Goal: Task Accomplishment & Management: Complete application form

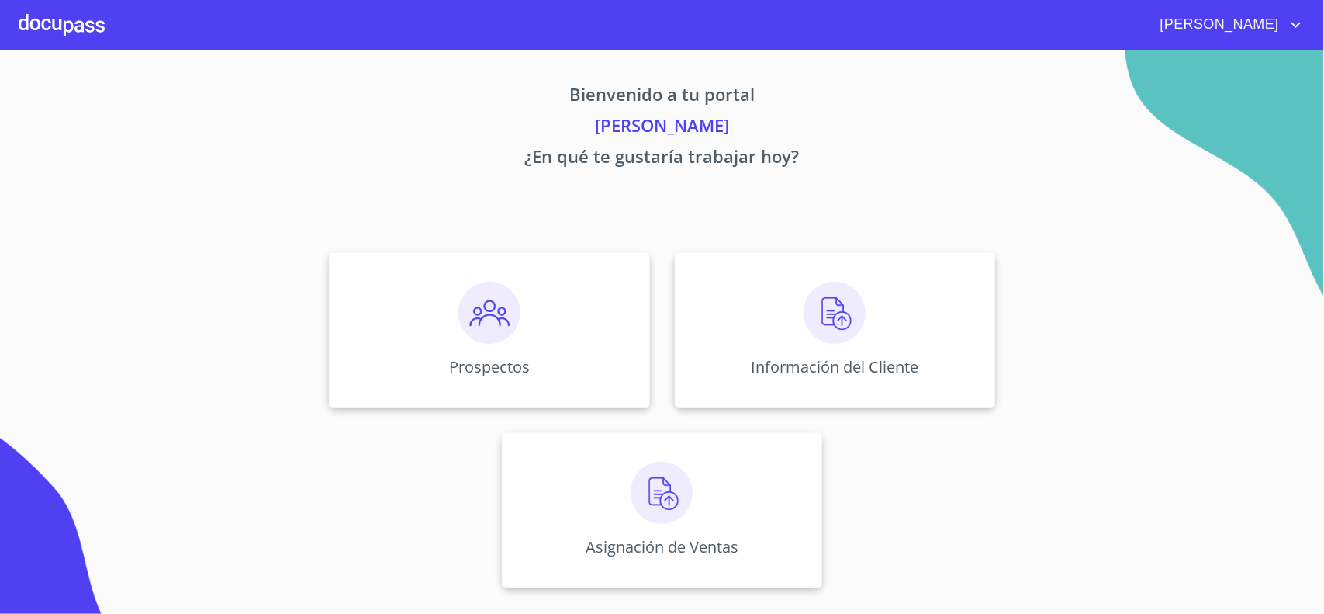
click at [1086, 285] on div "Prospectos Información del Cliente Asignación de Ventas" at bounding box center [663, 420] width 962 height 360
click at [1113, 346] on div "Prospectos Información del Cliente Asignación de Ventas" at bounding box center [663, 420] width 962 height 360
click at [830, 351] on div "Información del Cliente" at bounding box center [835, 329] width 320 height 155
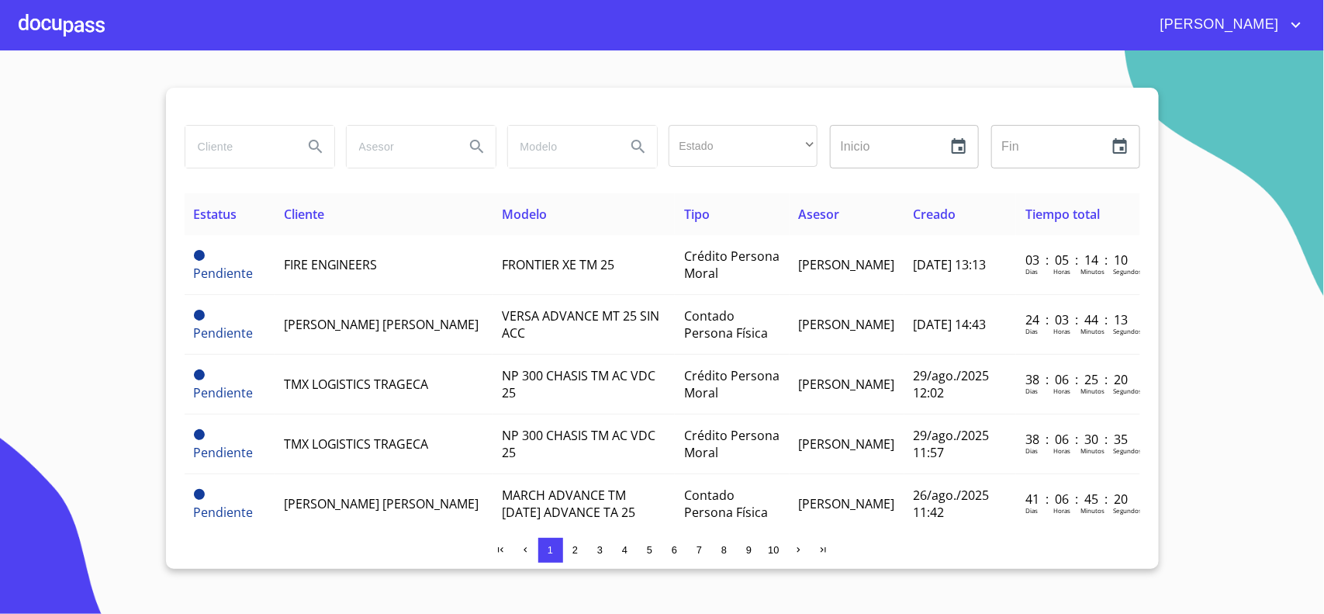
click at [268, 145] on input "search" at bounding box center [237, 147] width 105 height 42
type input "fire"
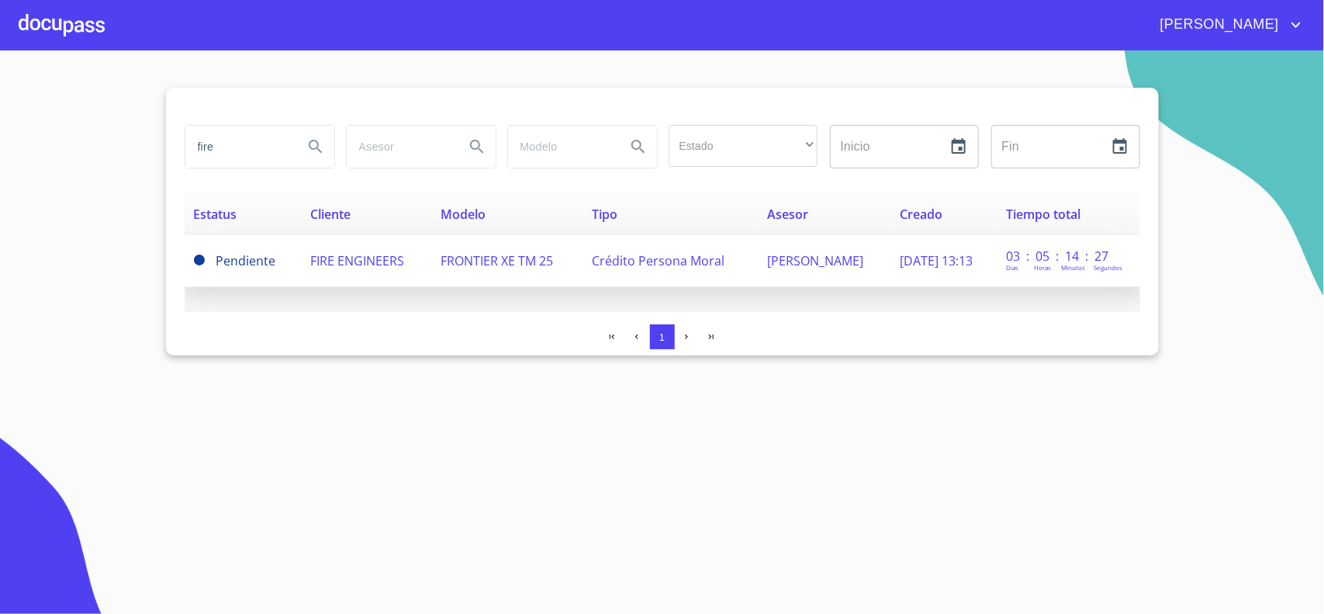
click at [354, 258] on span "FIRE ENGINEERS" at bounding box center [357, 260] width 94 height 17
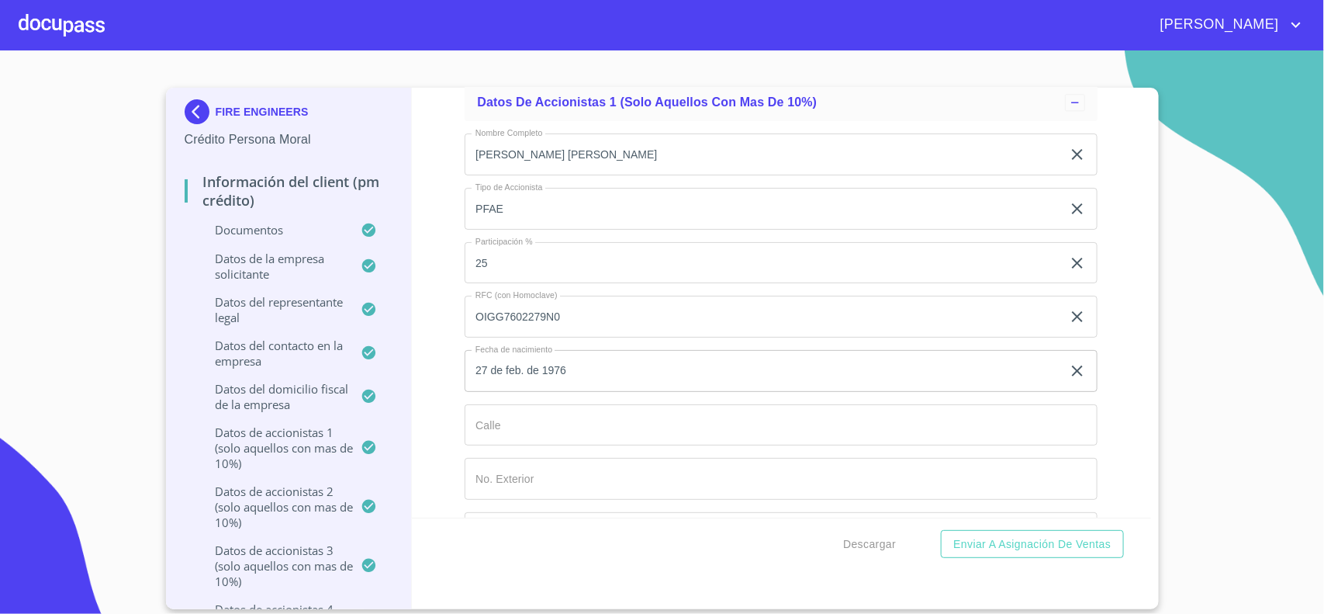
scroll to position [12550, 0]
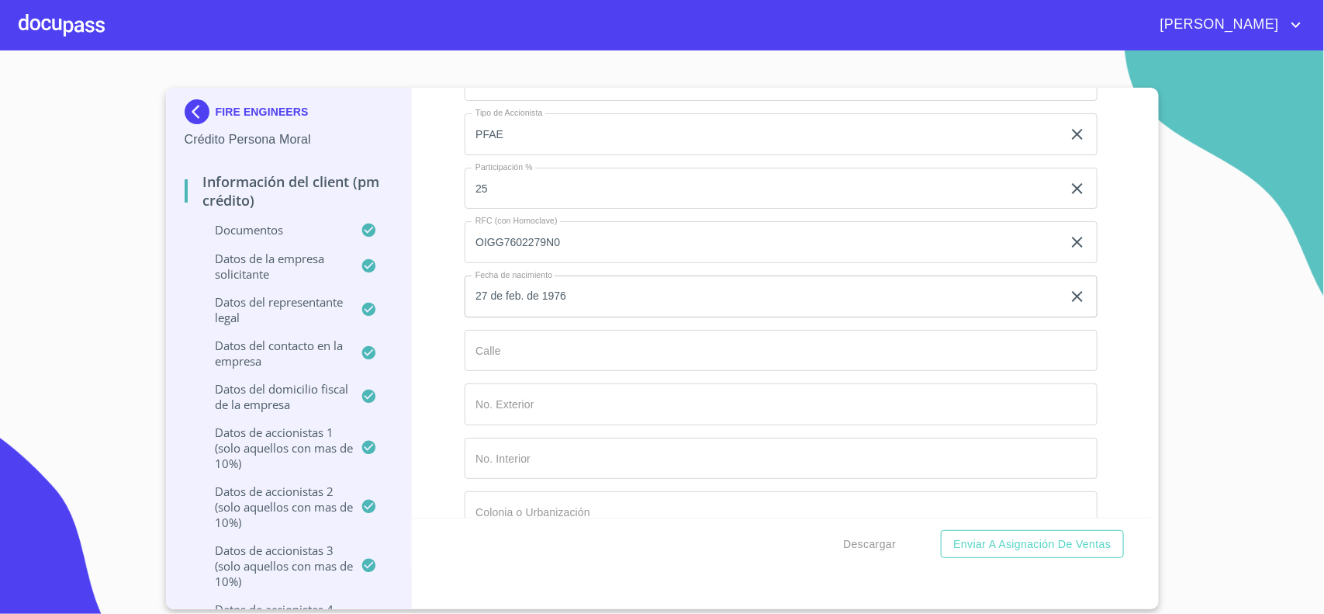
click at [547, 365] on input "Documento de identificación representante legal.   *" at bounding box center [781, 351] width 633 height 42
click at [510, 365] on input "Documento de identificación representante legal.   *" at bounding box center [781, 351] width 633 height 42
click at [520, 367] on input "Documento de identificación representante legal.   *" at bounding box center [781, 351] width 633 height 42
type input "c"
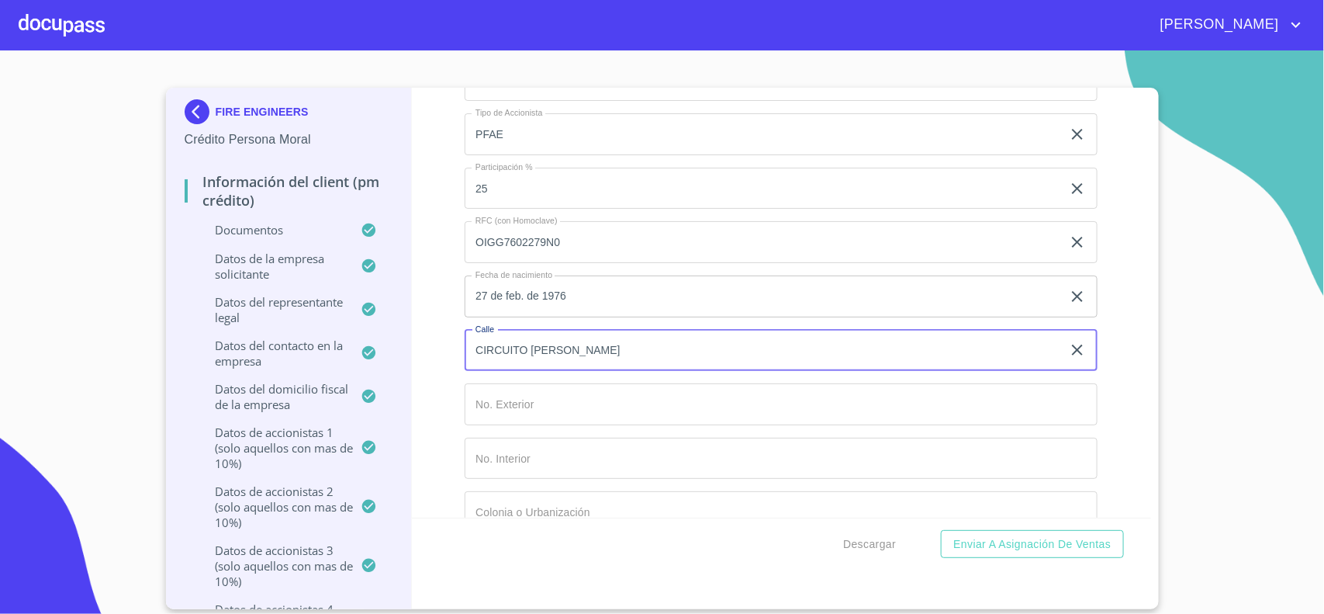
type input "CIRCUITO [PERSON_NAME]"
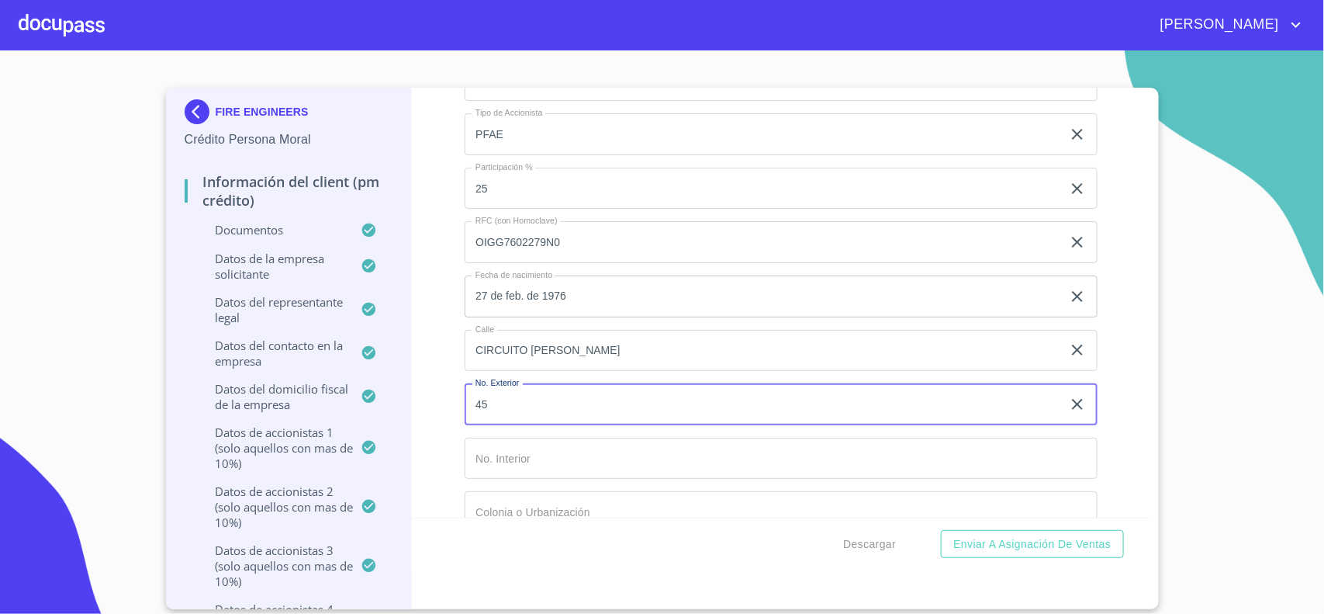
type input "45"
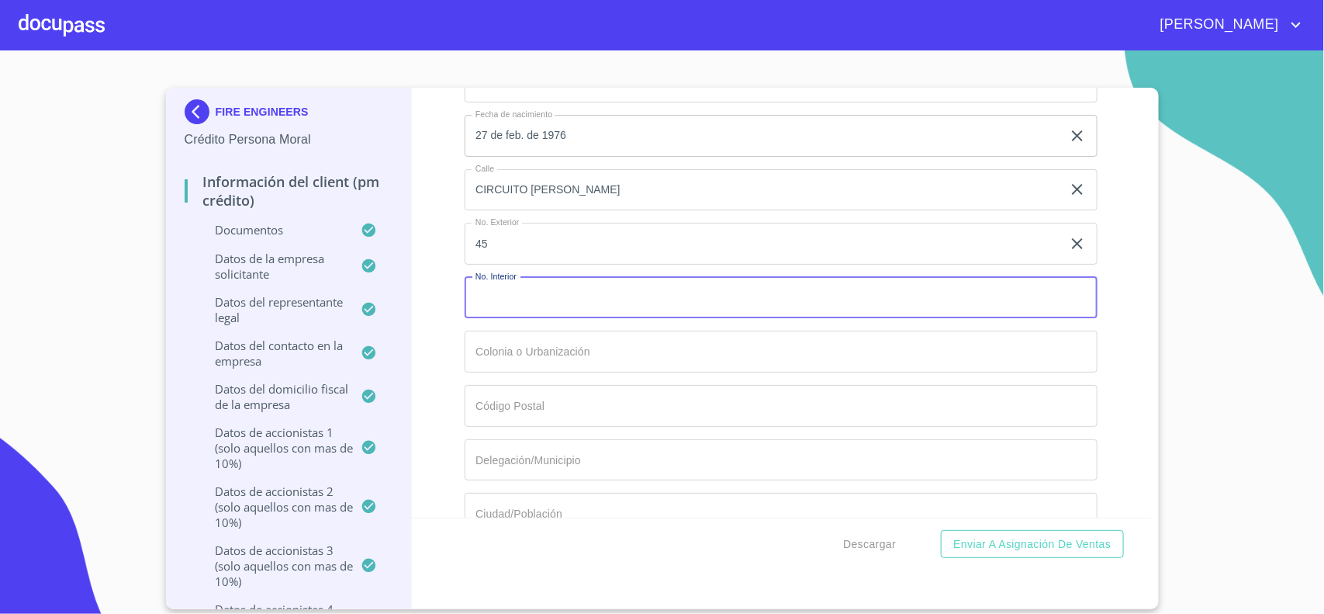
scroll to position [12744, 0]
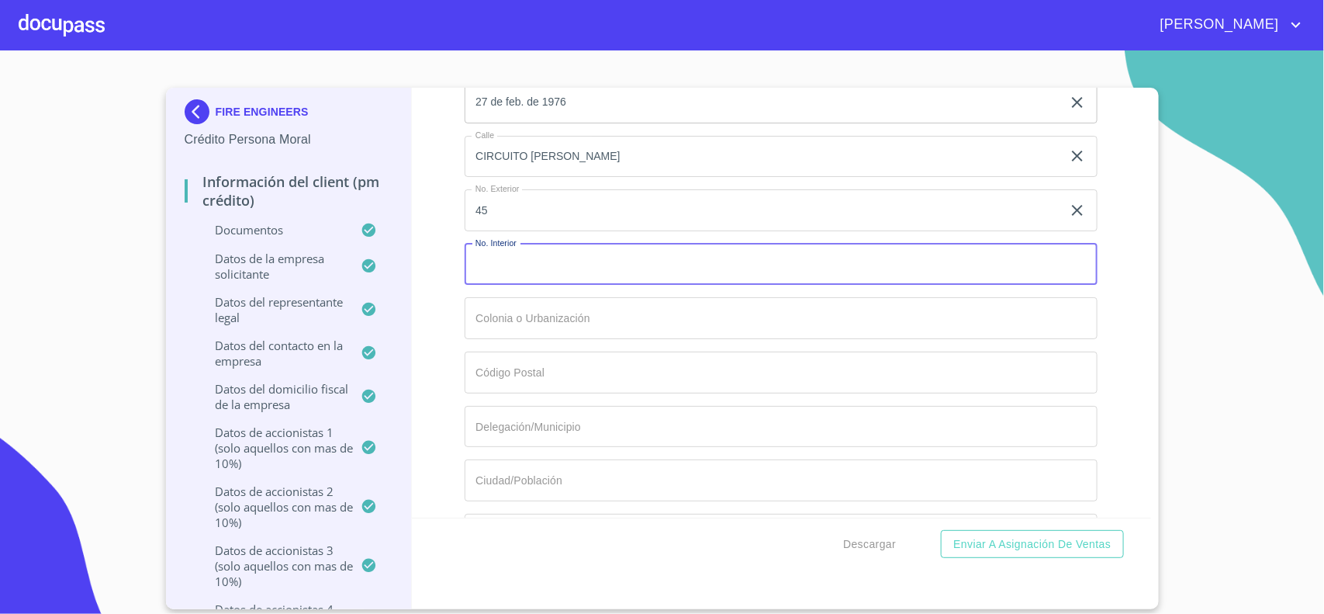
click at [504, 316] on input "Documento de identificación representante legal.   *" at bounding box center [781, 318] width 633 height 42
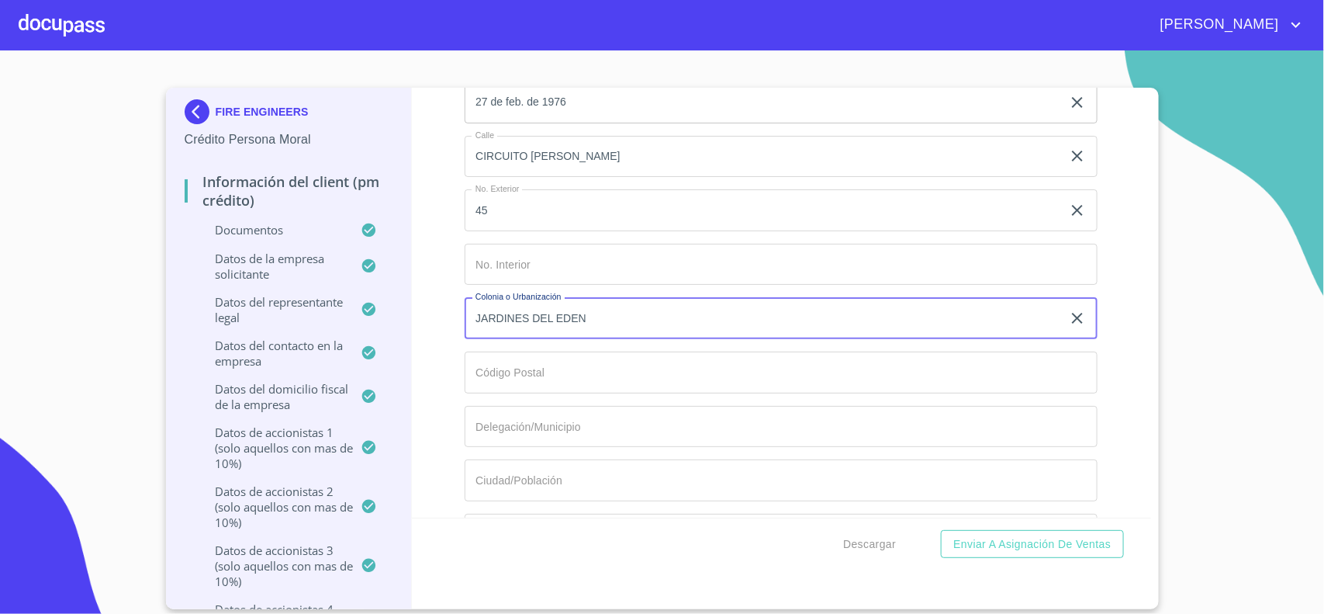
type input "JARDINES DEL EDEN"
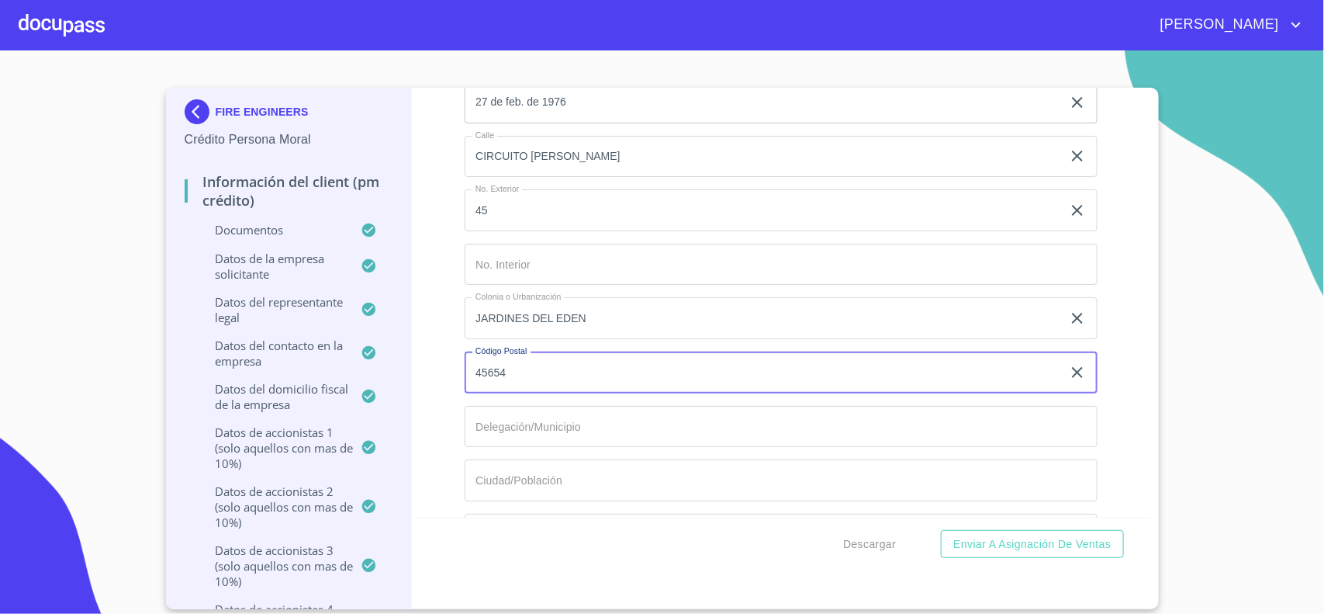
type input "45654"
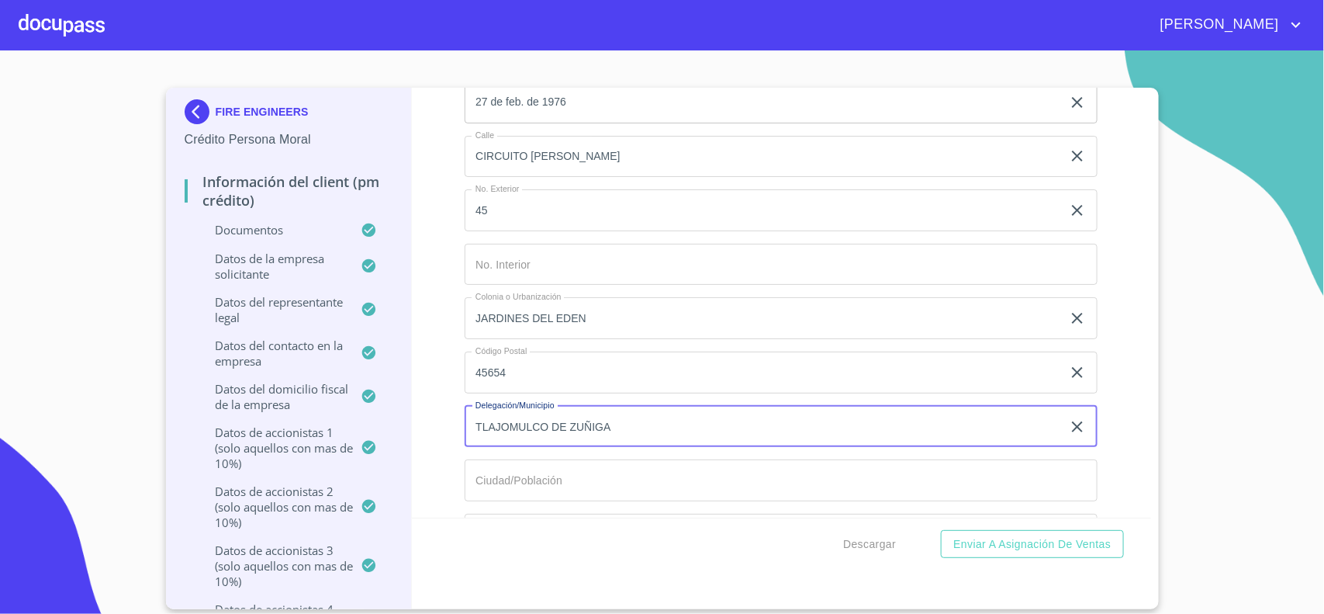
type input "TLAJOMULCO DE ZUÑIGA"
click at [522, 485] on input "Documento de identificación representante legal.   *" at bounding box center [781, 480] width 633 height 42
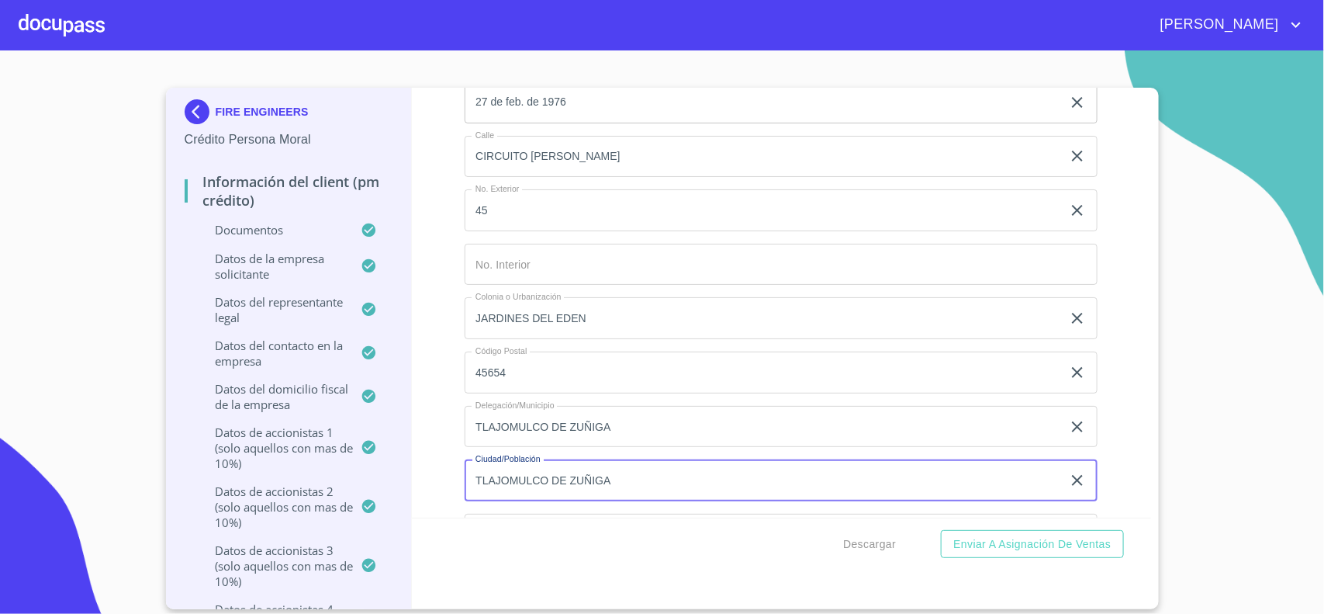
type input "TLAJOMULCO DE ZUÑIGA"
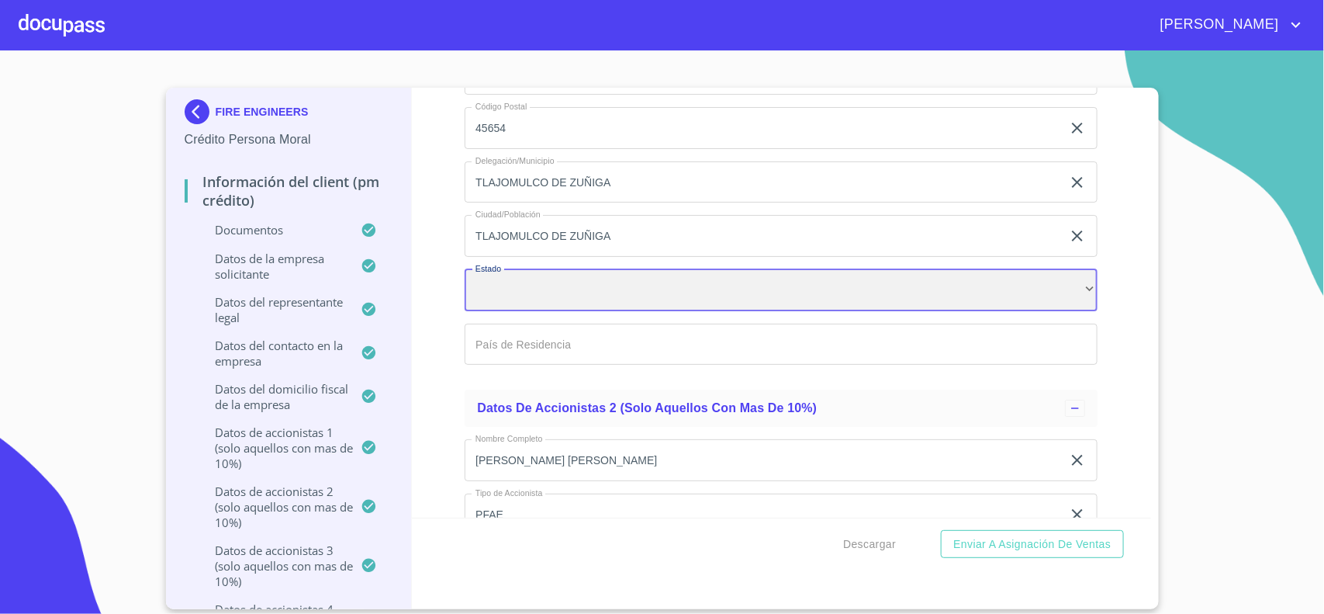
click at [553, 309] on div "​" at bounding box center [781, 290] width 633 height 42
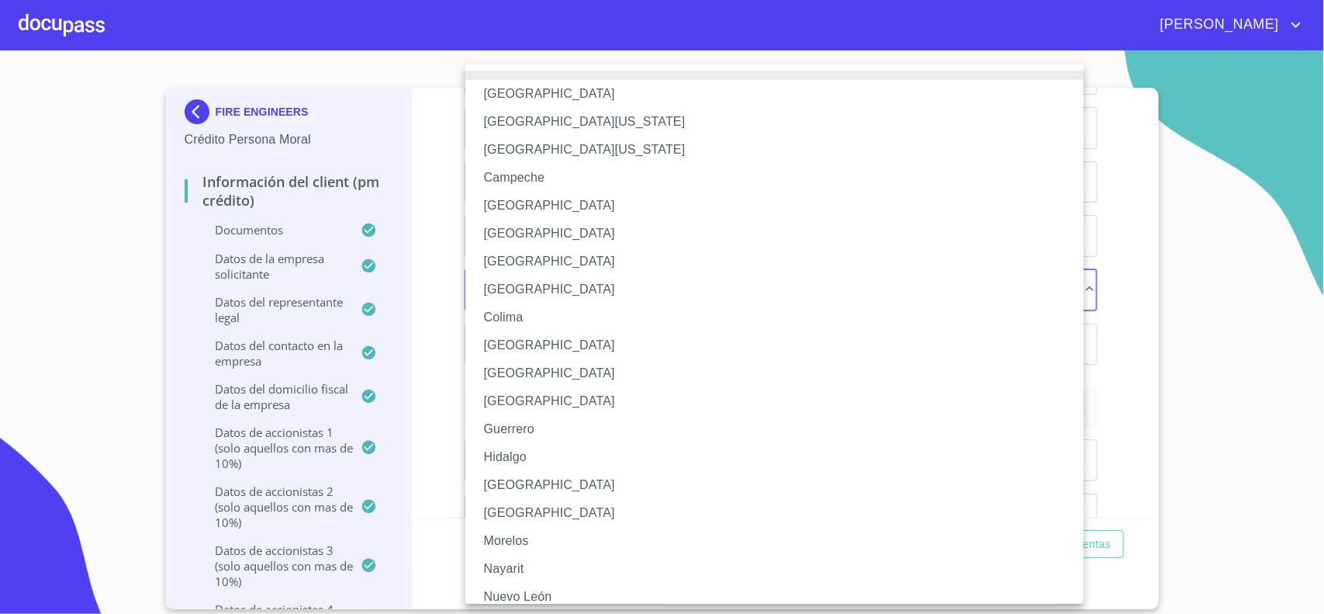
click at [509, 490] on li "[GEOGRAPHIC_DATA]" at bounding box center [781, 485] width 633 height 28
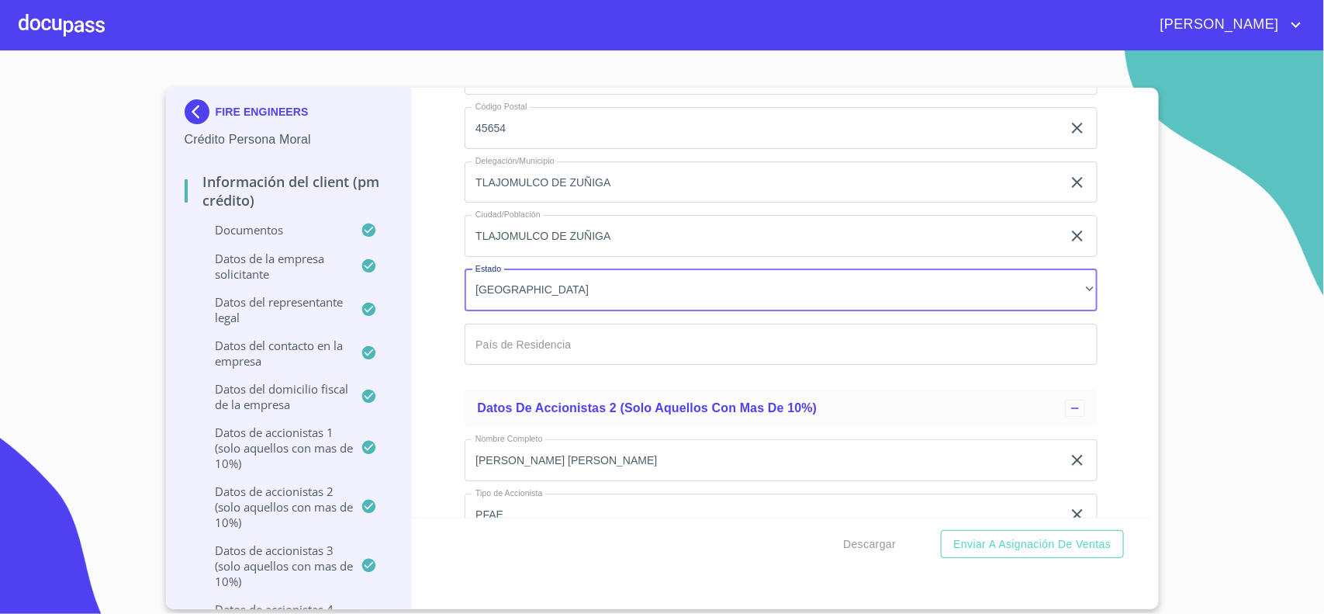
click at [517, 365] on input "Documento de identificación representante legal.   *" at bounding box center [781, 344] width 633 height 42
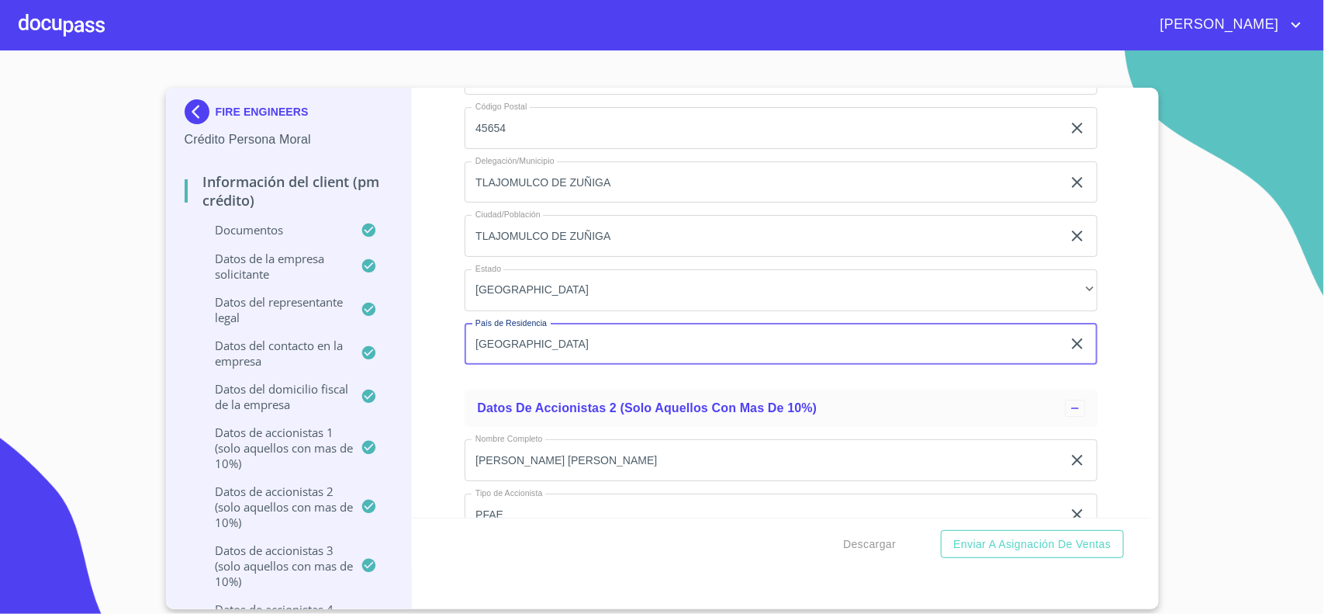
type input "[GEOGRAPHIC_DATA]"
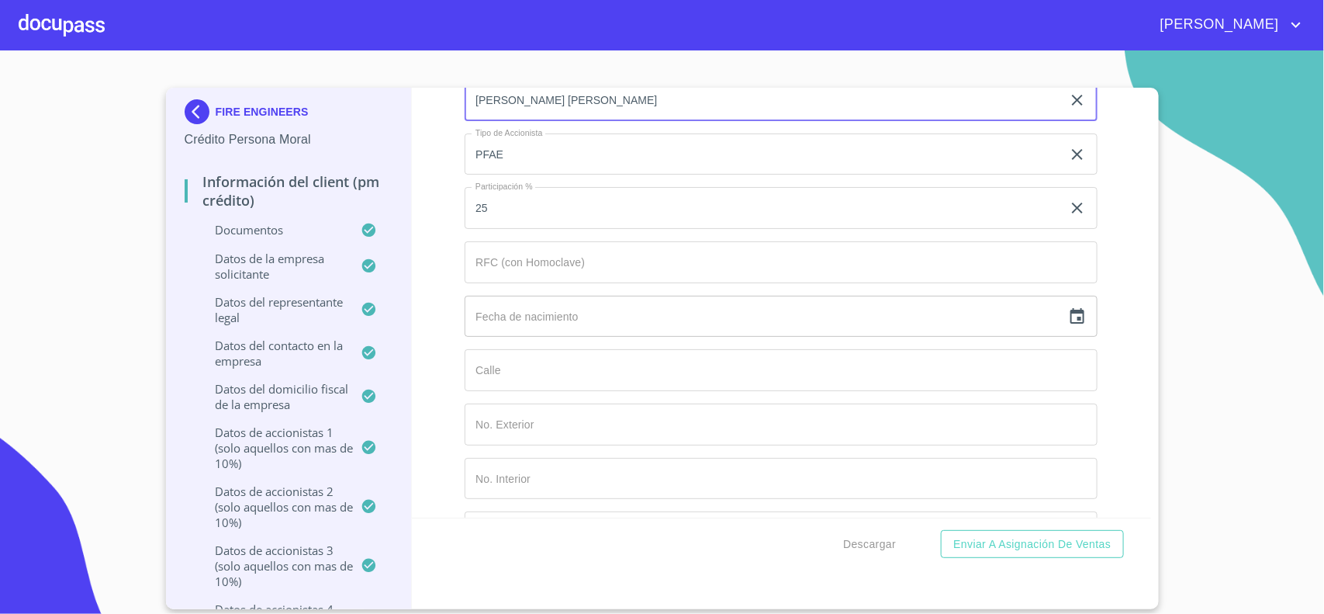
scroll to position [13376, 0]
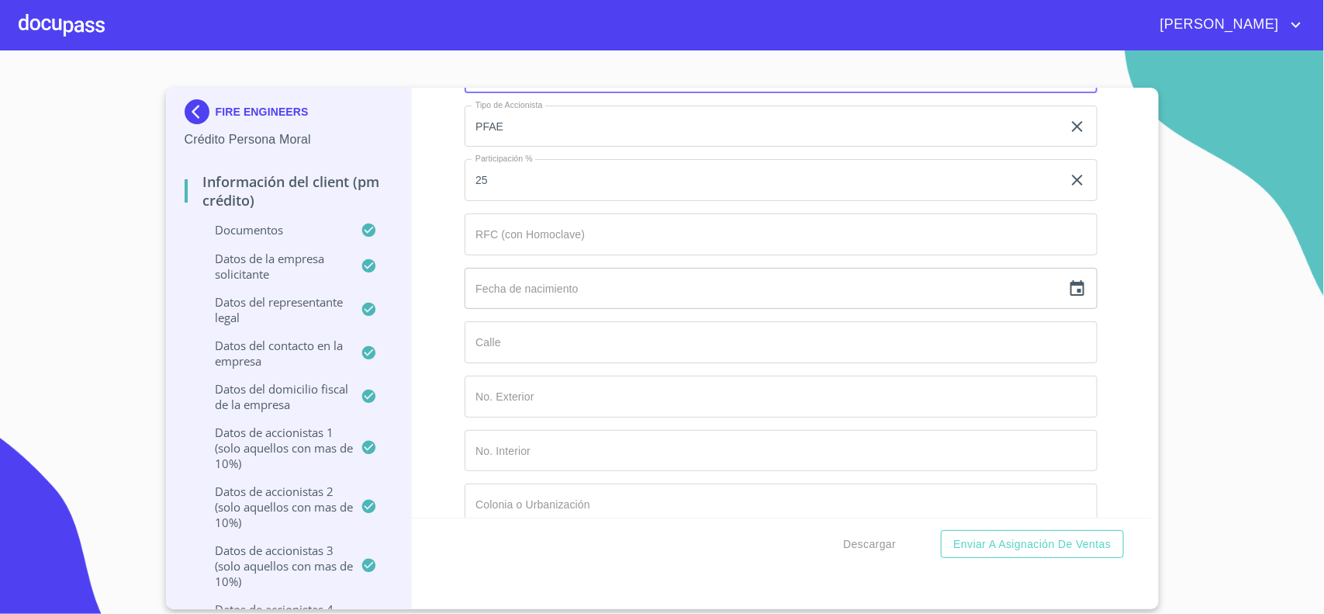
click at [518, 361] on input "Documento de identificación representante legal.   *" at bounding box center [781, 342] width 633 height 42
click at [513, 408] on input "Documento de identificación representante legal.   *" at bounding box center [781, 396] width 633 height 42
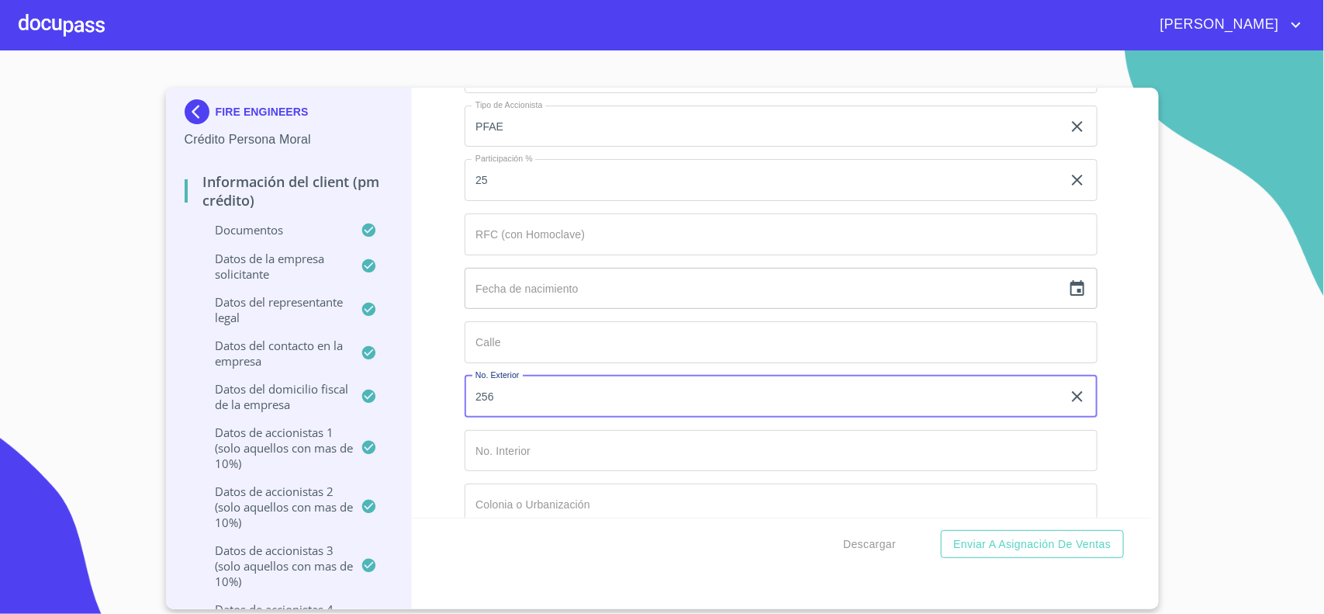
type input "256"
click at [491, 355] on input "Documento de identificación representante legal.   *" at bounding box center [781, 342] width 633 height 42
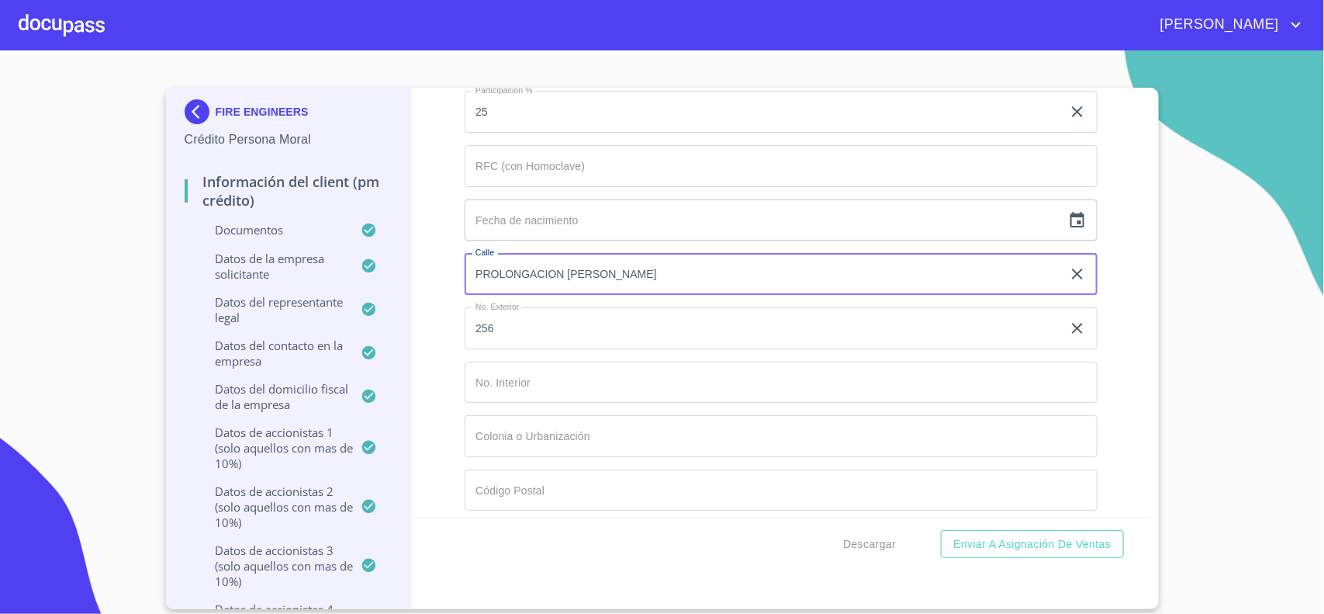
scroll to position [13473, 0]
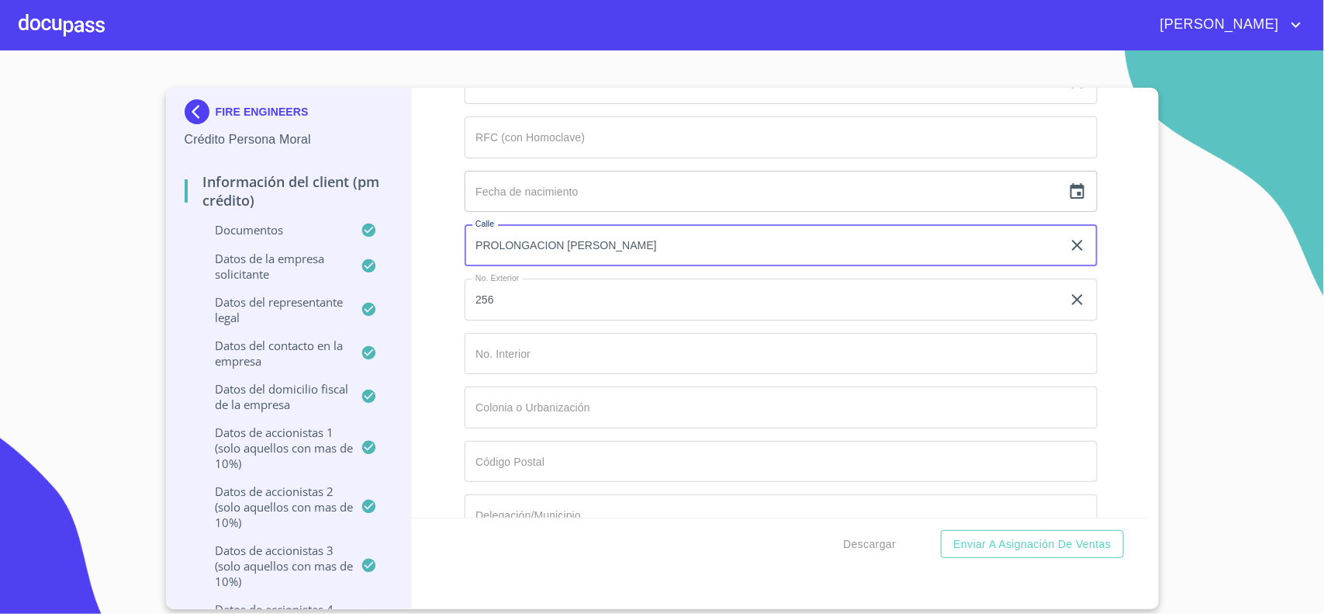
type input "PROLONGACION [PERSON_NAME]"
click at [531, 423] on input "Documento de identificación representante legal.   *" at bounding box center [781, 407] width 633 height 42
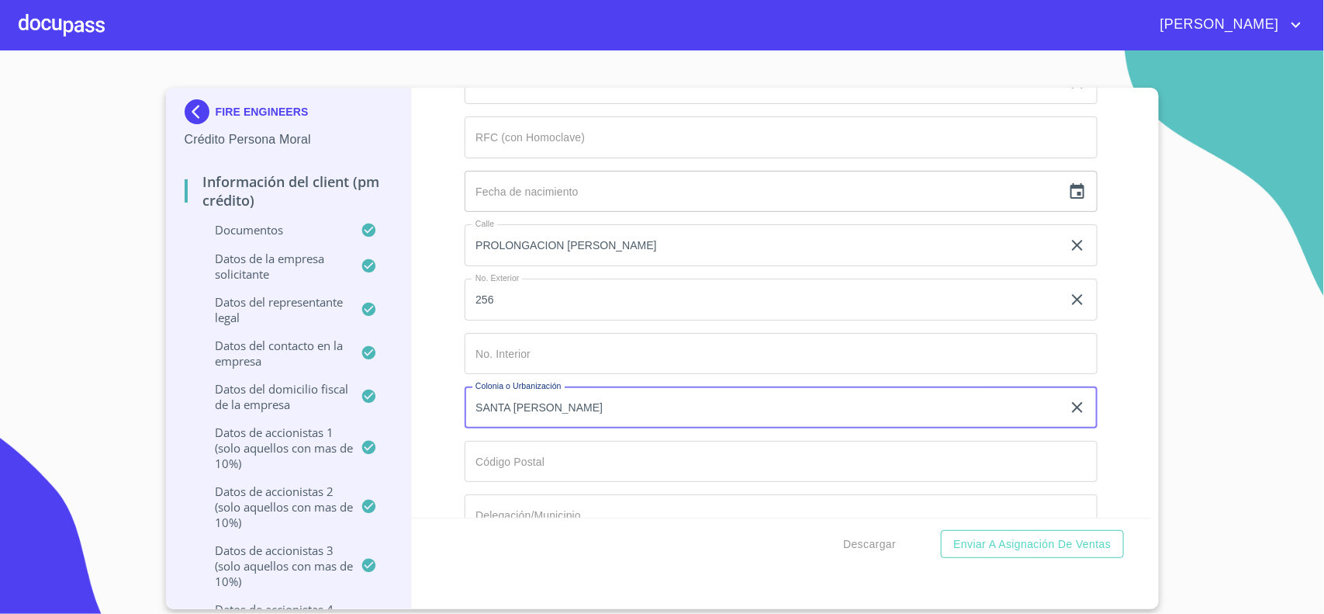
type input "SANTA [PERSON_NAME]"
click at [514, 467] on input "Documento de identificación representante legal.   *" at bounding box center [781, 462] width 633 height 42
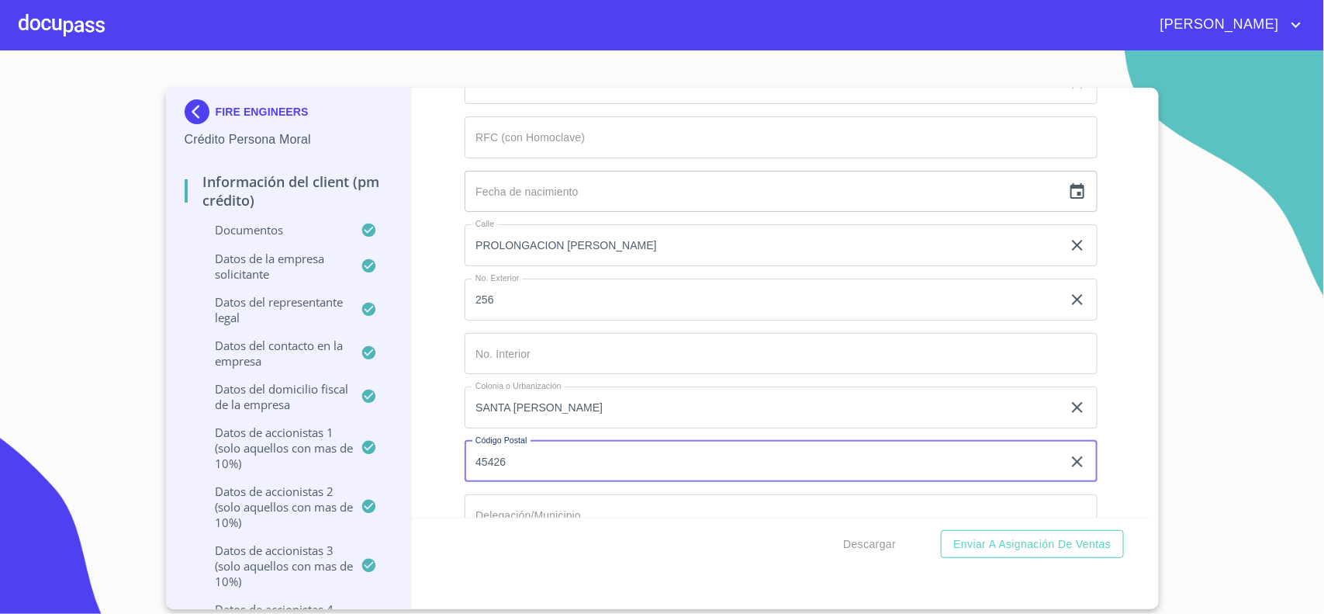
type input "45426"
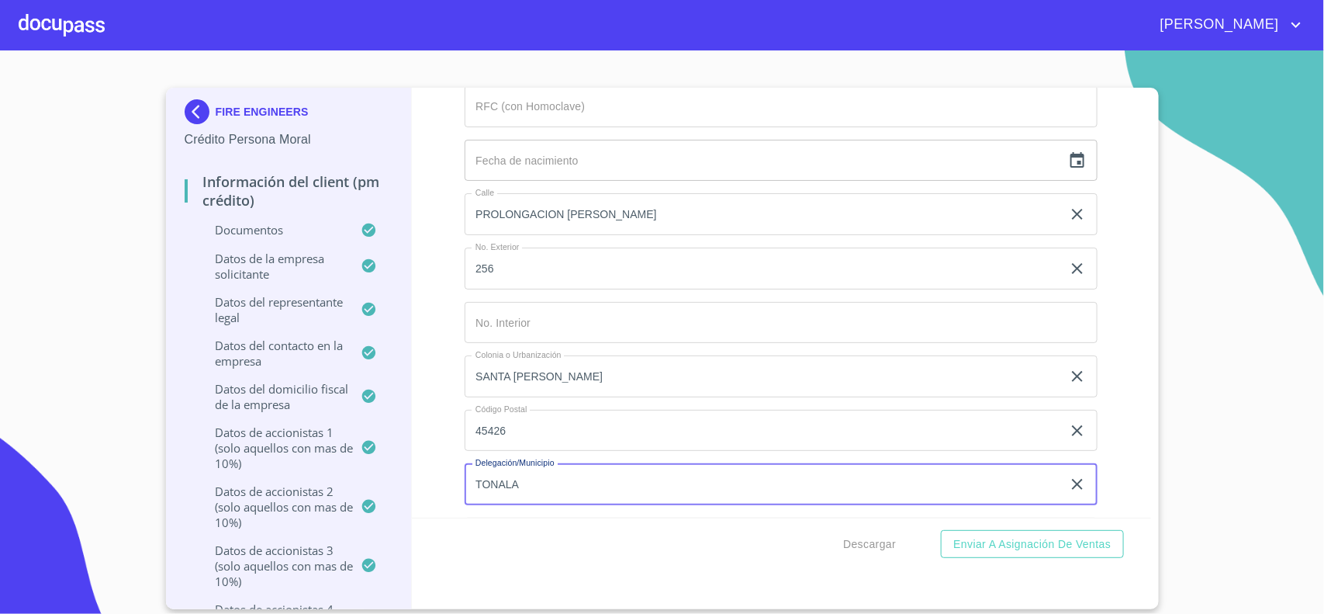
type input "TONALA"
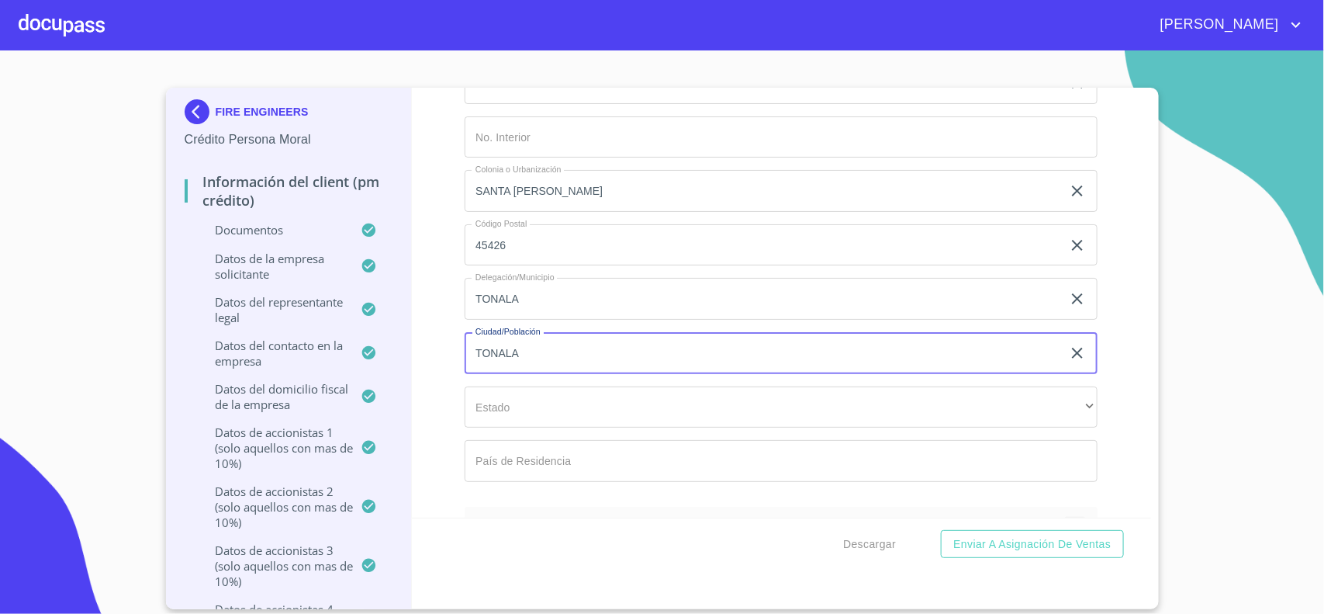
scroll to position [13655, 0]
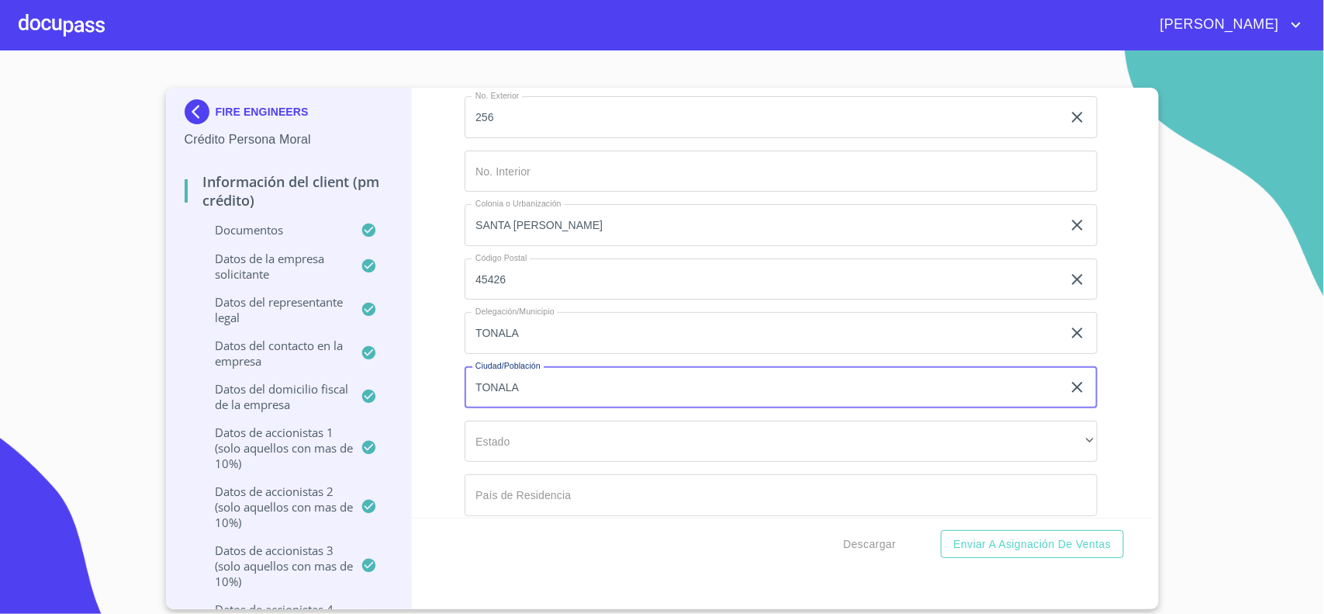
type input "TONALA"
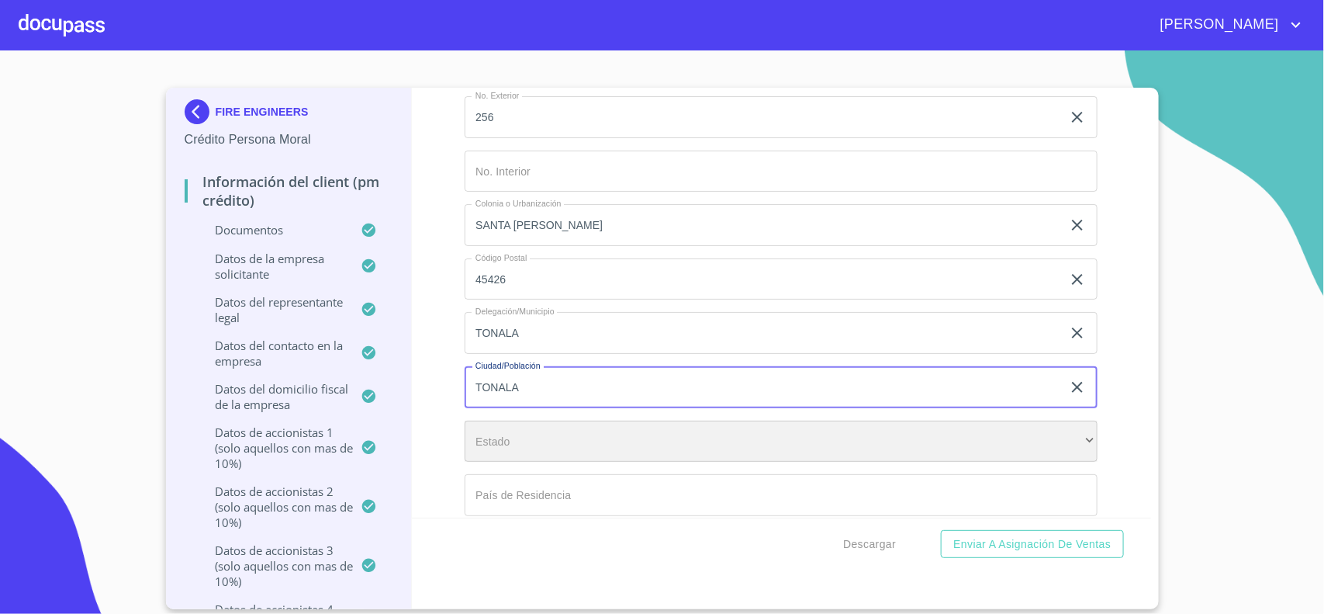
click at [520, 462] on div "​" at bounding box center [781, 441] width 633 height 42
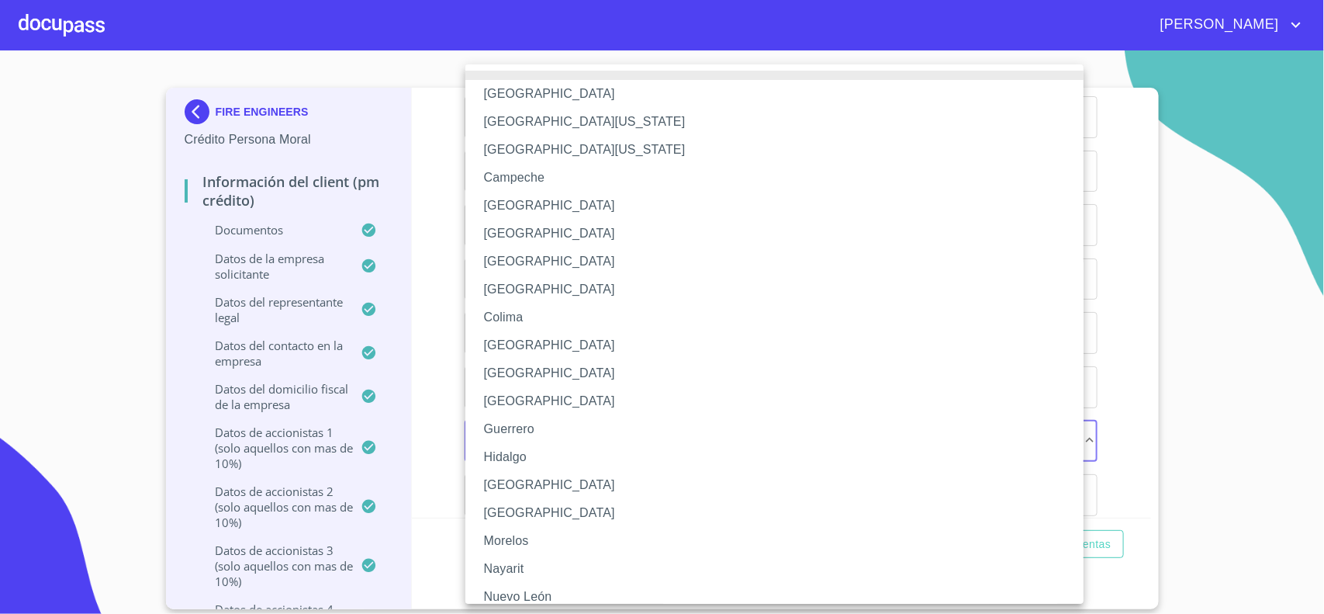
click at [509, 486] on li "[GEOGRAPHIC_DATA]" at bounding box center [781, 485] width 633 height 28
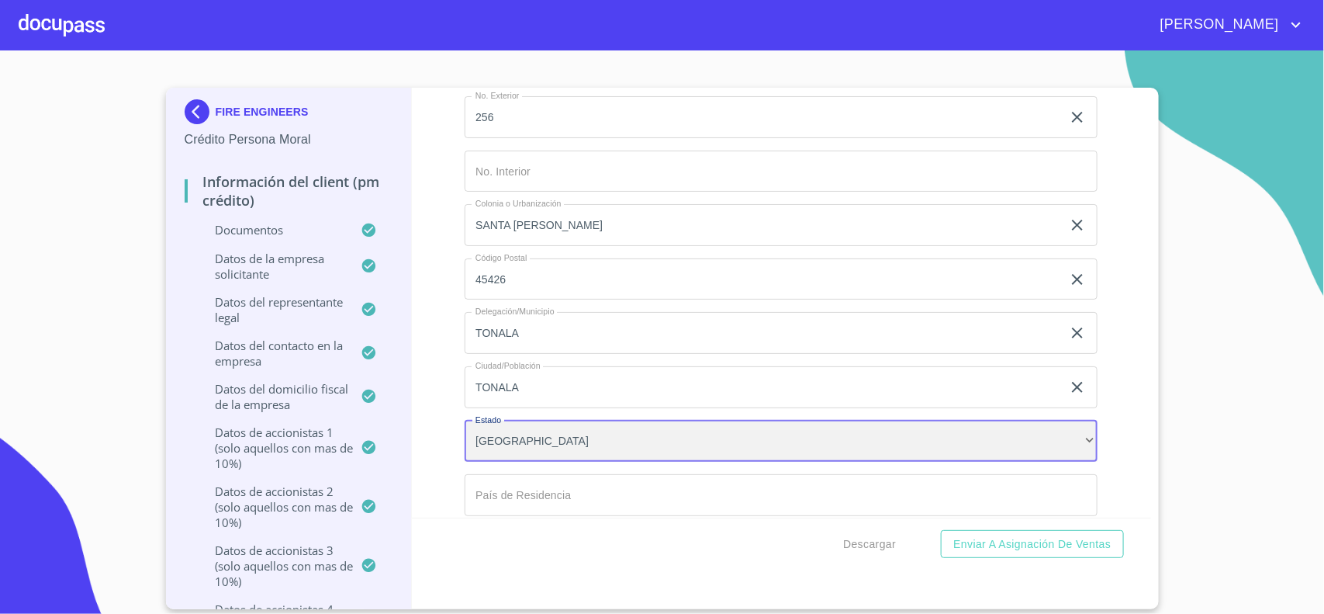
scroll to position [0, 0]
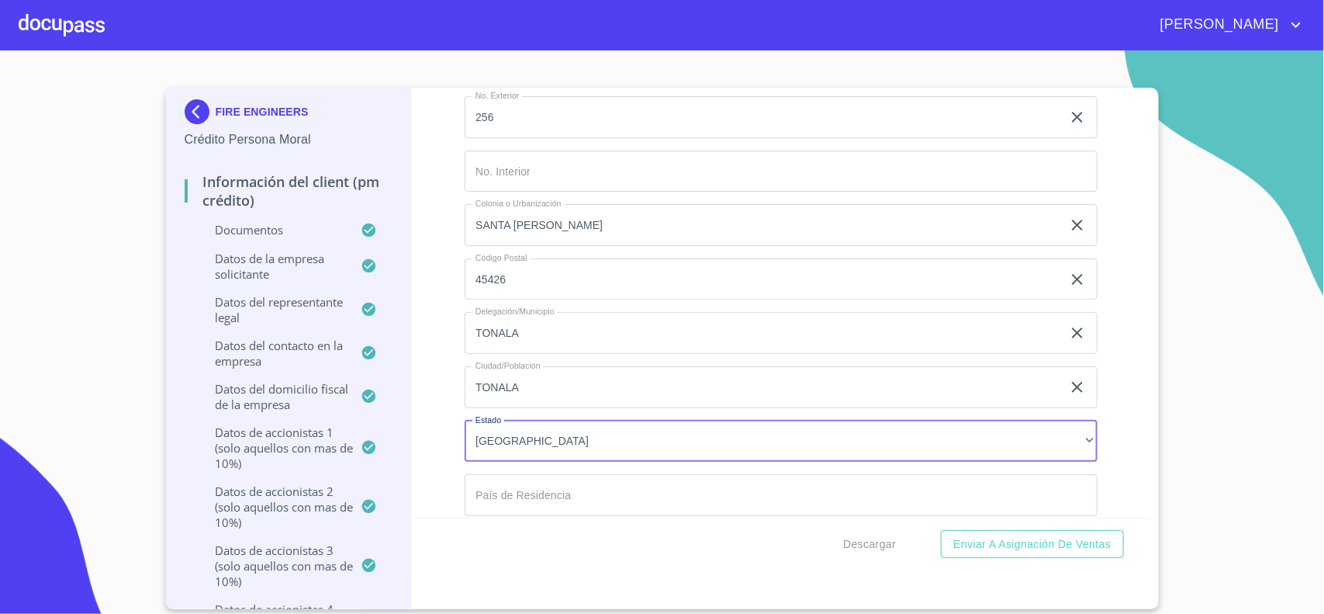
click at [512, 495] on input "Documento de identificación representante legal.   *" at bounding box center [781, 495] width 633 height 42
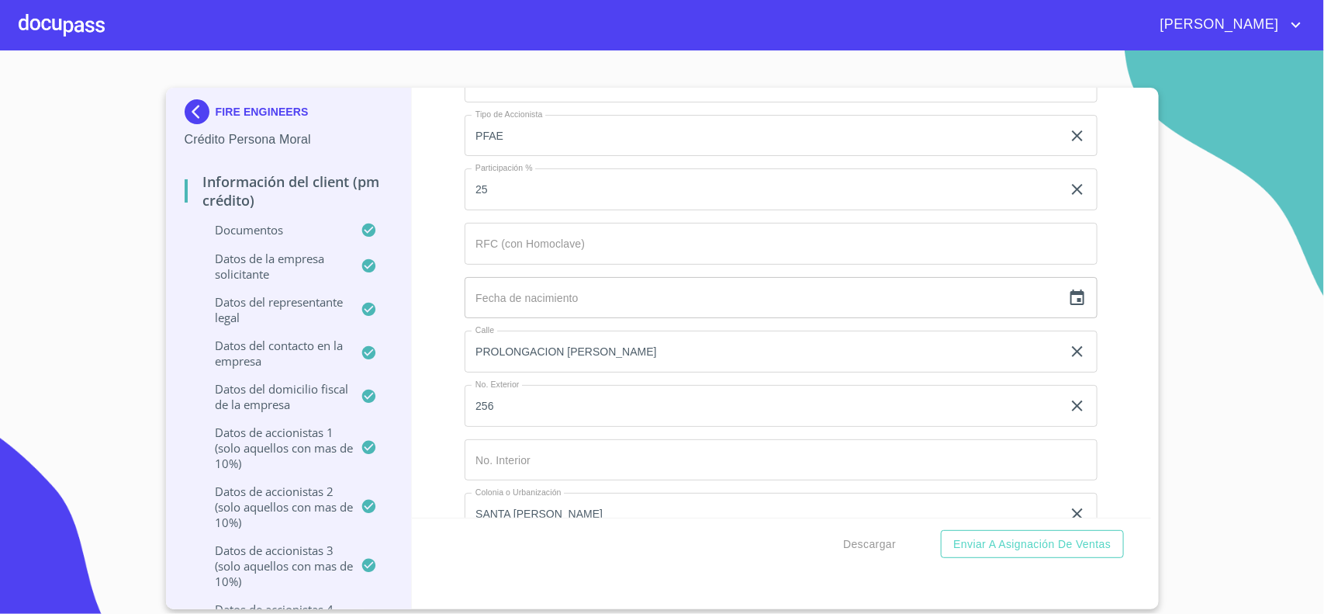
scroll to position [13364, 0]
type input "[GEOGRAPHIC_DATA]"
click at [496, 257] on input "Documento de identificación representante legal.   *" at bounding box center [781, 246] width 633 height 42
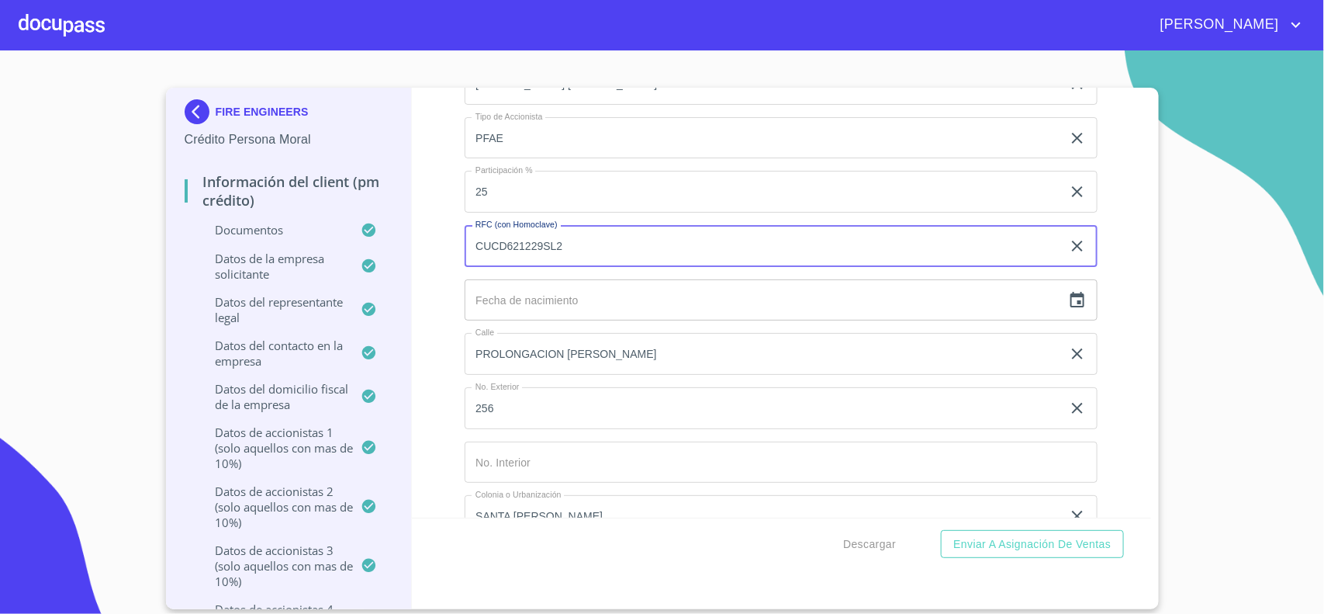
type input "CUCD621229SL2"
click at [1068, 310] on icon "button" at bounding box center [1077, 300] width 19 height 19
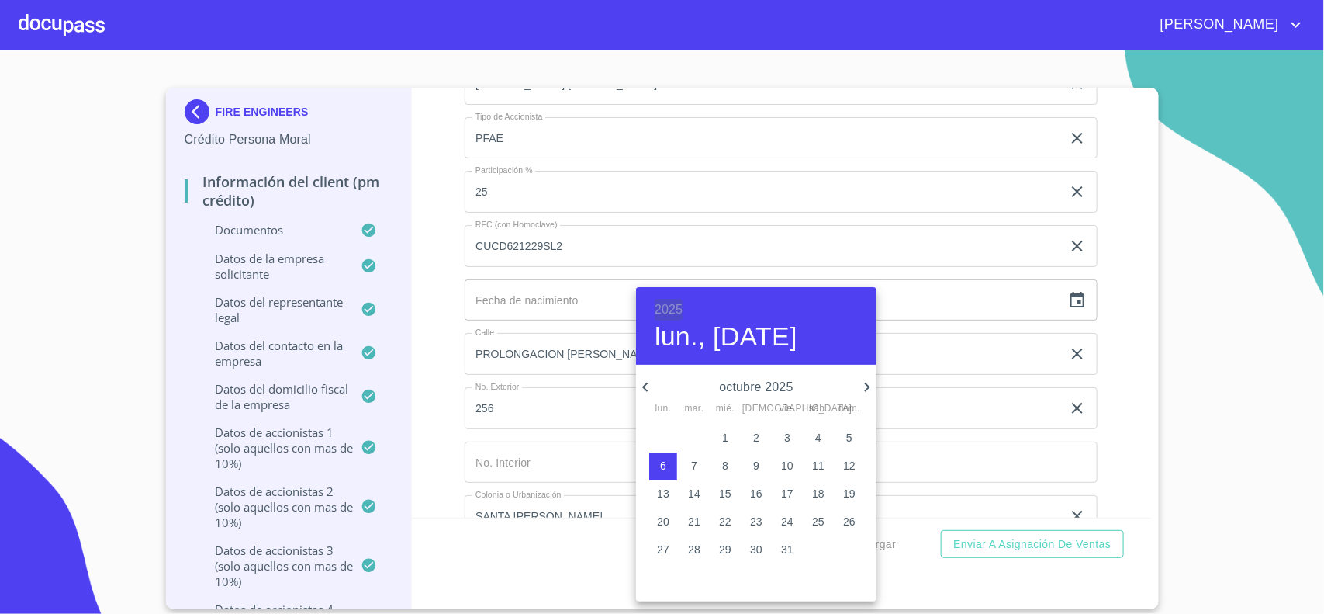
click at [664, 307] on h6 "2025" at bounding box center [669, 310] width 28 height 22
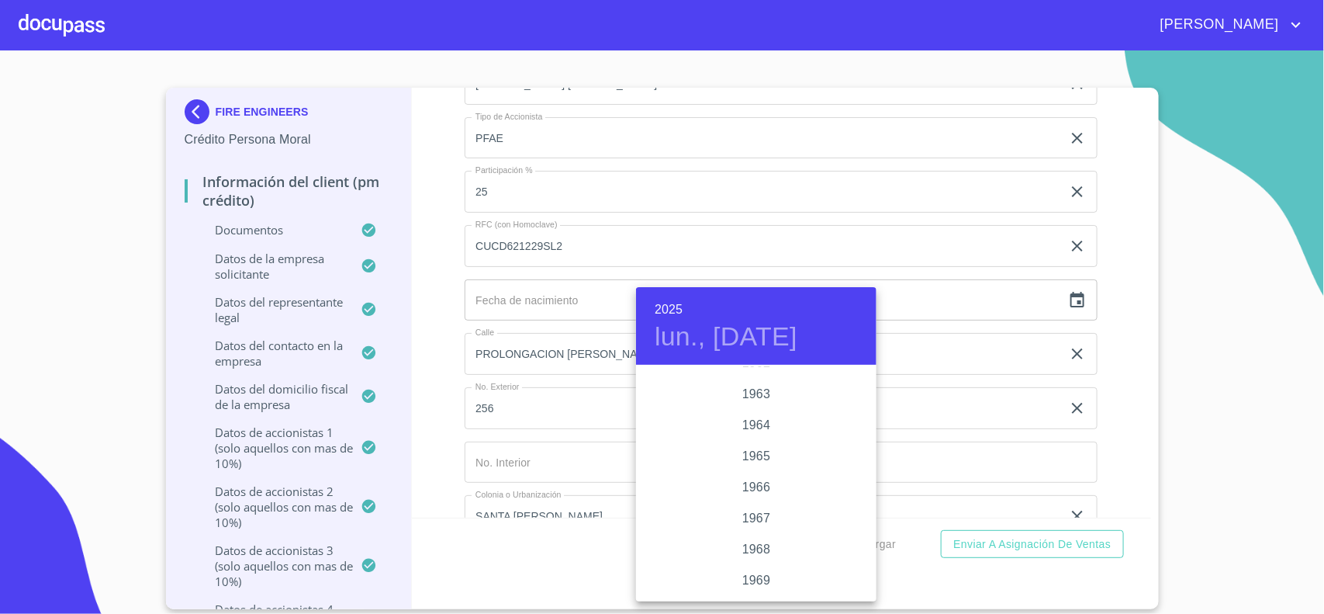
scroll to position [1071, 0]
click at [746, 452] on div "1962" at bounding box center [756, 459] width 240 height 31
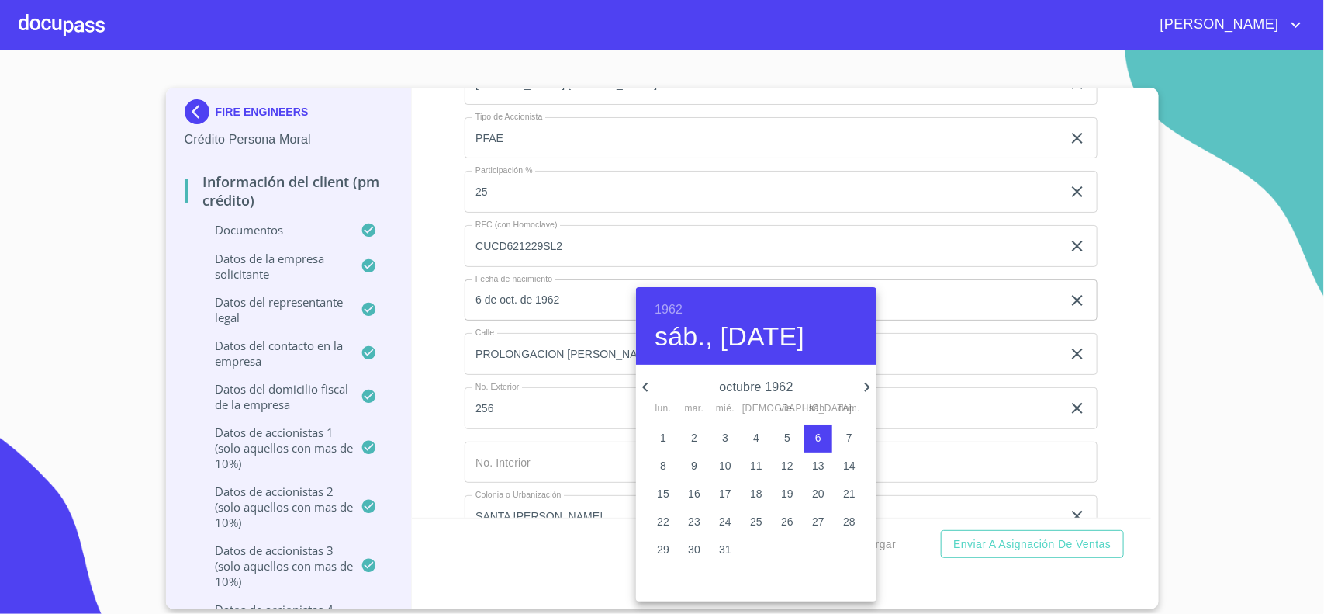
click at [863, 389] on icon "button" at bounding box center [867, 387] width 19 height 19
click at [645, 389] on icon "button" at bounding box center [645, 387] width 19 height 19
click at [822, 551] on p "29" at bounding box center [818, 549] width 12 height 16
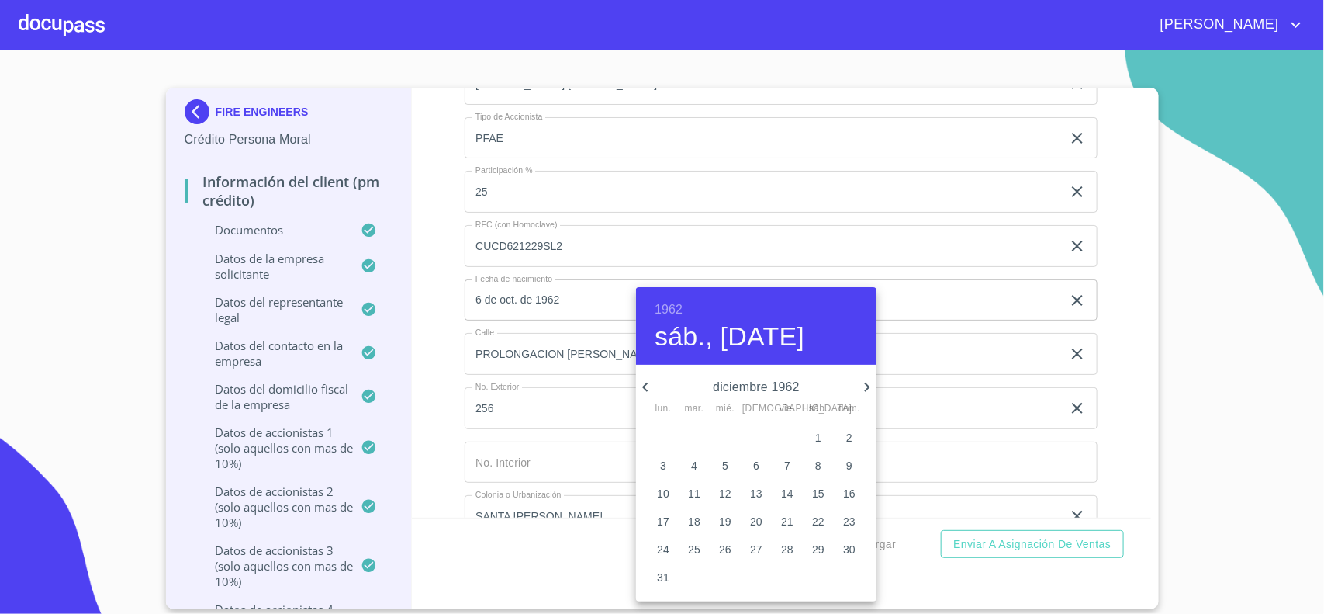
type input "29 de dic. de 1962"
click at [590, 312] on div at bounding box center [662, 307] width 1324 height 614
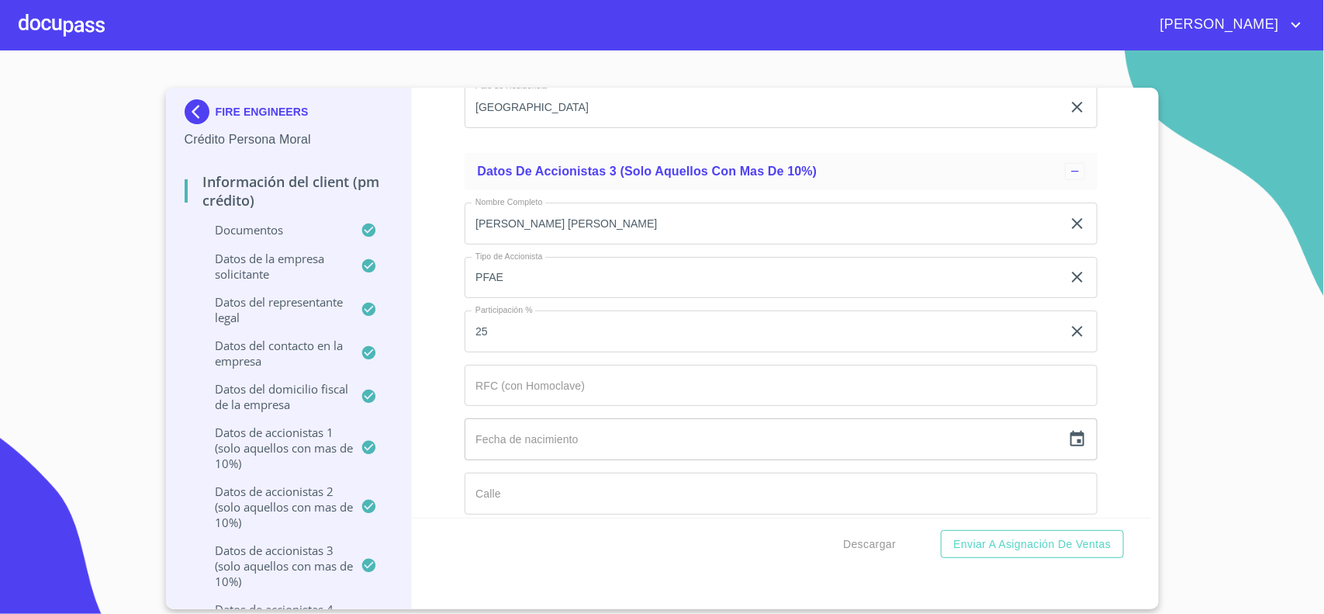
scroll to position [14140, 0]
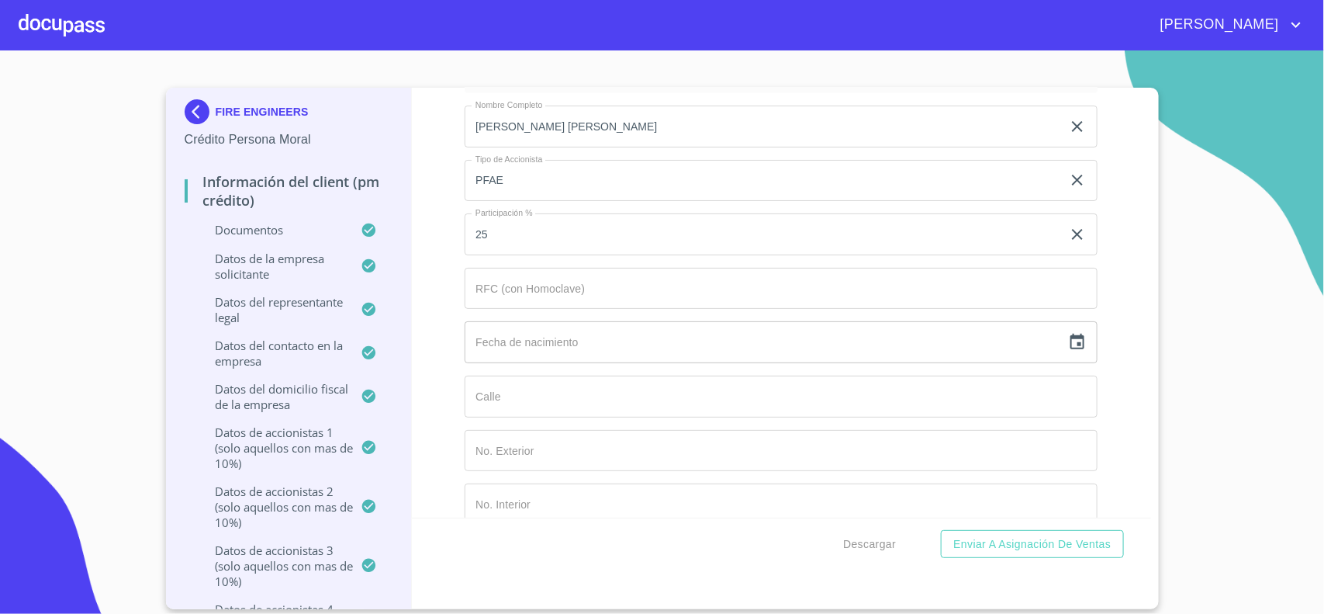
click at [517, 306] on input "Documento de identificación representante legal.   *" at bounding box center [781, 289] width 633 height 42
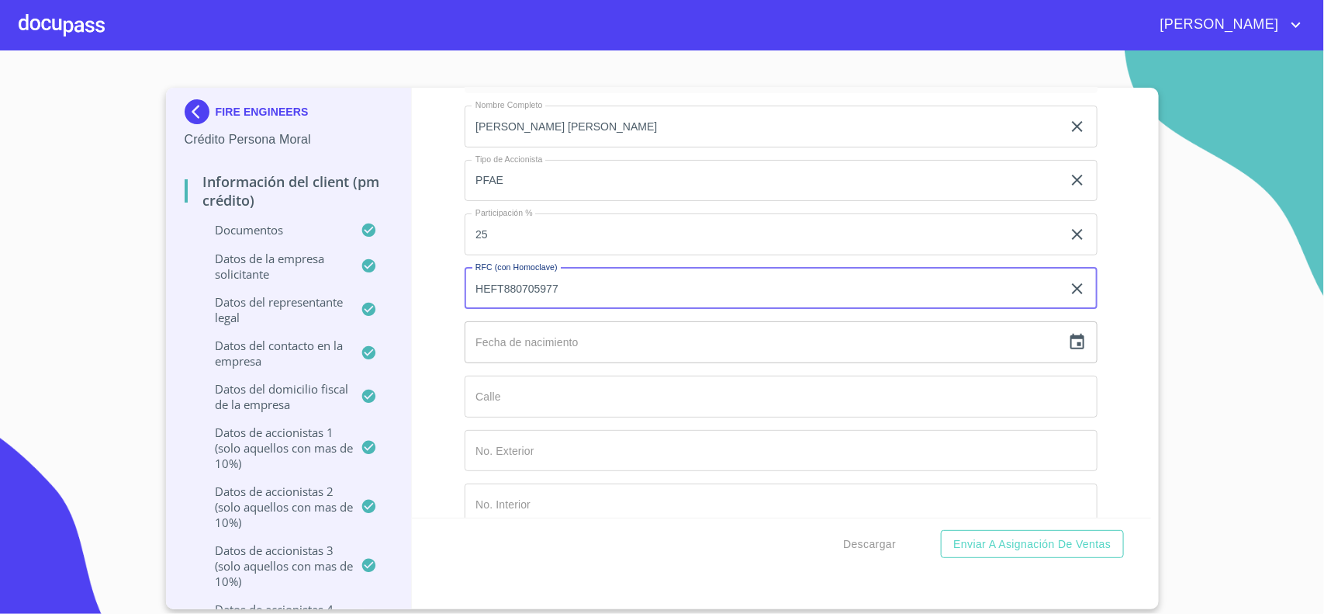
type input "HEFT880705977"
click at [1071, 349] on icon "button" at bounding box center [1078, 342] width 14 height 16
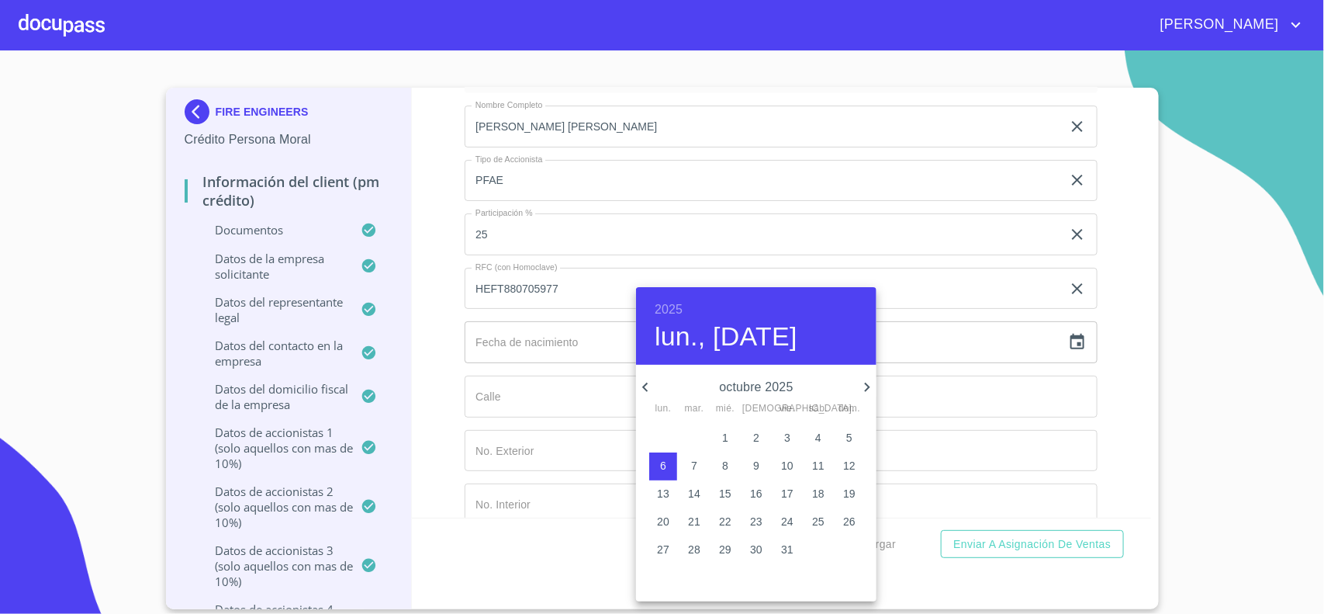
click at [676, 309] on h6 "2025" at bounding box center [669, 310] width 28 height 22
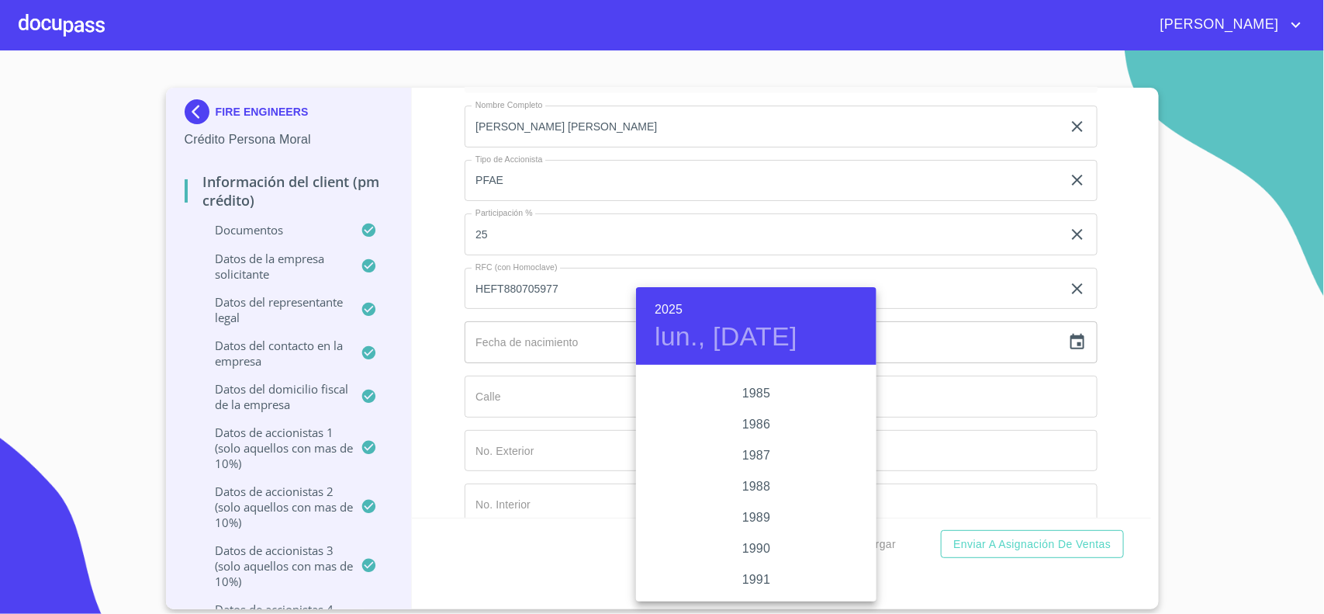
scroll to position [1846, 0]
click at [749, 491] on div "1988" at bounding box center [756, 491] width 240 height 31
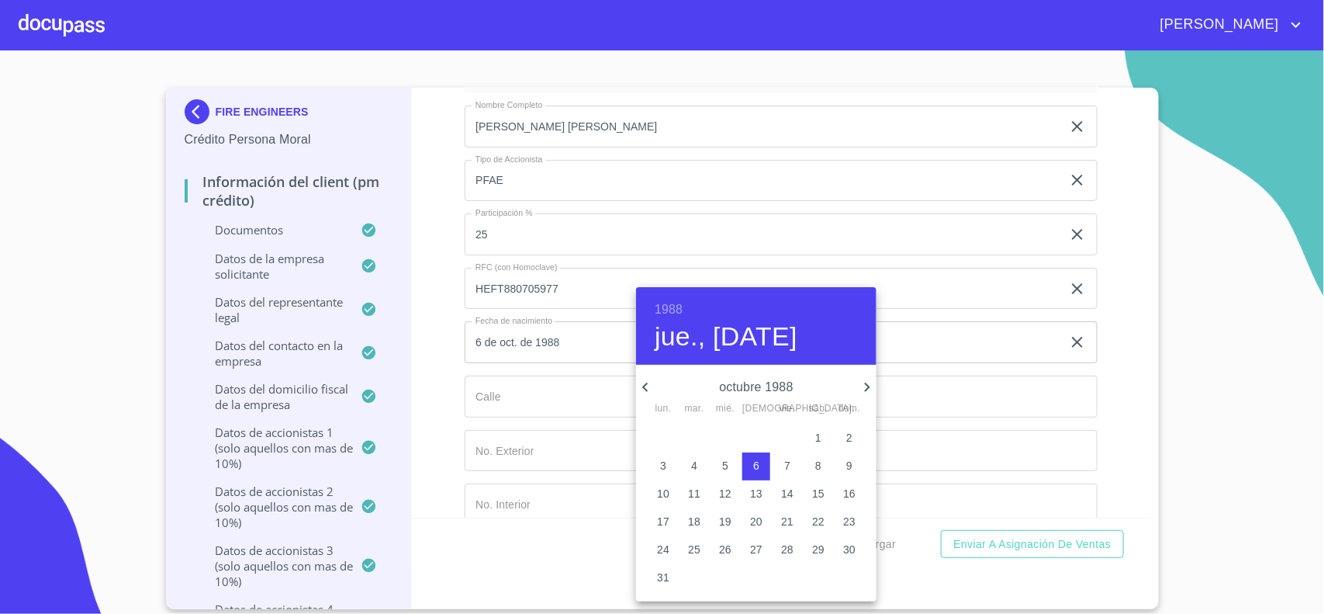
click at [644, 386] on icon "button" at bounding box center [644, 386] width 5 height 9
click at [646, 386] on icon "button" at bounding box center [645, 387] width 19 height 19
click at [694, 467] on p "5" at bounding box center [694, 466] width 6 height 16
type input "5 de [DATE]. de 1988"
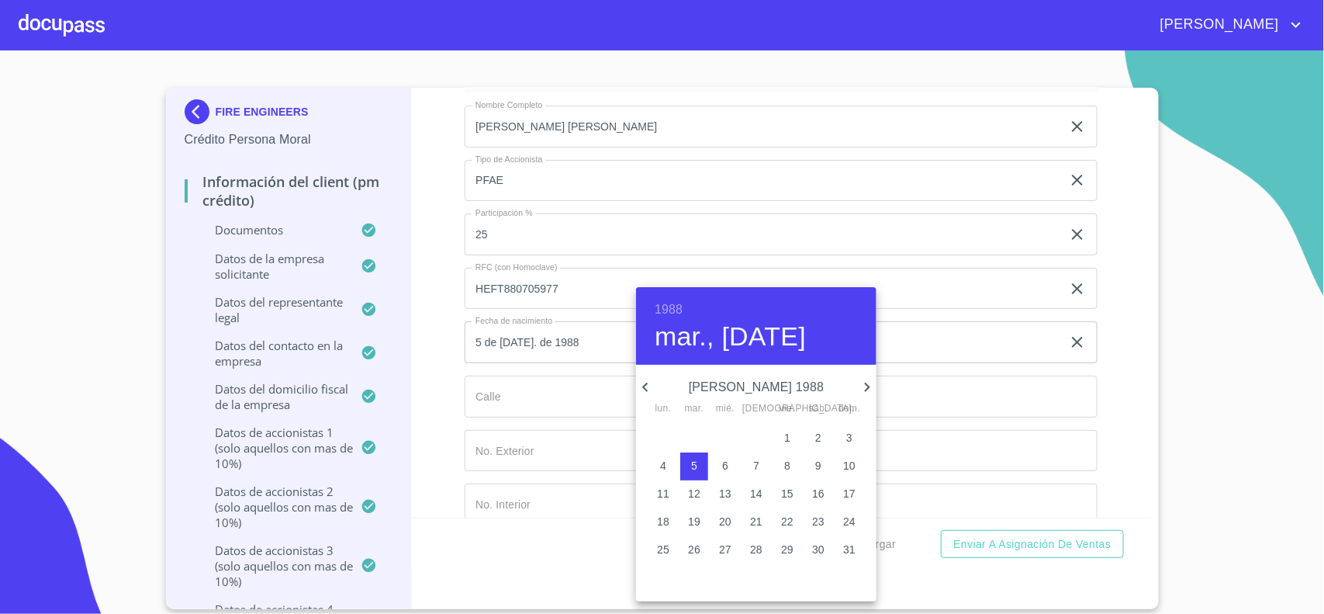
click at [539, 411] on div at bounding box center [662, 307] width 1324 height 614
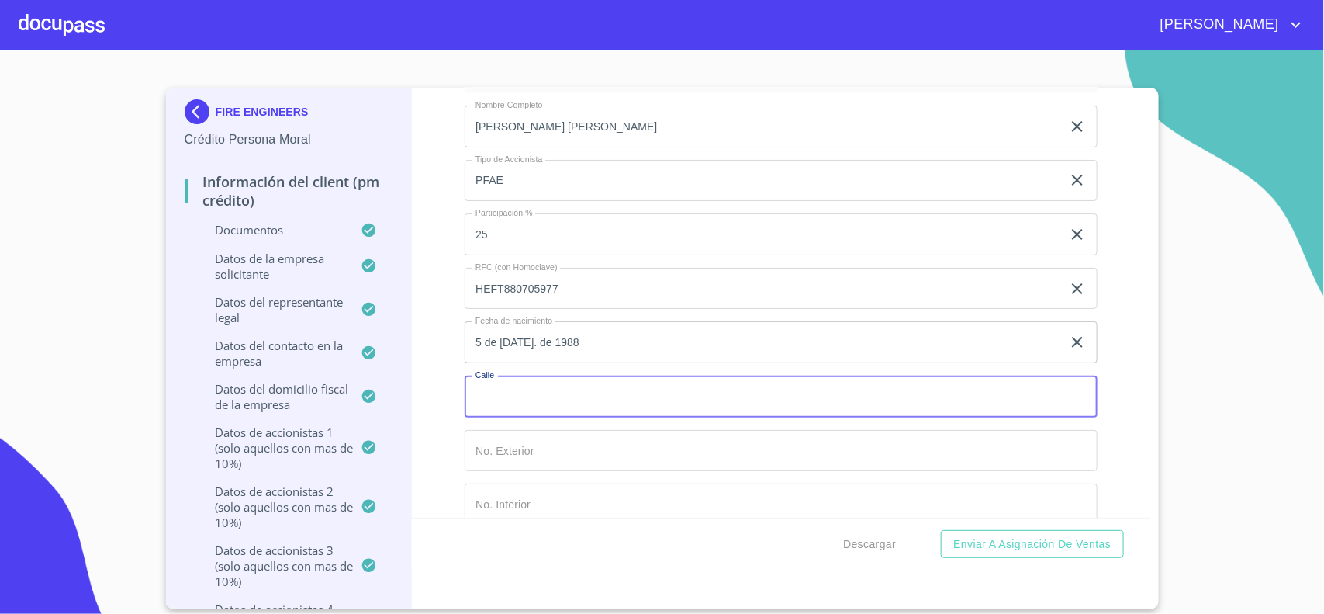
click at [532, 411] on input "Documento de identificación representante legal.   *" at bounding box center [781, 396] width 633 height 42
click at [498, 462] on input "Documento de identificación representante legal.   *" at bounding box center [781, 451] width 633 height 42
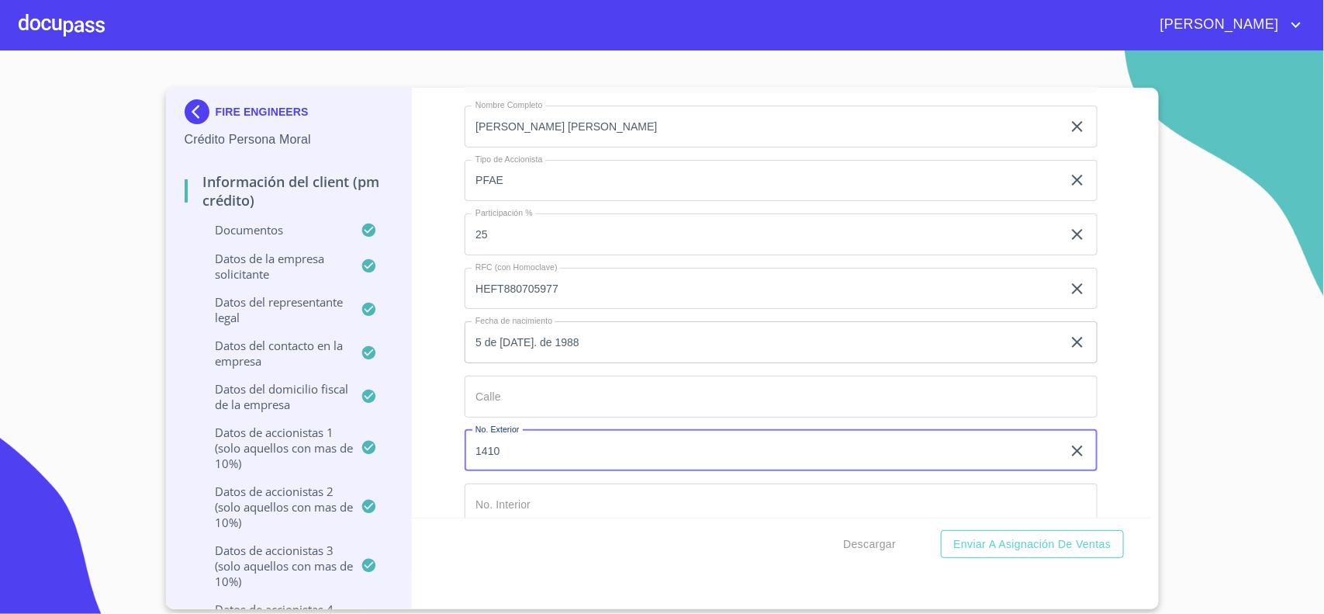
type input "1410"
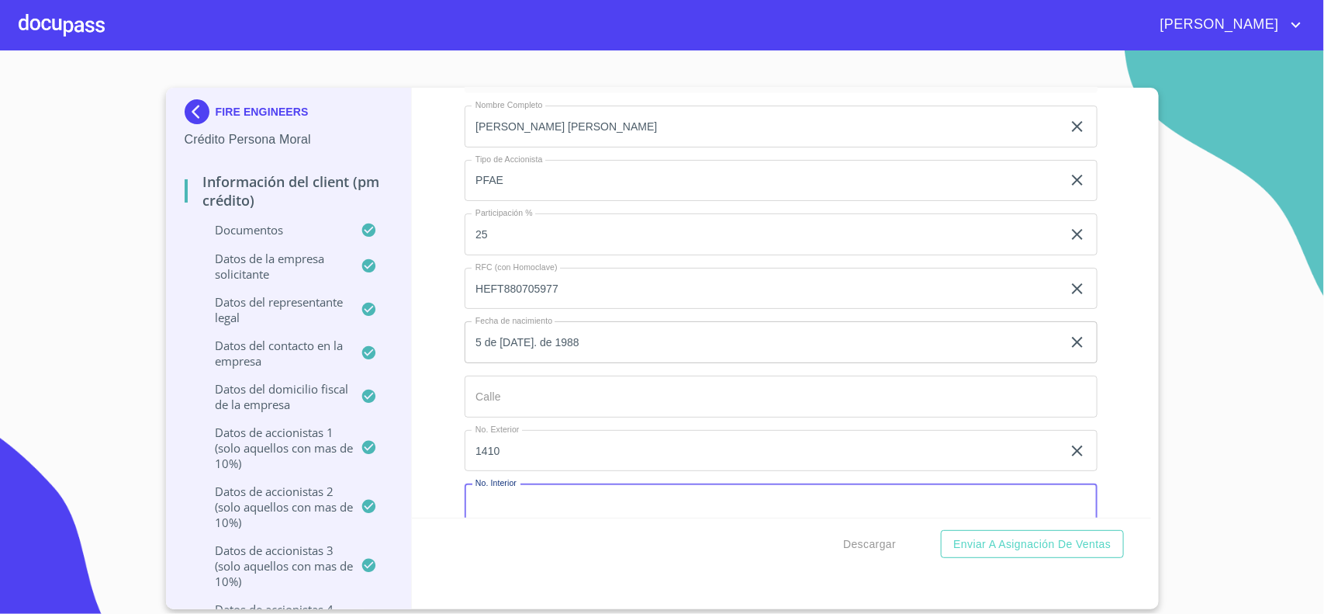
scroll to position [14161, 0]
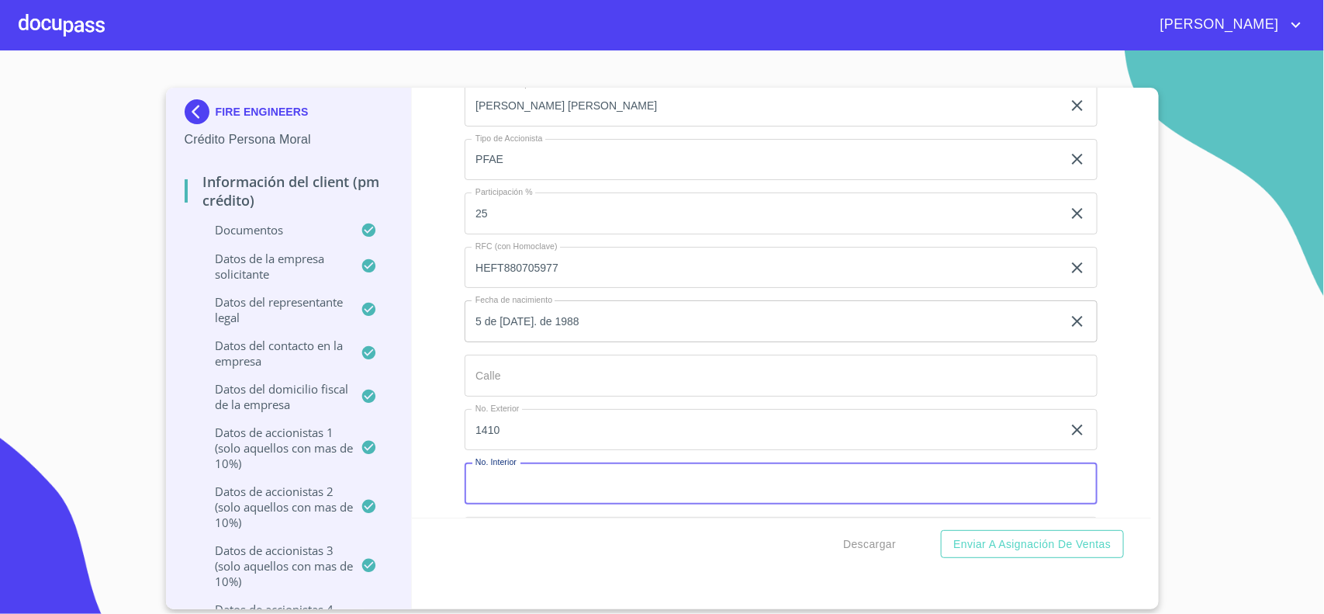
click at [508, 396] on input "Documento de identificación representante legal.   *" at bounding box center [781, 376] width 633 height 42
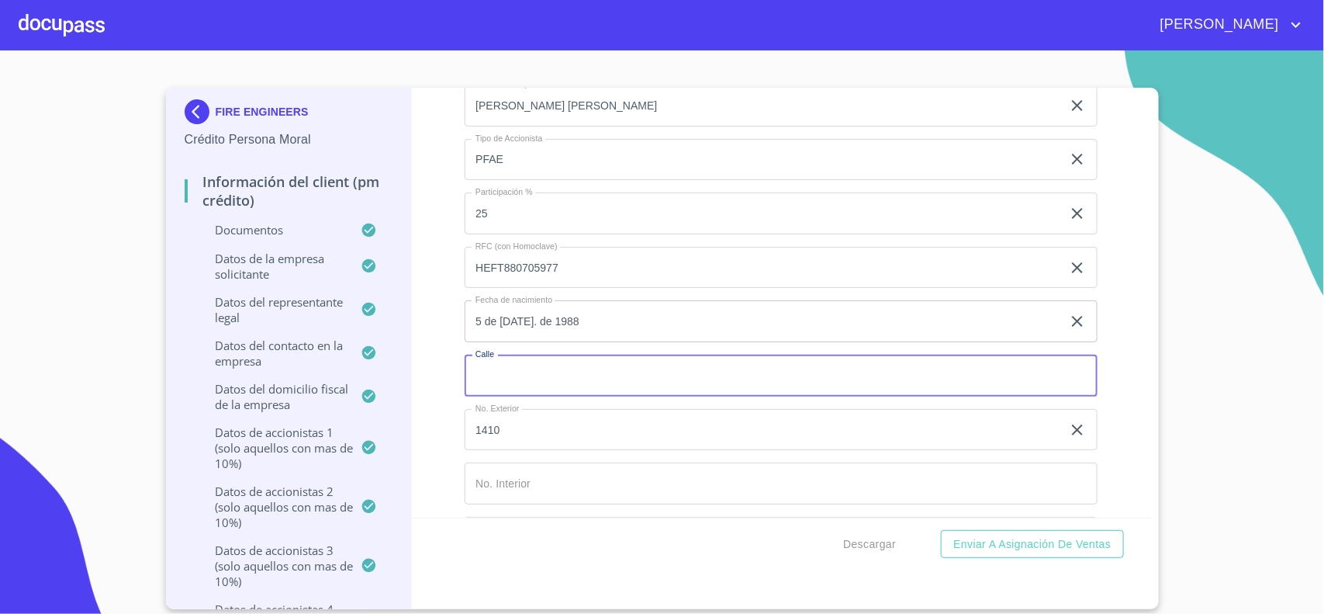
scroll to position [14258, 0]
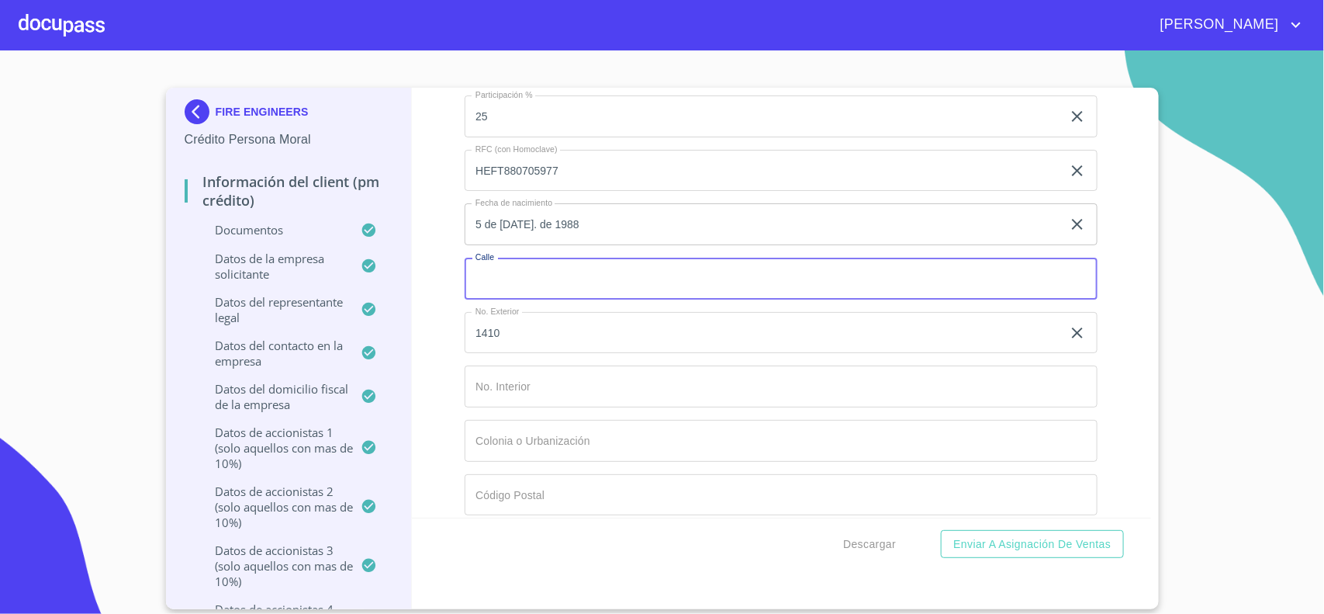
click at [513, 289] on input "Documento de identificación representante legal.   *" at bounding box center [781, 279] width 633 height 42
type input "[PERSON_NAME] DE [GEOGRAPHIC_DATA][PERSON_NAME]"
click at [526, 462] on input "Documento de identificación representante legal.   *" at bounding box center [781, 441] width 633 height 42
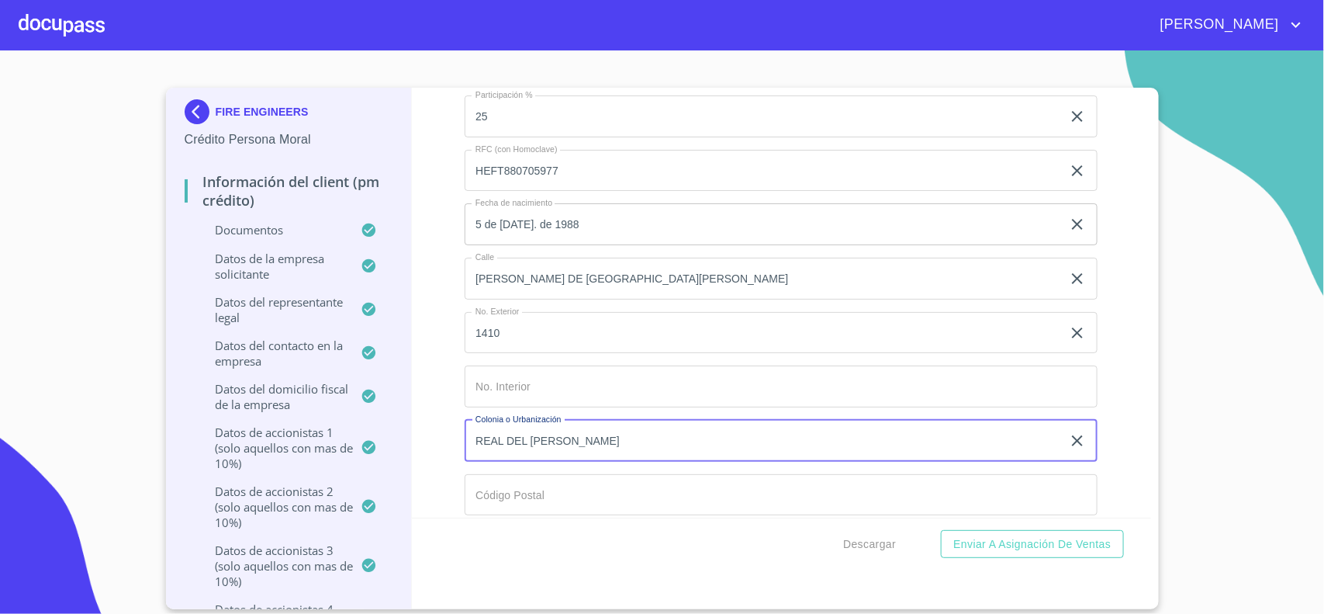
type input "REAL DEL [PERSON_NAME]"
click at [505, 407] on input "Documento de identificación representante legal.   *" at bounding box center [781, 386] width 633 height 42
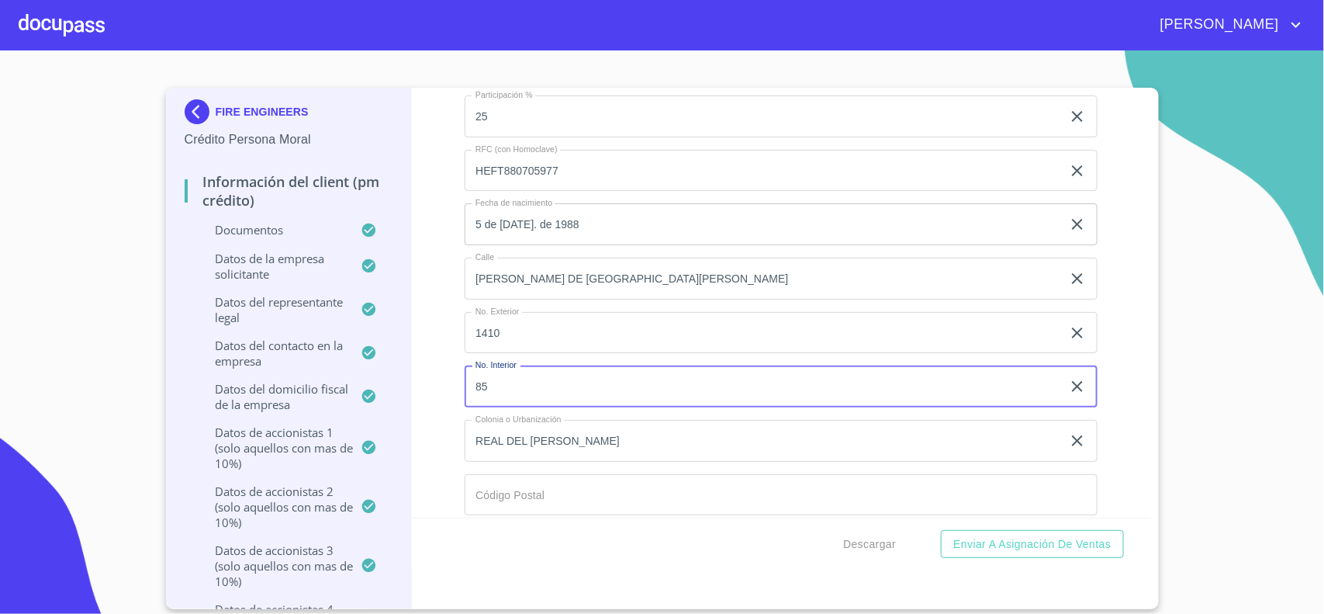
type input "8"
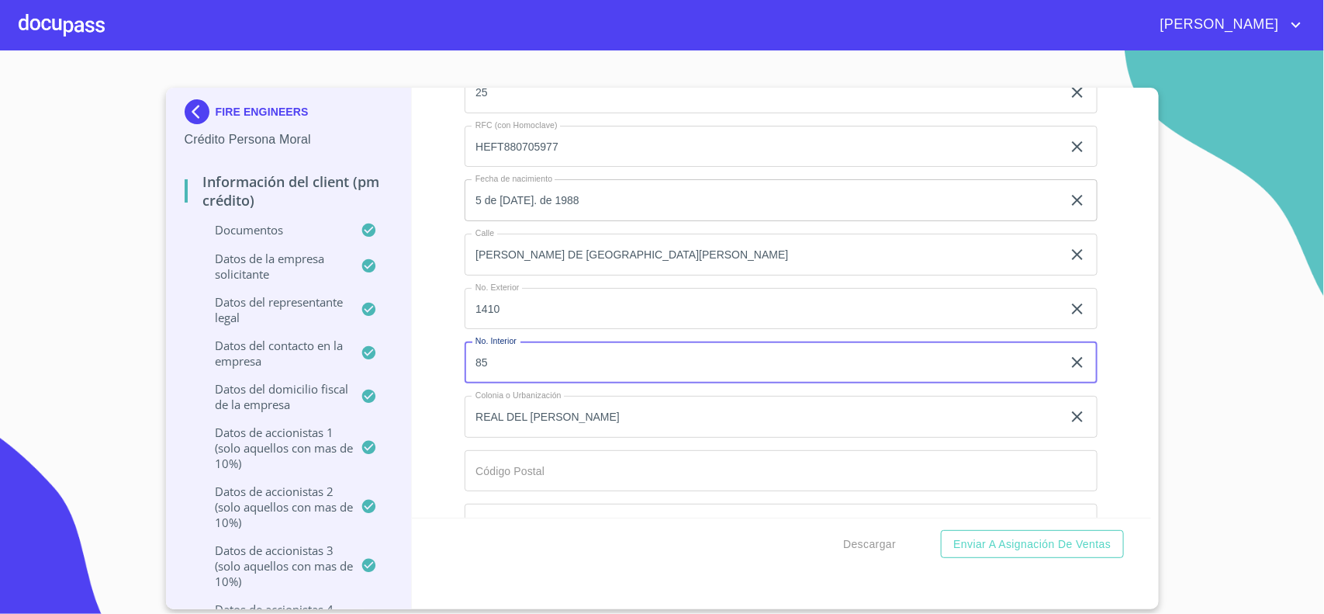
scroll to position [14355, 0]
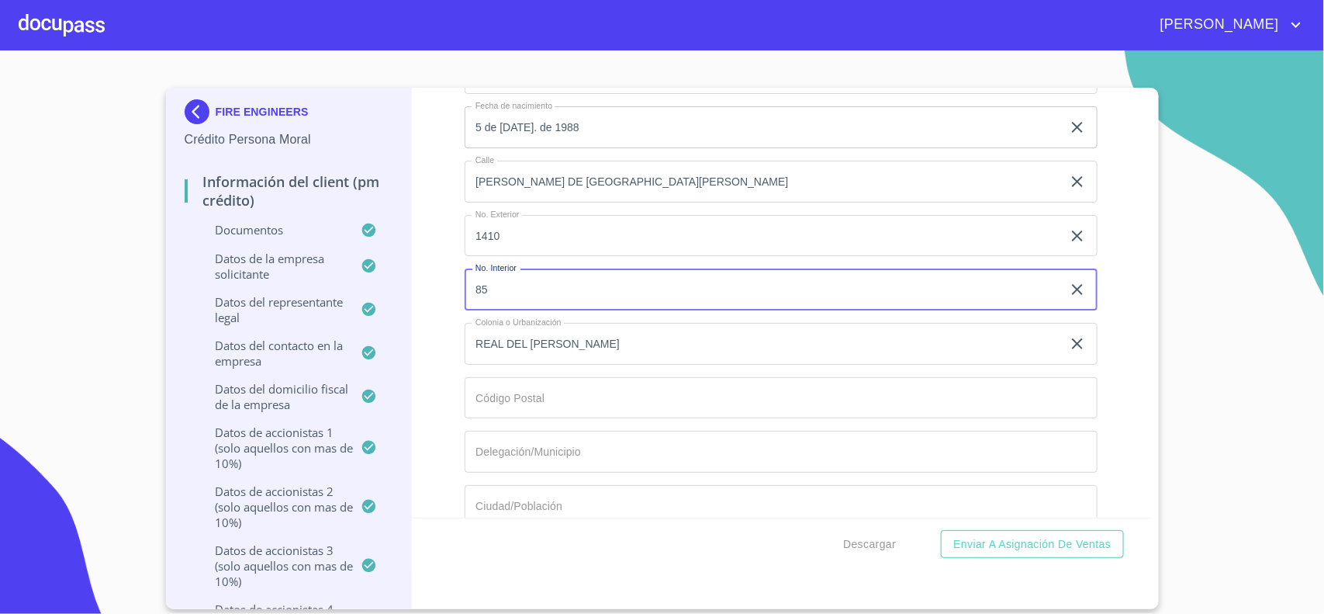
type input "85"
click at [521, 403] on input "Documento de identificación representante legal.   *" at bounding box center [781, 398] width 633 height 42
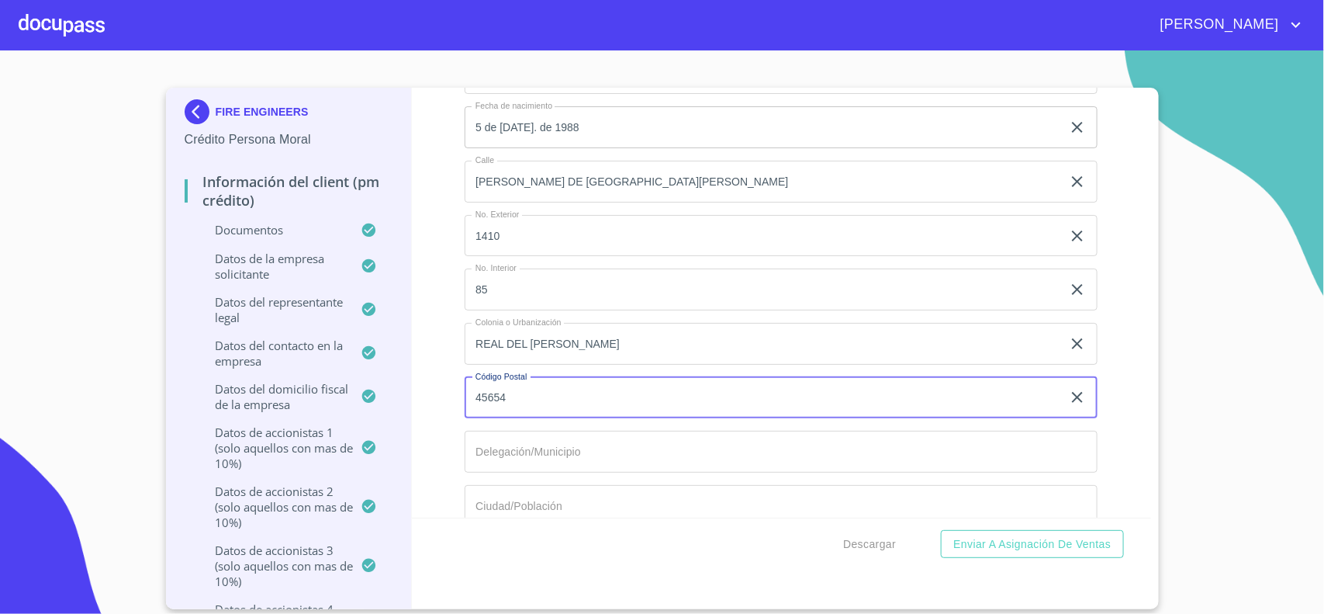
type input "45654"
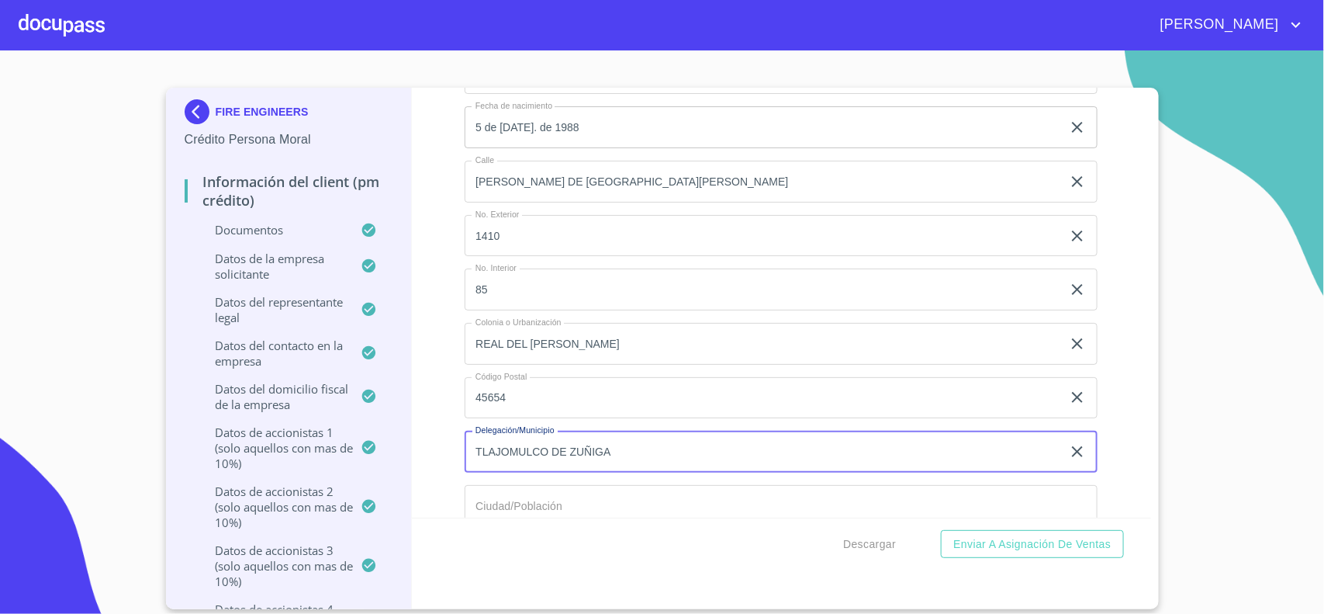
type input "TLAJOMULCO DE ZUÑIGA"
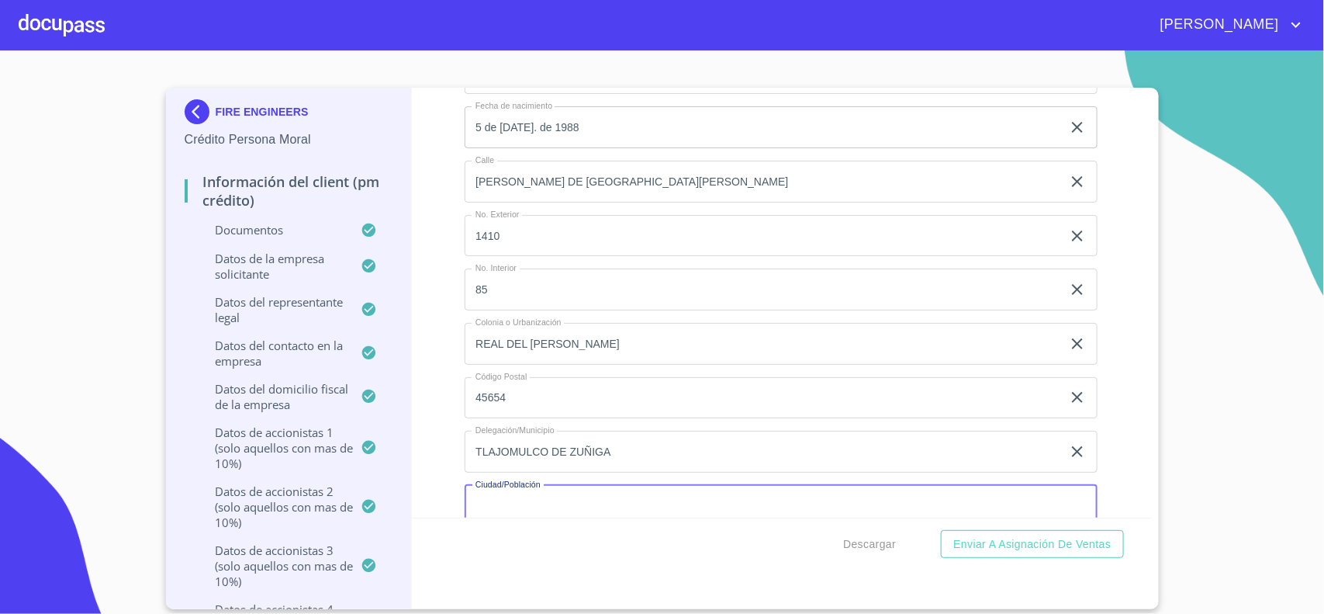
scroll to position [14376, 0]
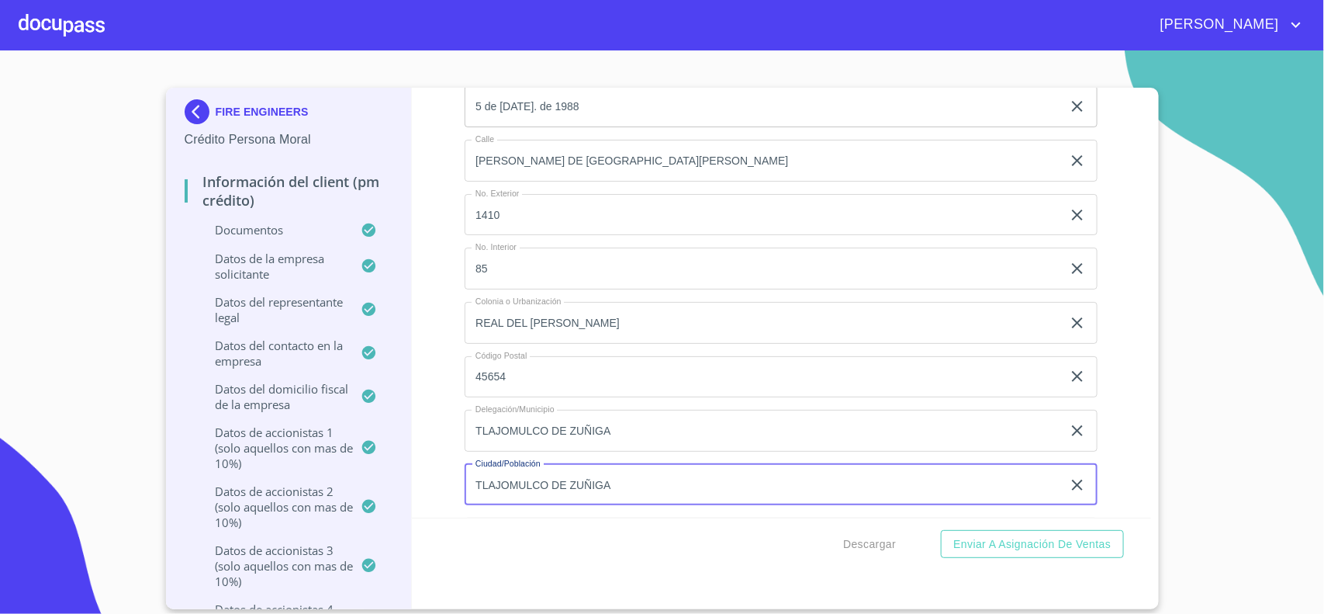
type input "TLAJOMULCO DE ZUÑIGA"
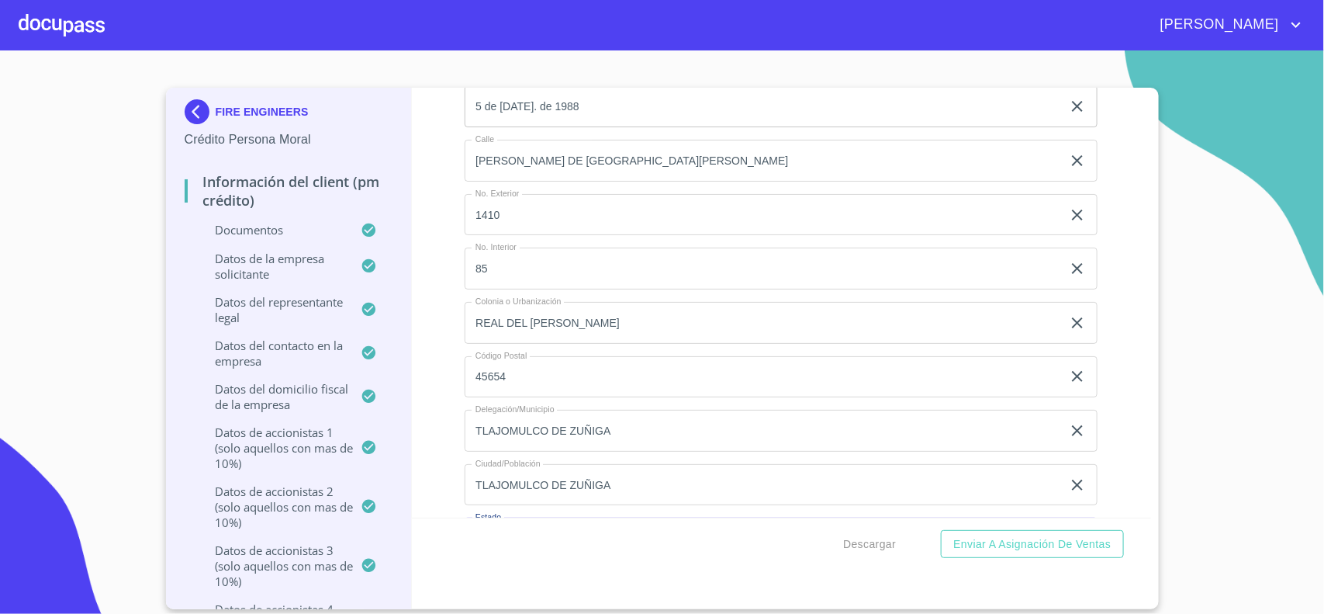
scroll to position [14624, 0]
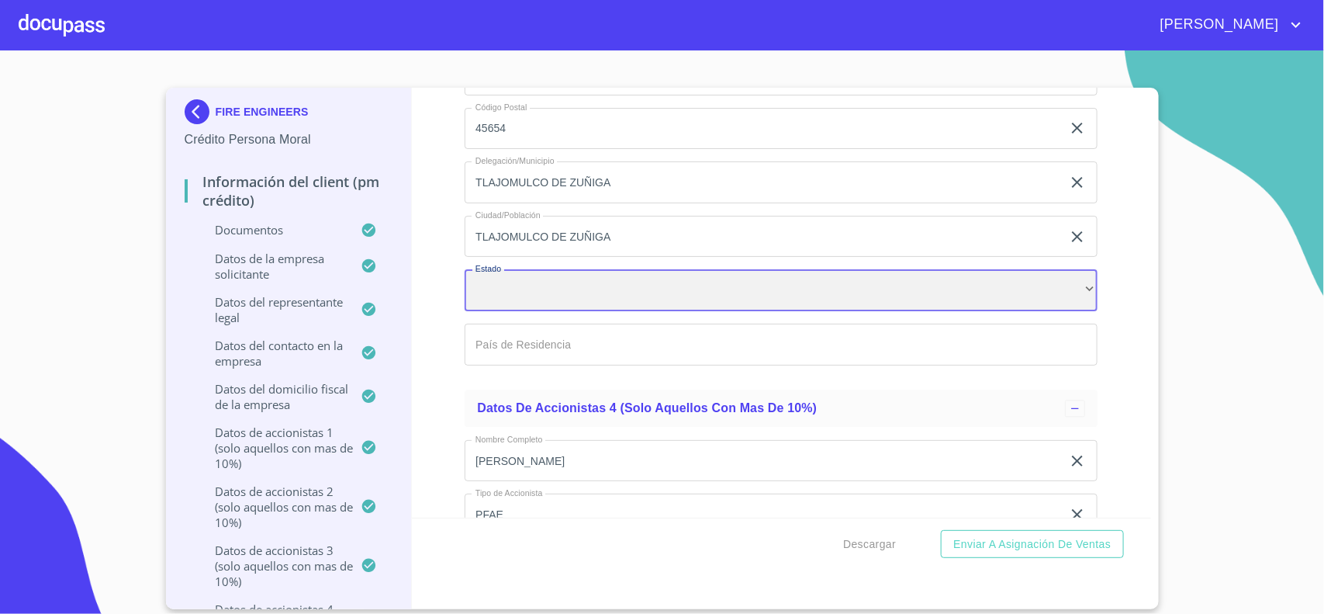
click at [496, 292] on div "​" at bounding box center [781, 290] width 633 height 42
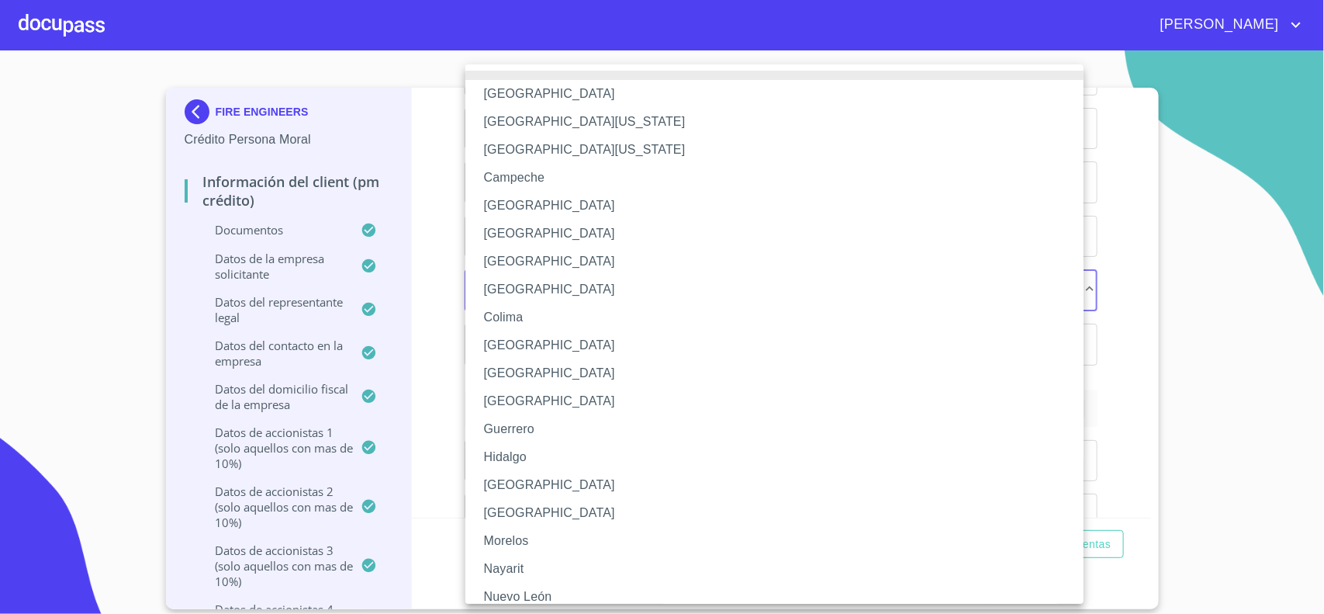
click at [510, 490] on li "[GEOGRAPHIC_DATA]" at bounding box center [781, 485] width 633 height 28
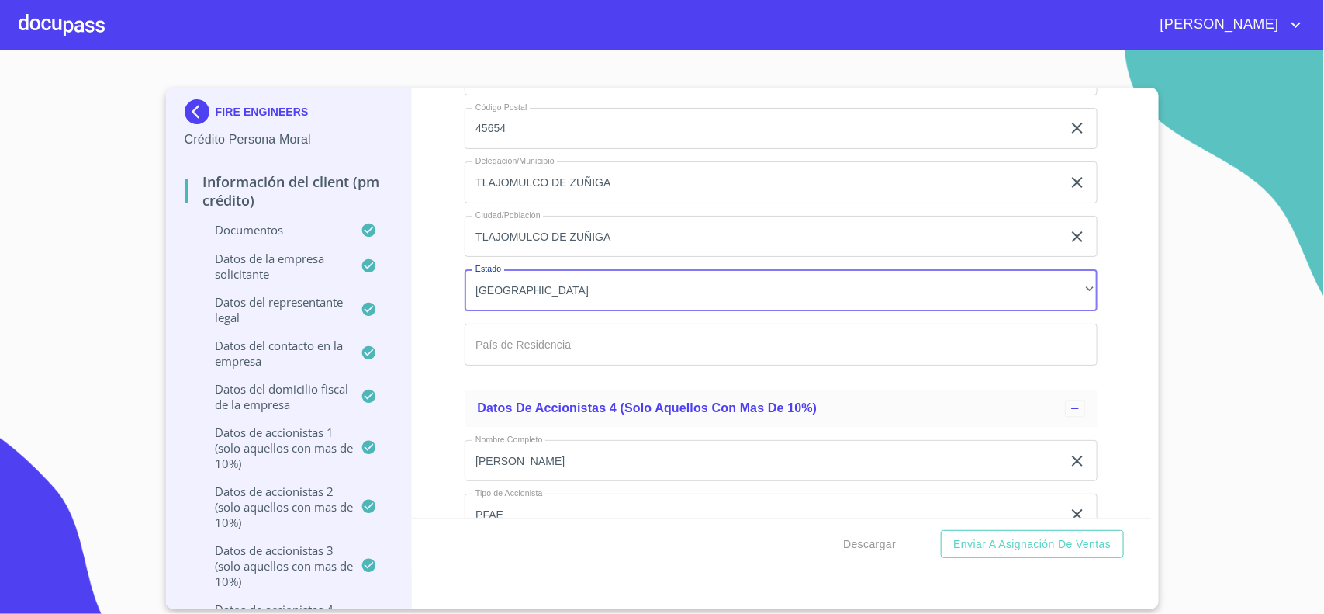
click at [528, 363] on input "Documento de identificación representante legal.   *" at bounding box center [781, 344] width 633 height 42
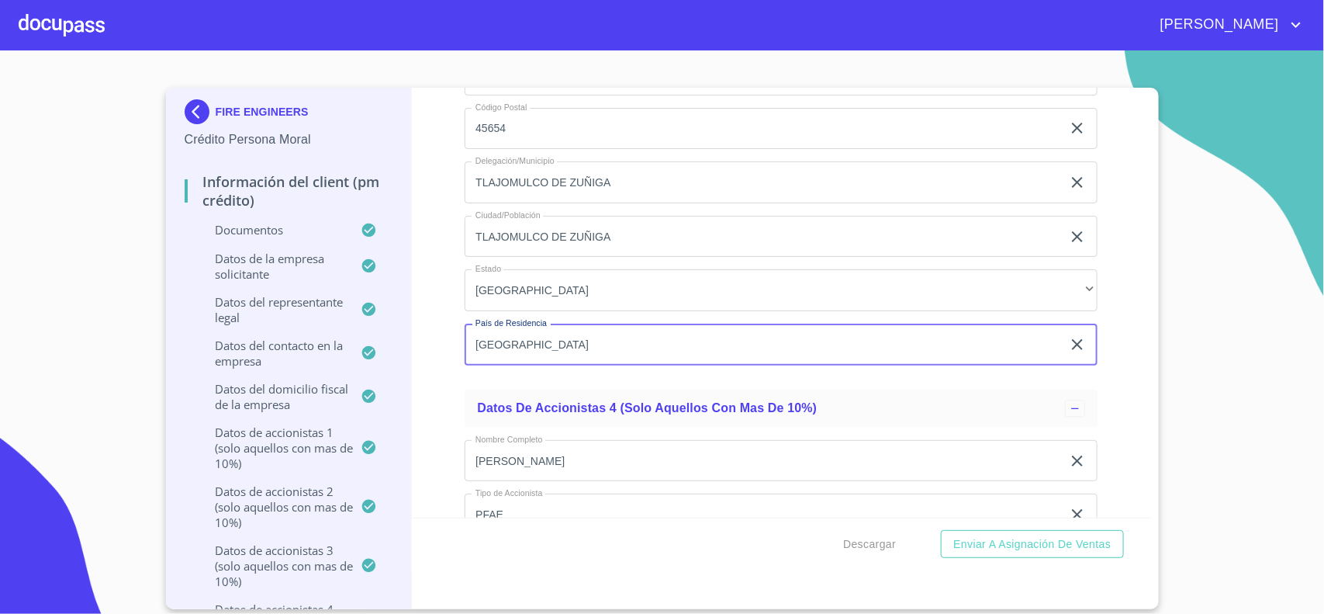
type input "[GEOGRAPHIC_DATA]"
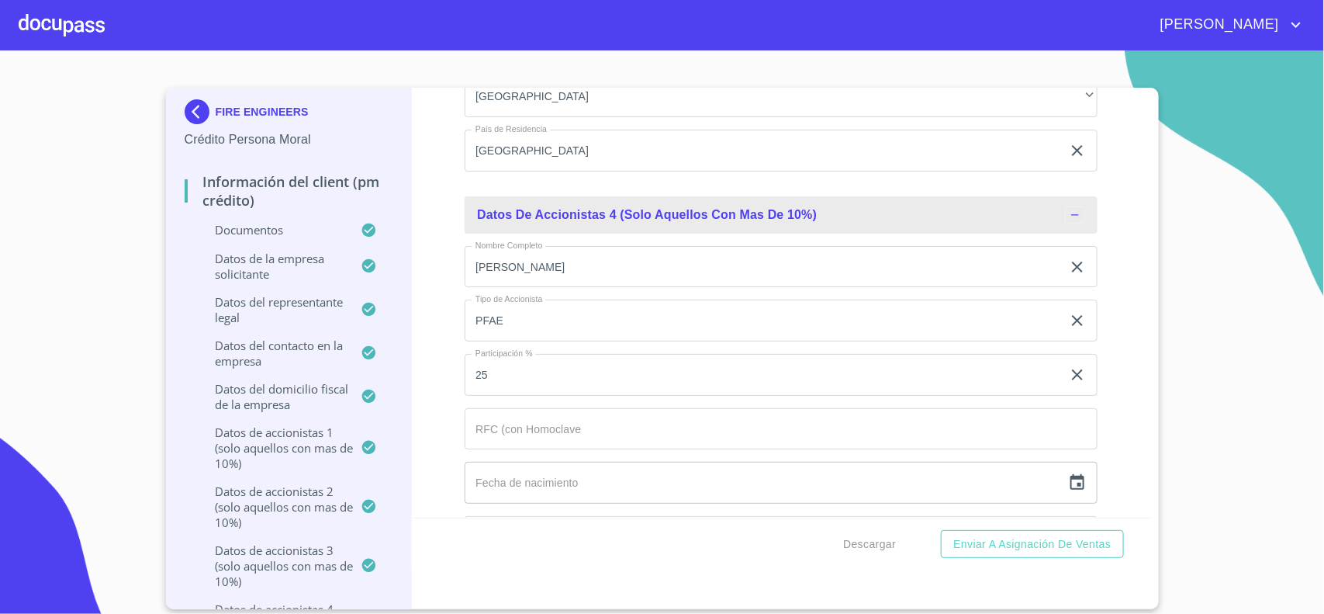
scroll to position [14915, 0]
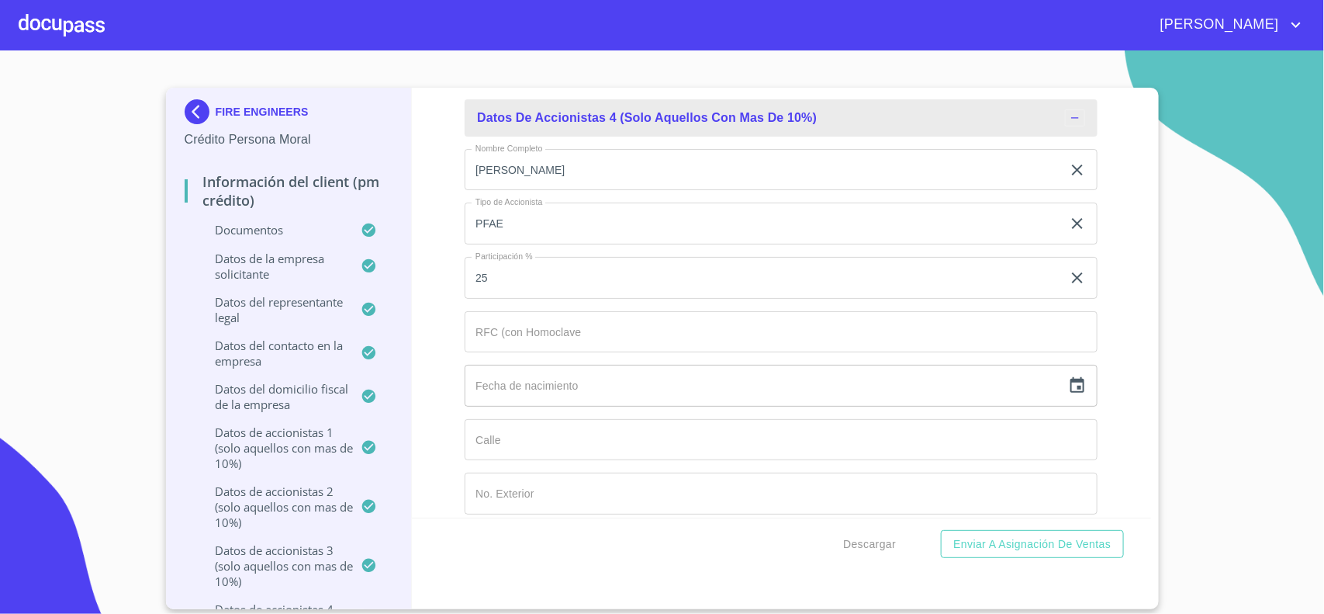
click at [500, 338] on input "Documento de identificación representante legal.   *" at bounding box center [781, 332] width 633 height 42
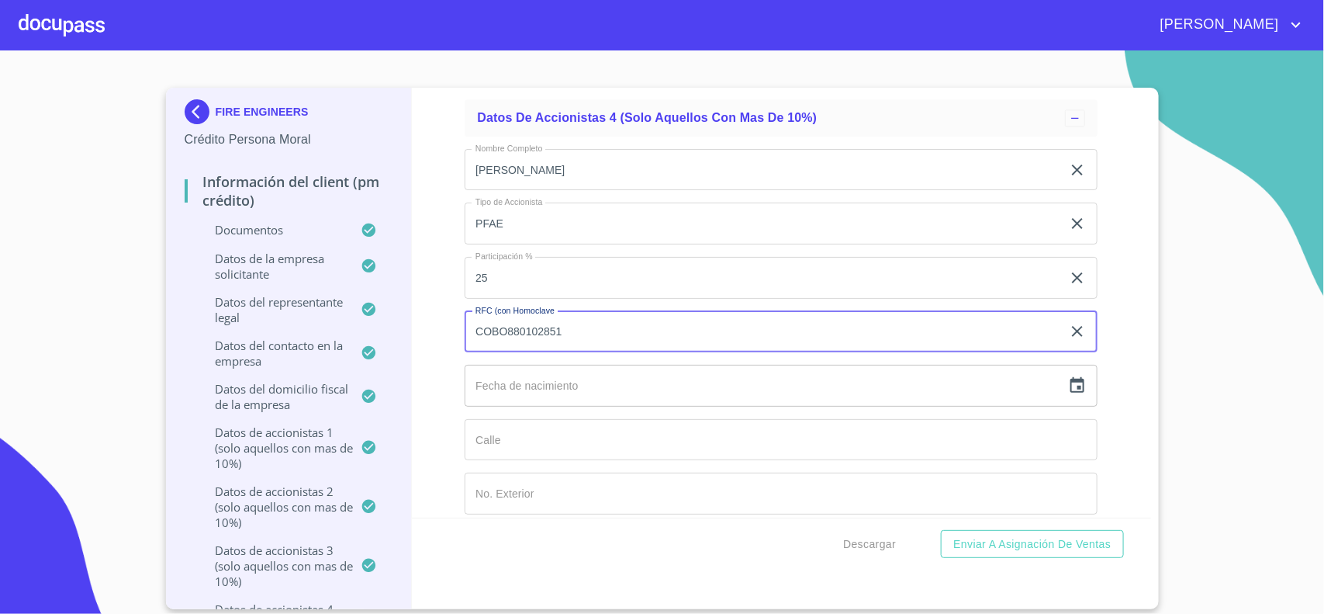
type input "COBO880102851"
click at [1068, 395] on icon "button" at bounding box center [1077, 385] width 19 height 19
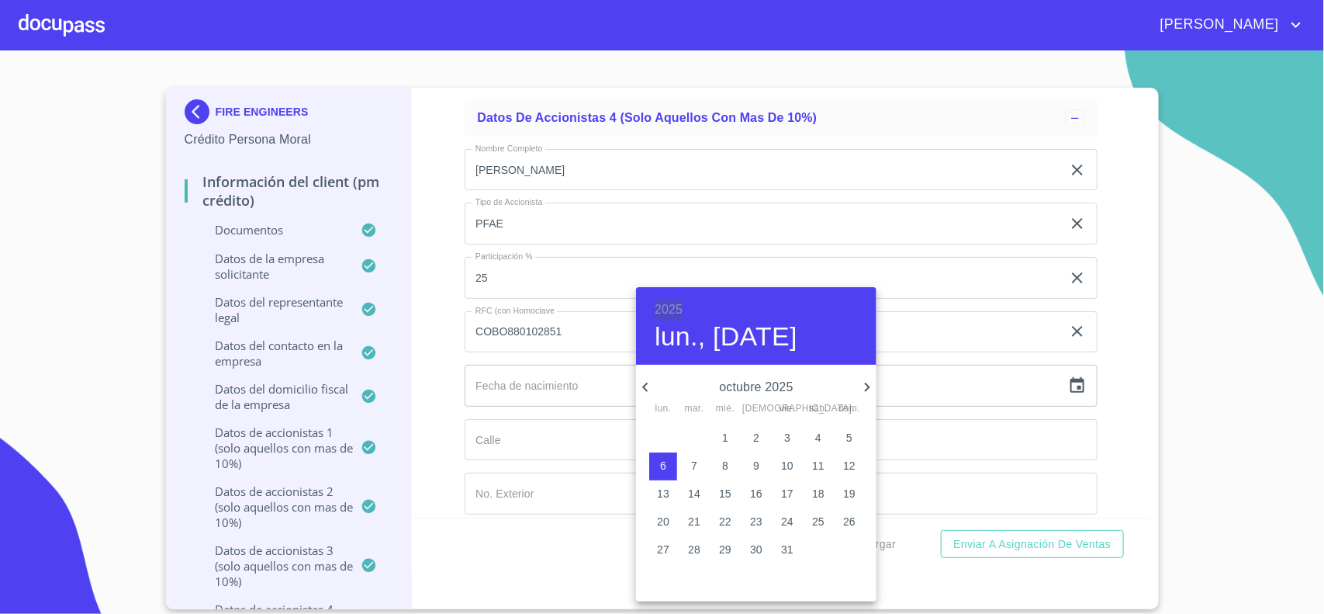
click at [673, 308] on h6 "2025" at bounding box center [669, 310] width 28 height 22
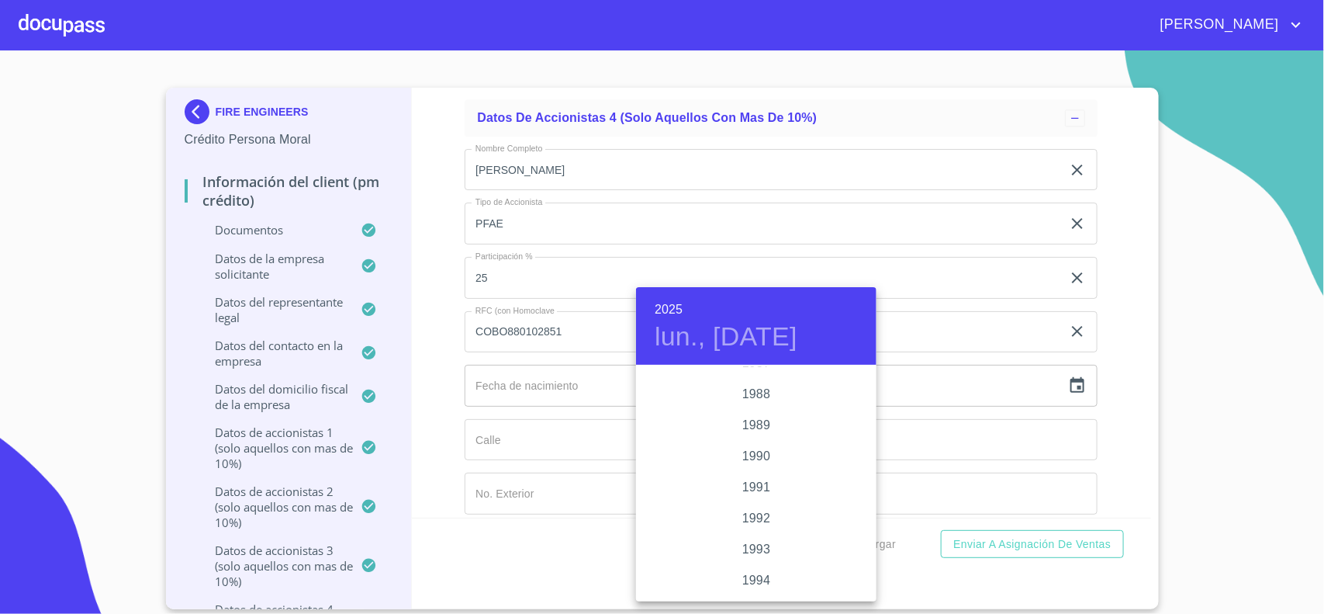
scroll to position [1846, 0]
click at [751, 486] on div "1988" at bounding box center [756, 491] width 240 height 31
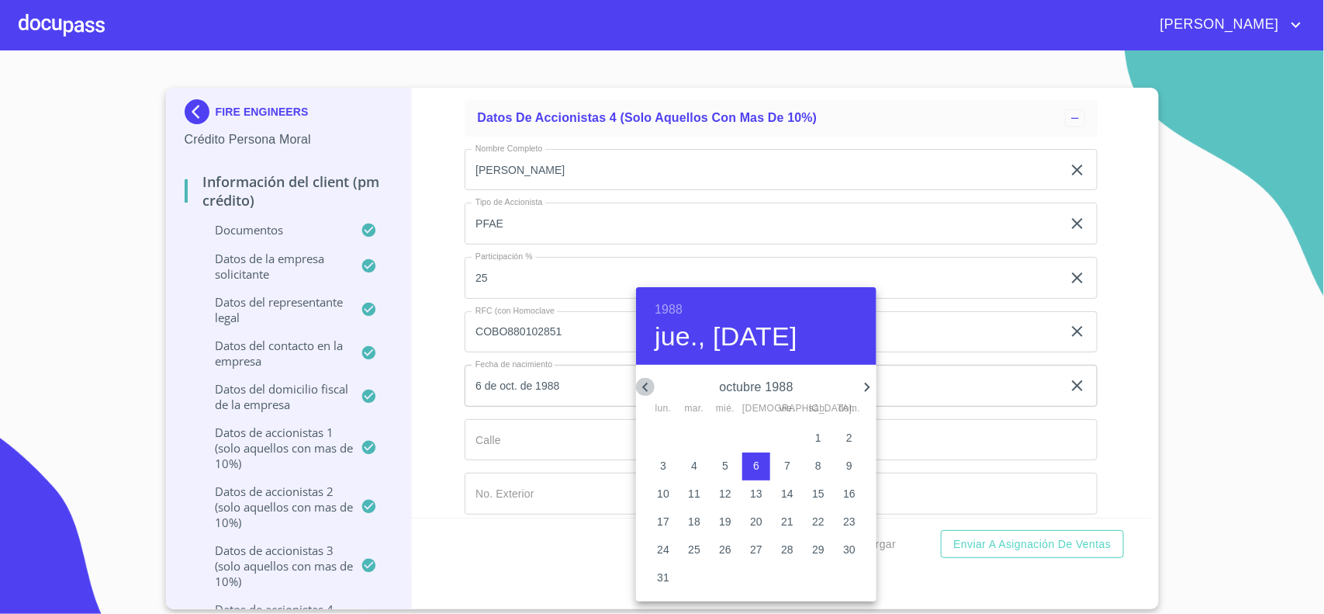
click at [650, 389] on icon "button" at bounding box center [645, 387] width 19 height 19
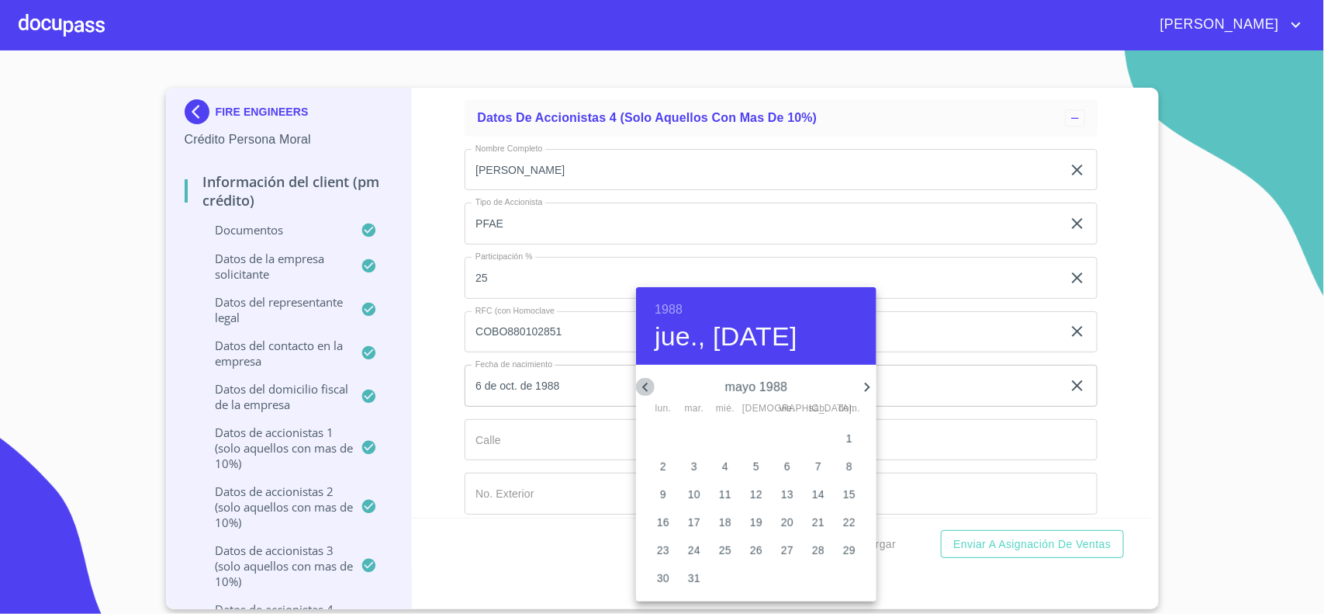
click at [650, 389] on icon "button" at bounding box center [645, 387] width 19 height 19
click at [817, 441] on p "2" at bounding box center [818, 438] width 6 height 16
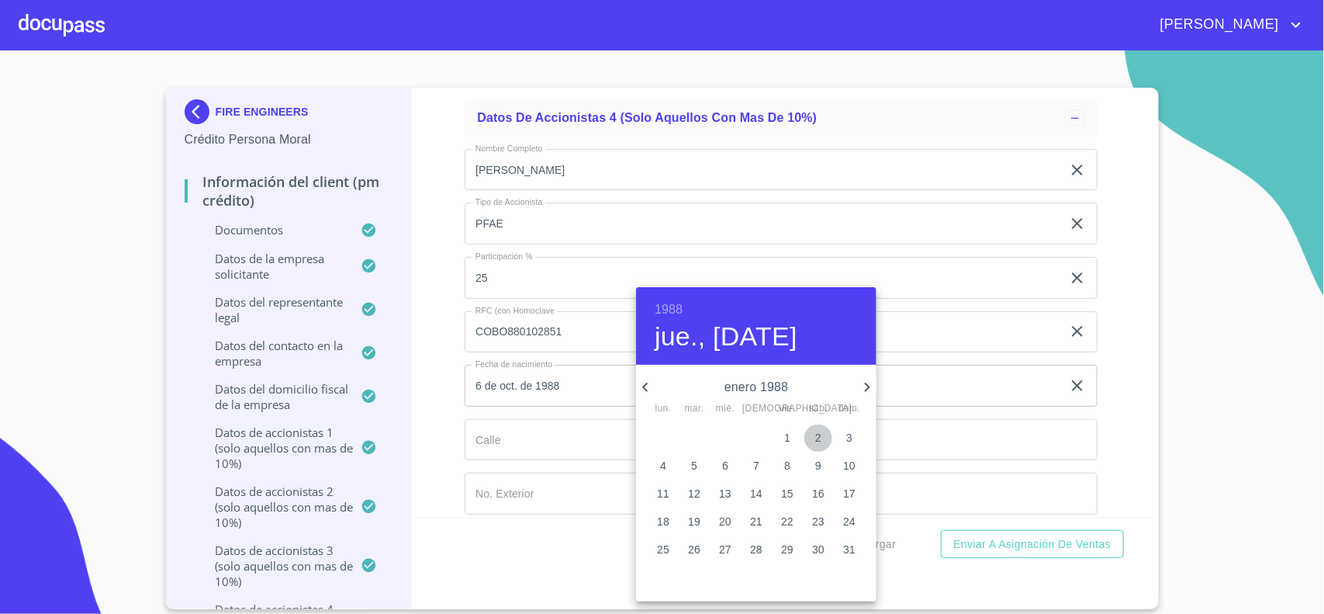
type input "2 de ene. de 1988"
click at [545, 448] on div at bounding box center [662, 307] width 1324 height 614
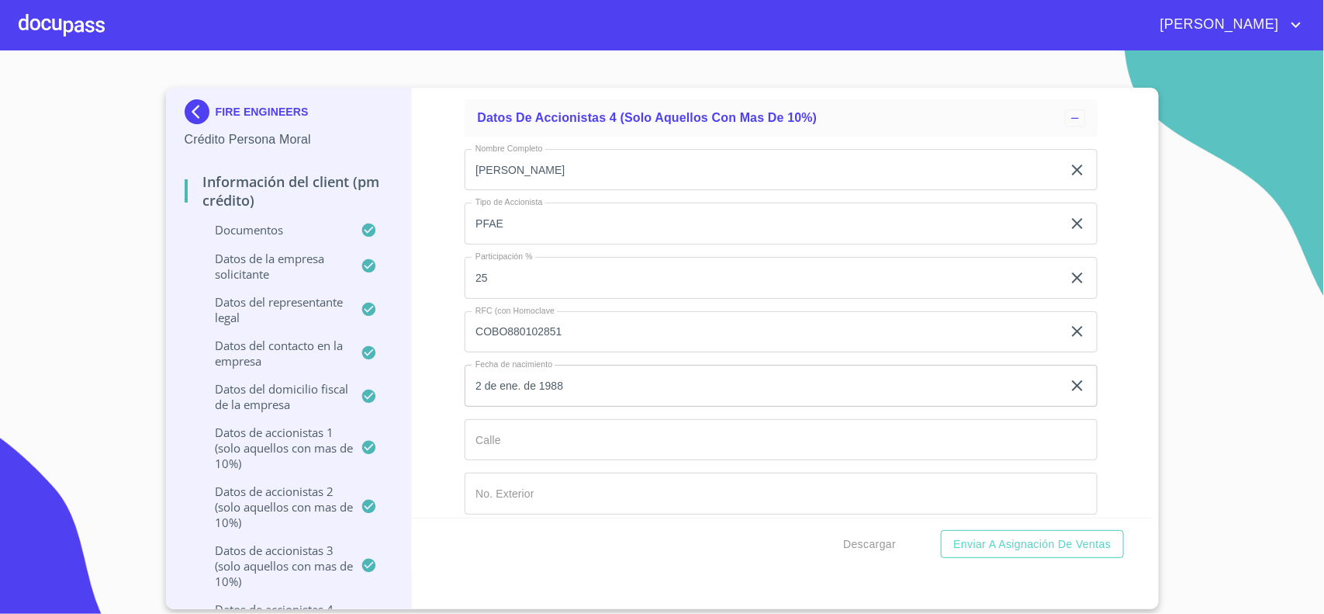
click at [529, 448] on input "Documento de identificación representante legal.   *" at bounding box center [781, 440] width 633 height 42
type input "TACHIRA"
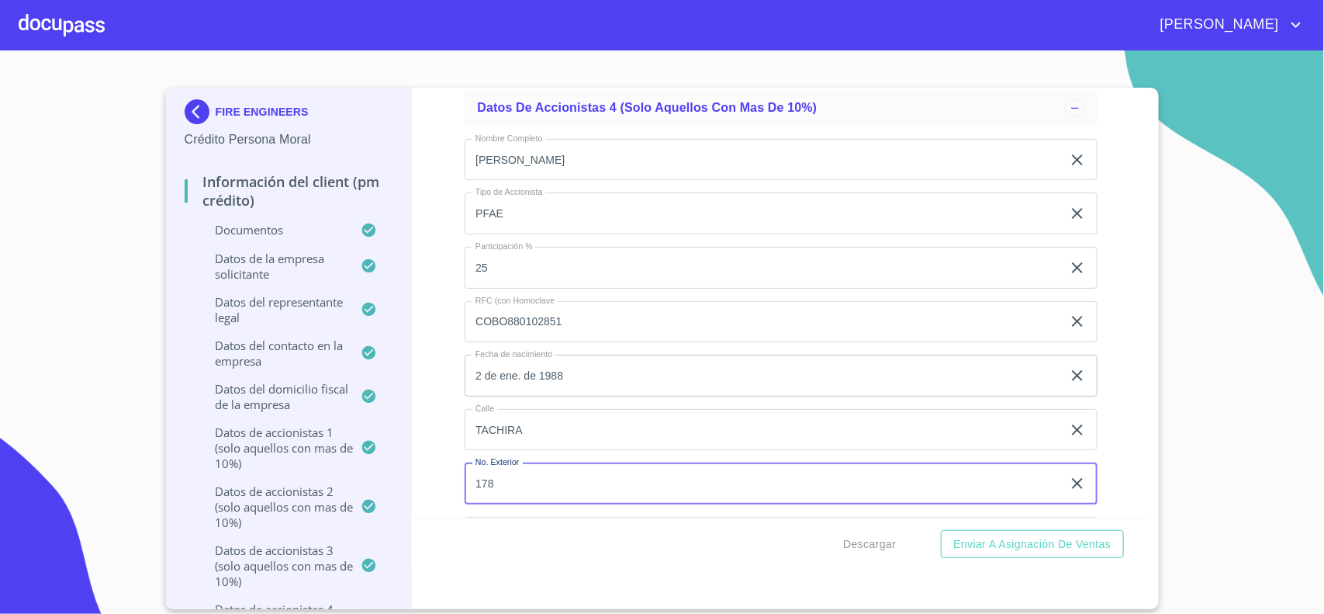
type input "178"
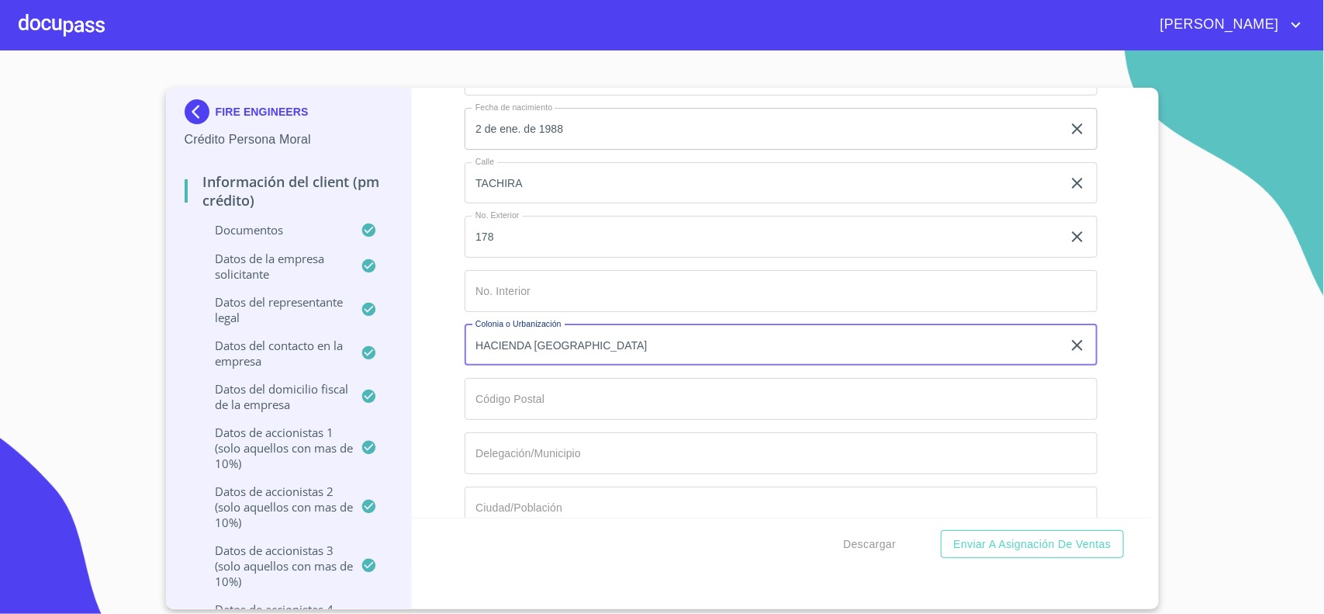
type input "HACIENDA [GEOGRAPHIC_DATA]"
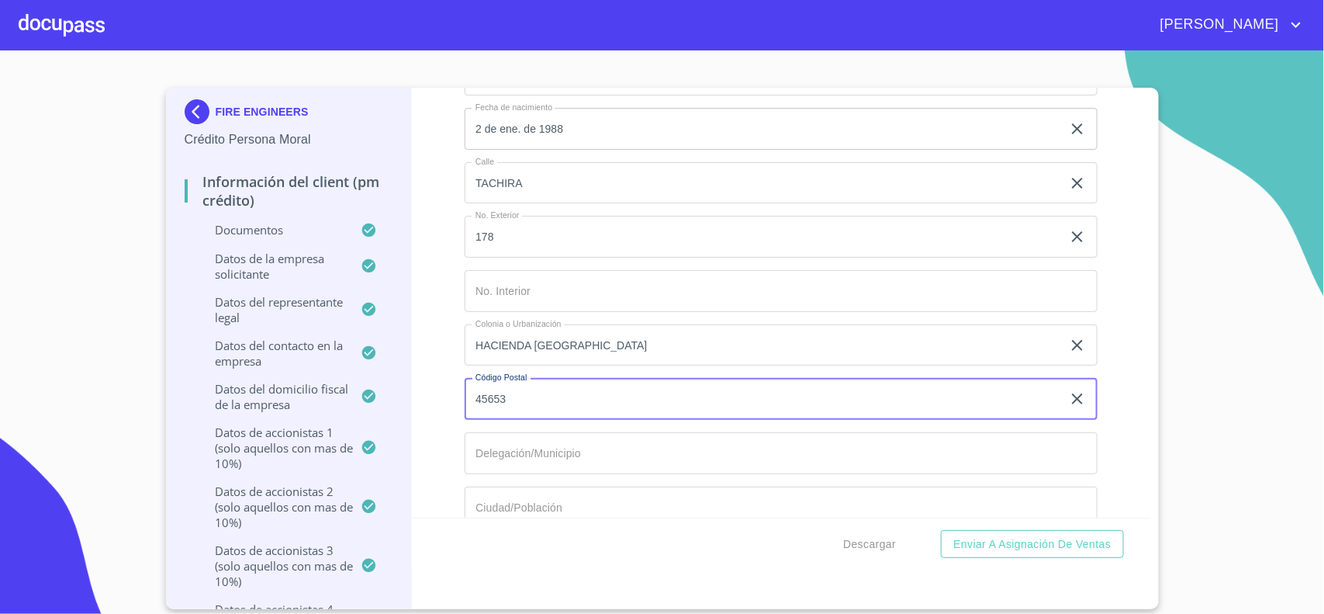
type input "45653"
type input "TLAJOMULCO DE ZUÑIGA"
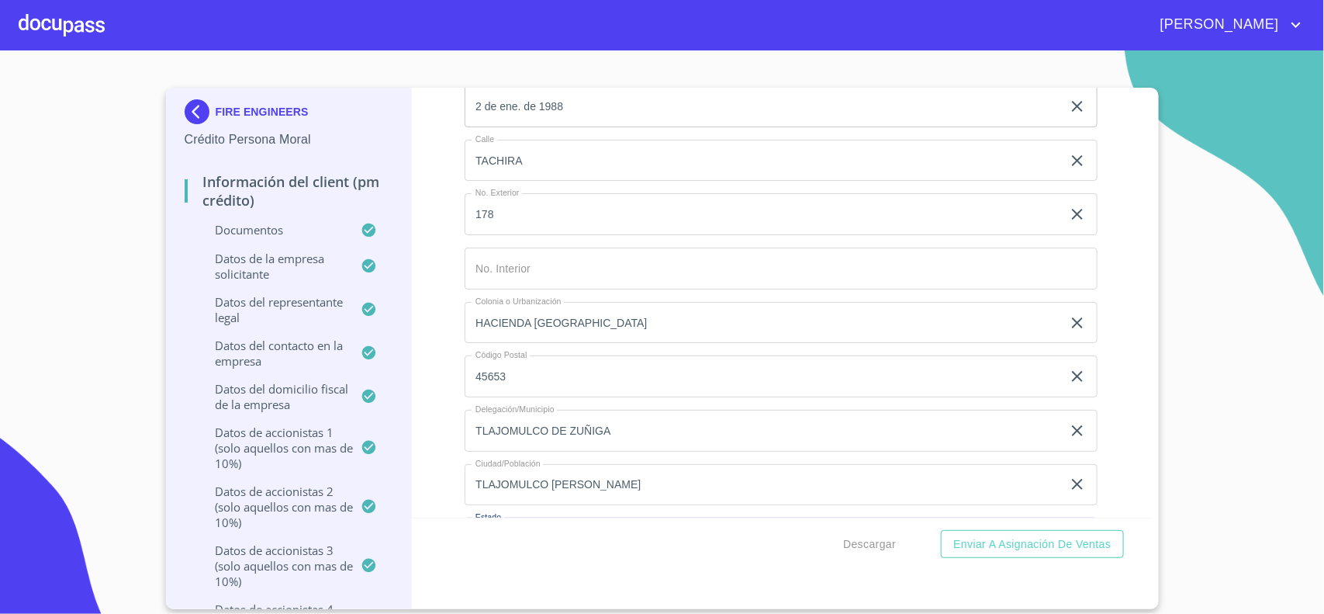
scroll to position [15442, 0]
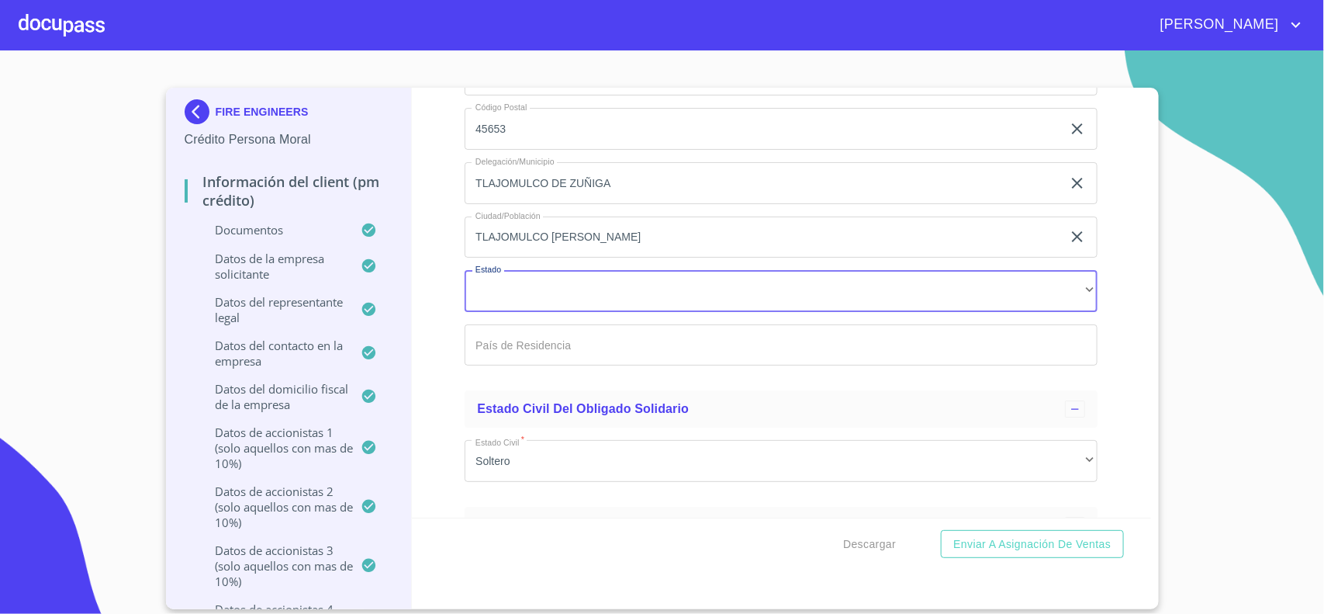
click at [559, 246] on input "TLAJOMULCO [PERSON_NAME]" at bounding box center [763, 237] width 597 height 42
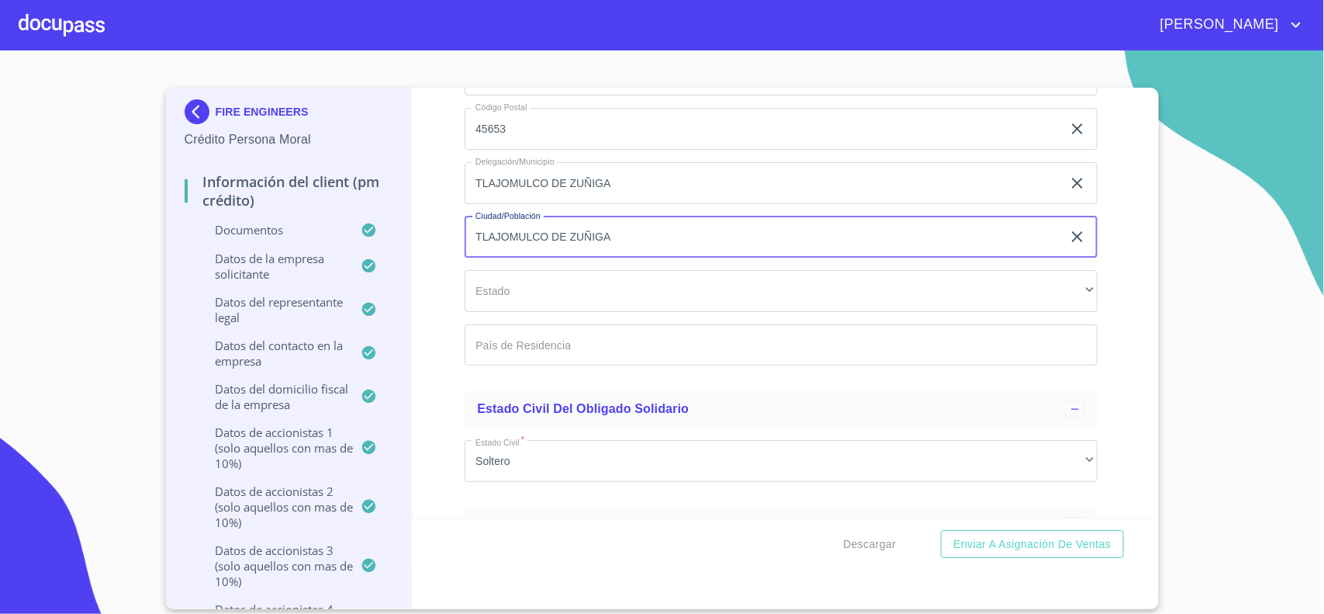
type input "TLAJOMULCO DE ZUÑIGA"
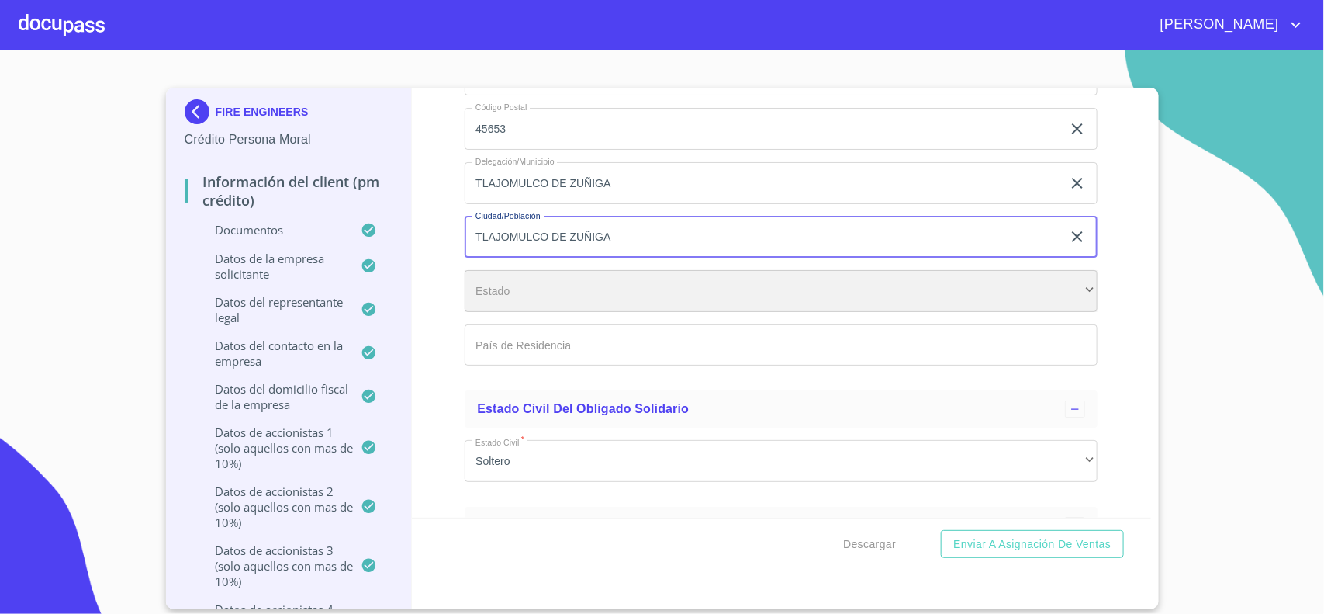
click at [572, 303] on div "​" at bounding box center [781, 291] width 633 height 42
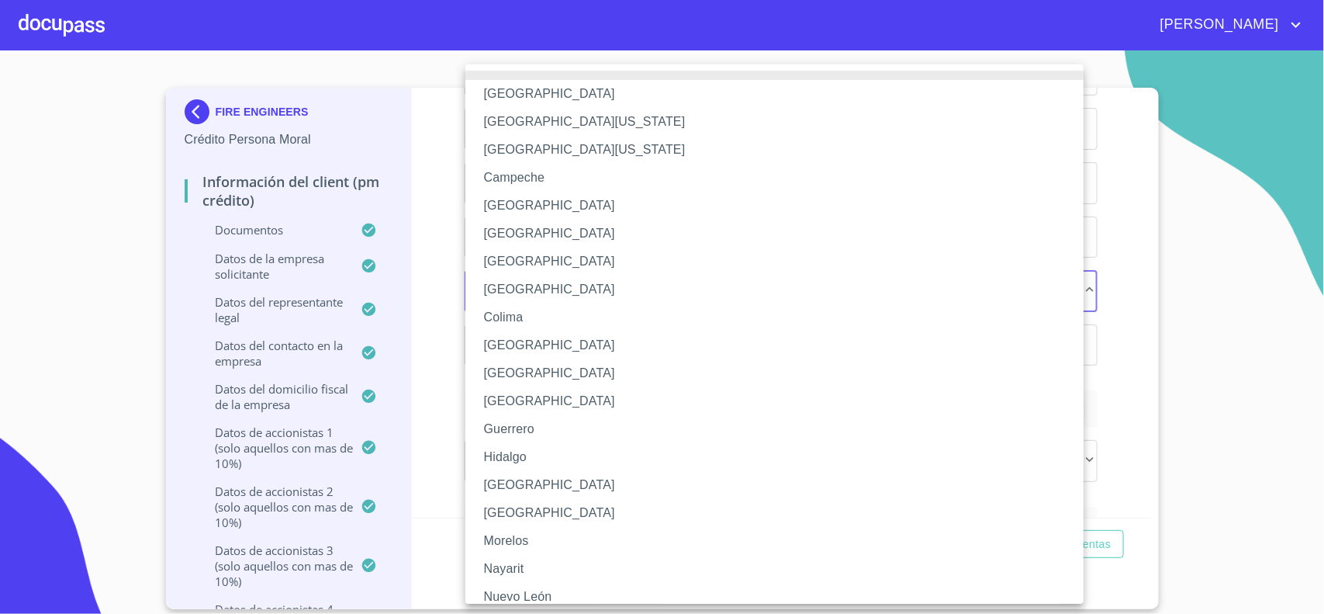
click at [517, 486] on li "[GEOGRAPHIC_DATA]" at bounding box center [781, 485] width 633 height 28
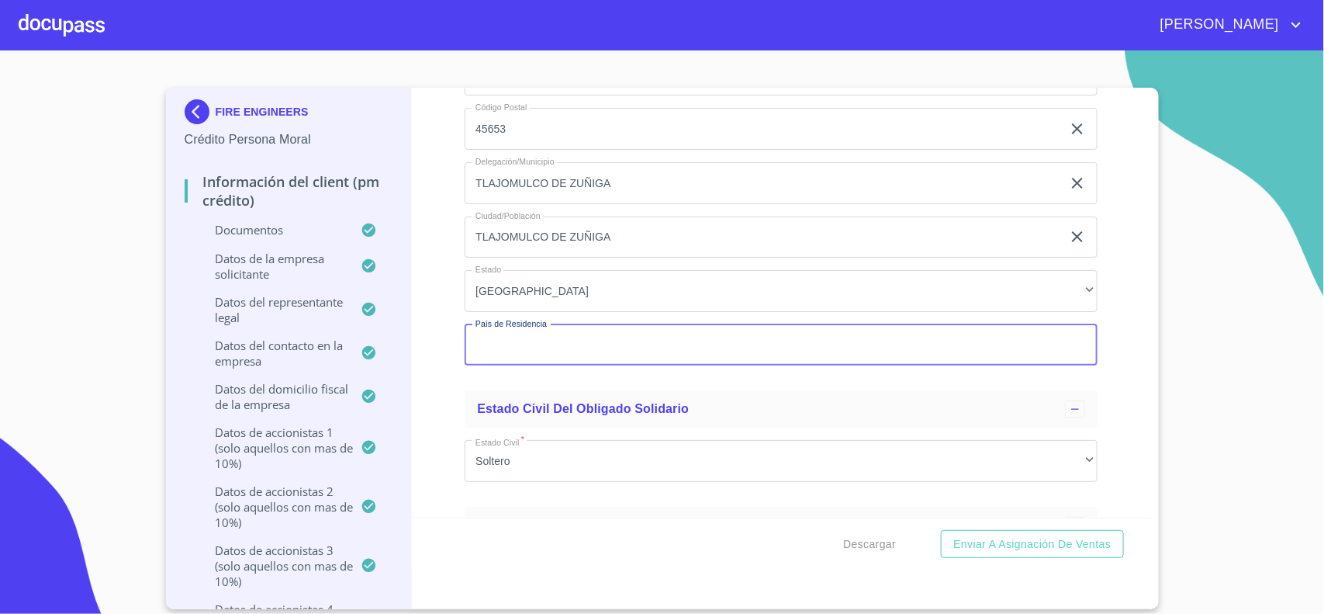
click at [514, 362] on input "Documento de identificación representante legal.   *" at bounding box center [781, 345] width 633 height 42
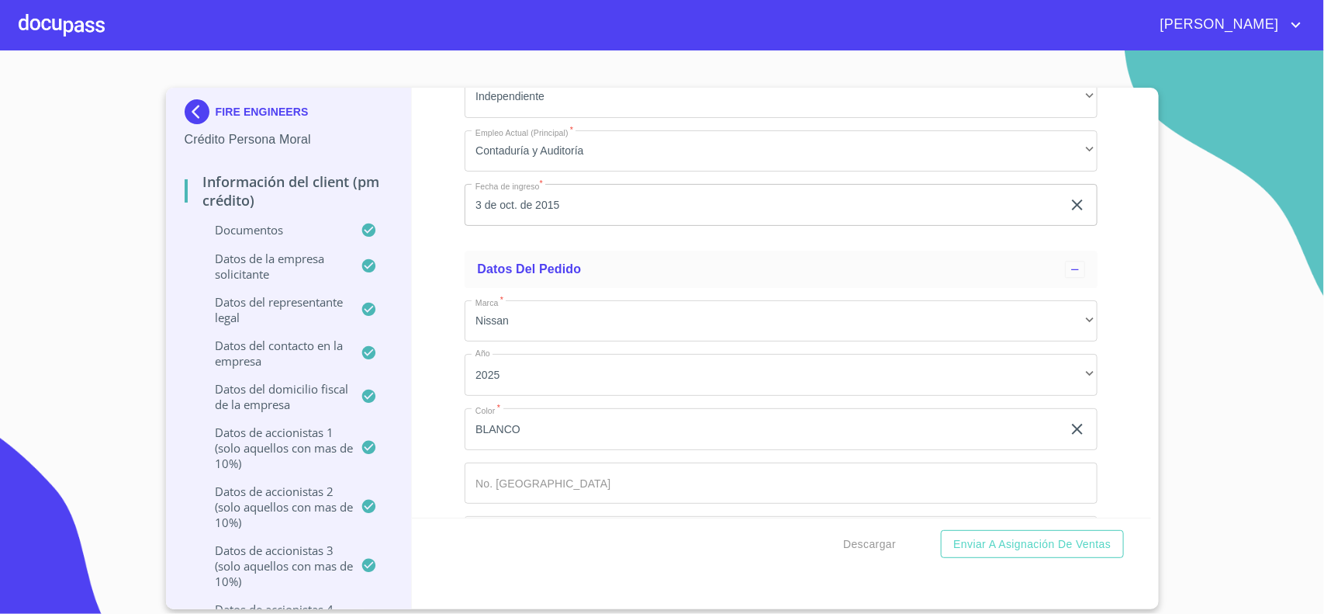
scroll to position [17629, 0]
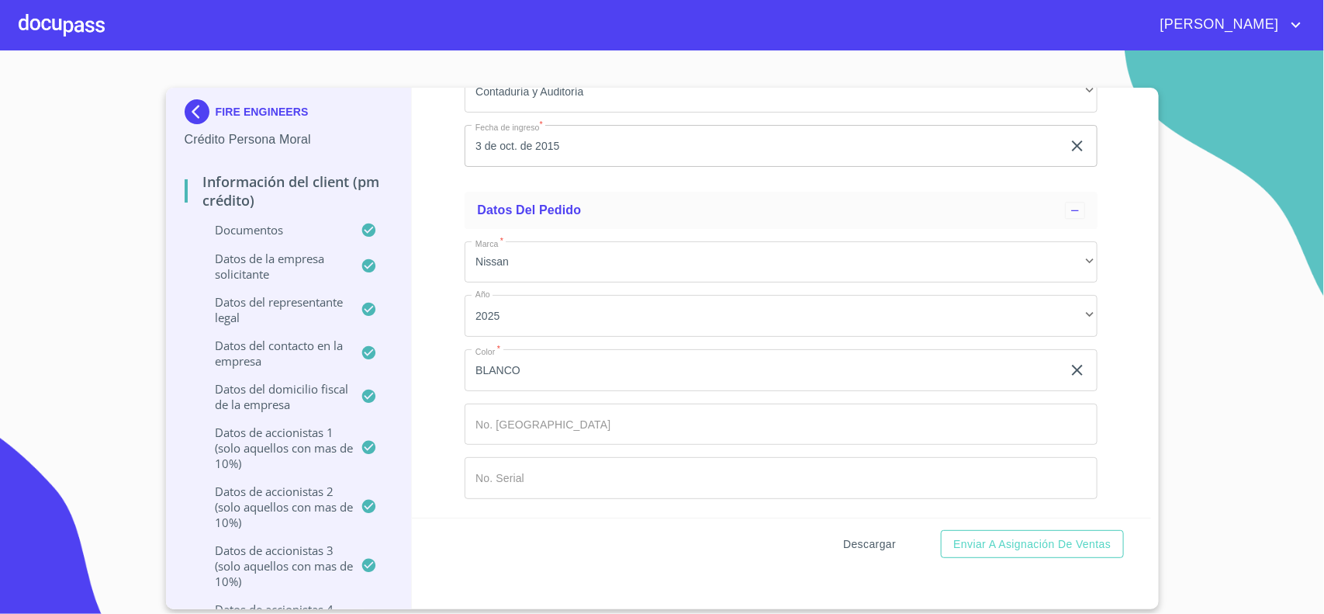
type input "[GEOGRAPHIC_DATA]"
click at [875, 548] on span "Descargar" at bounding box center [869, 543] width 53 height 19
click at [1014, 551] on span "Enviar a Asignación de Ventas" at bounding box center [1031, 543] width 157 height 19
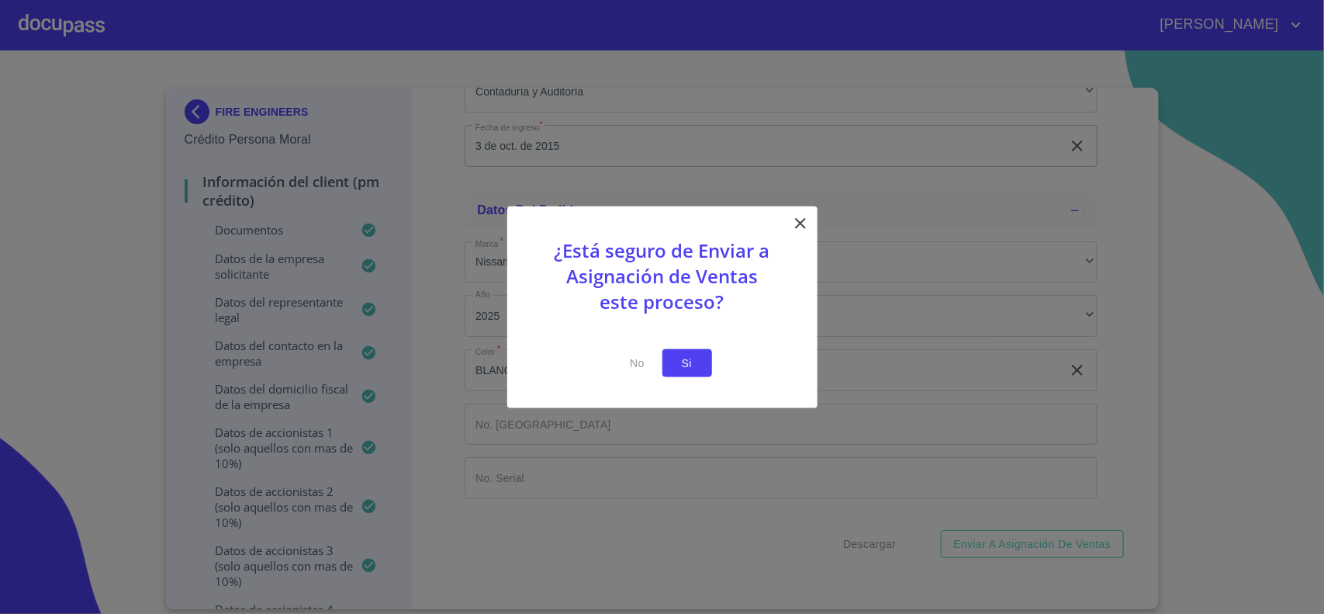
click at [689, 362] on span "Si" at bounding box center [687, 362] width 25 height 19
click at [683, 358] on span "Si" at bounding box center [687, 362] width 25 height 19
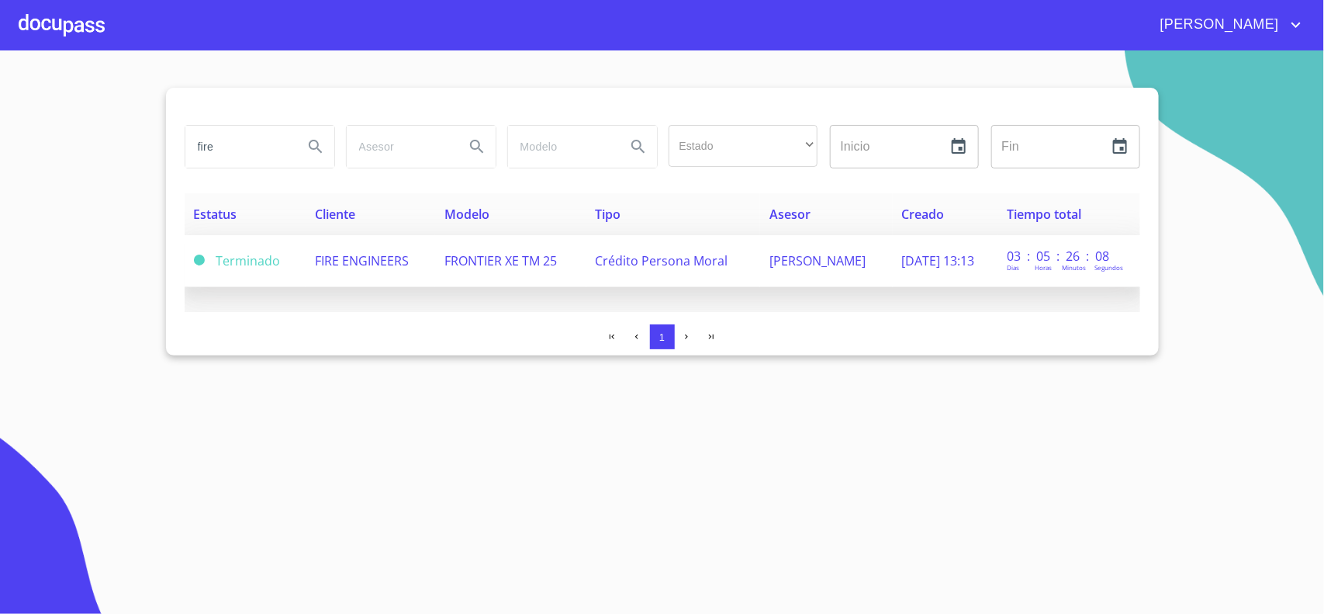
click at [355, 268] on span "FIRE ENGINEERS" at bounding box center [362, 260] width 94 height 17
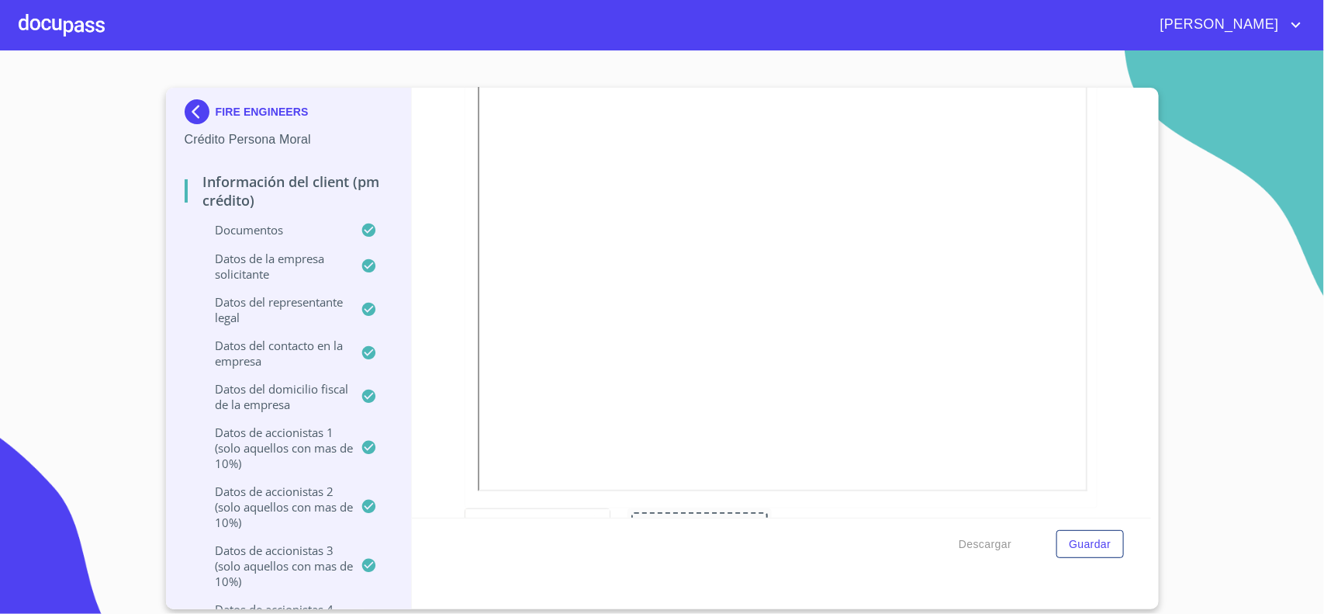
scroll to position [194, 0]
